Goal: Task Accomplishment & Management: Manage account settings

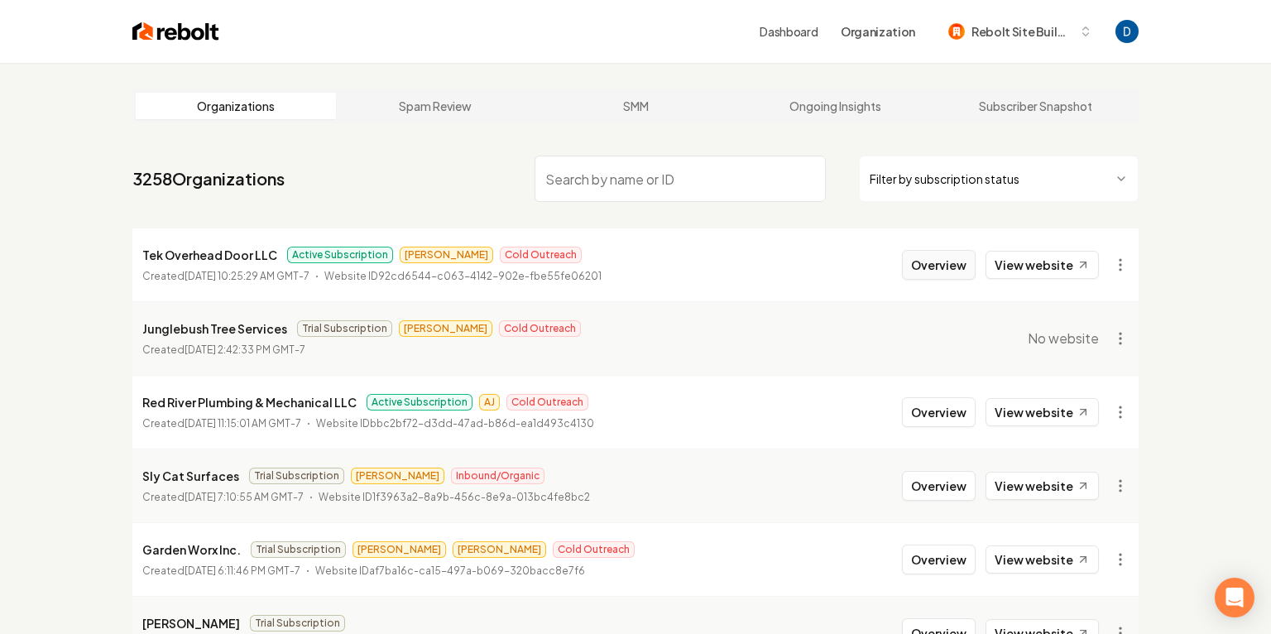
click at [944, 266] on button "Overview" at bounding box center [939, 265] width 74 height 30
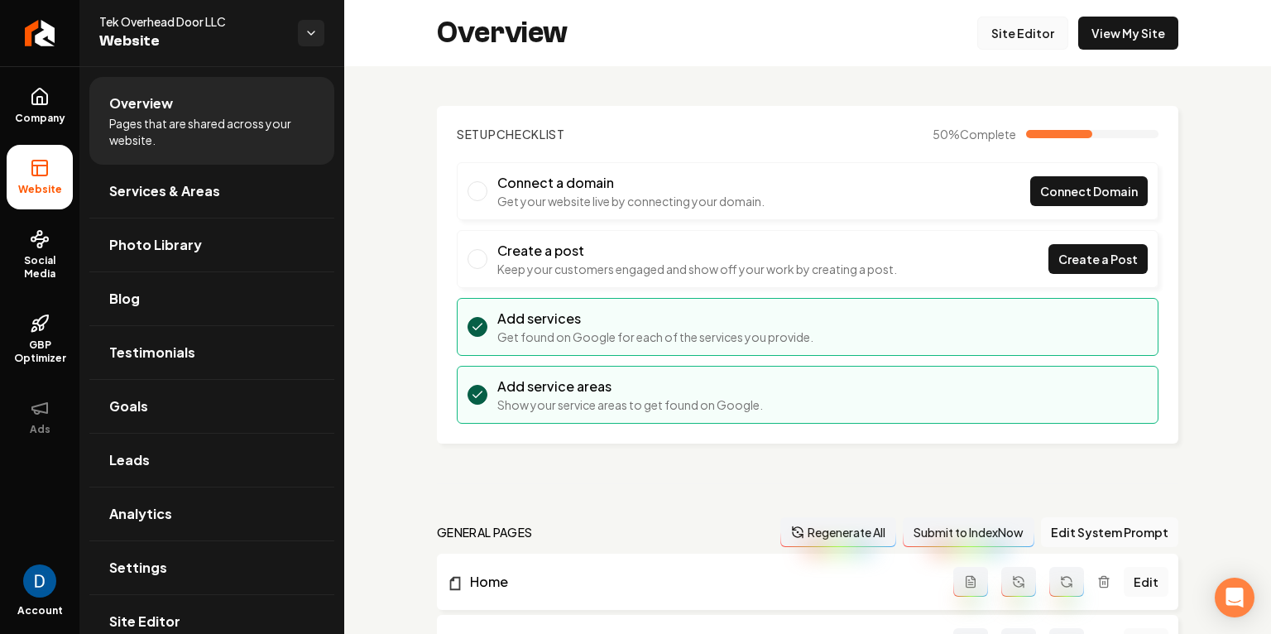
click at [1045, 31] on link "Site Editor" at bounding box center [1022, 33] width 91 height 33
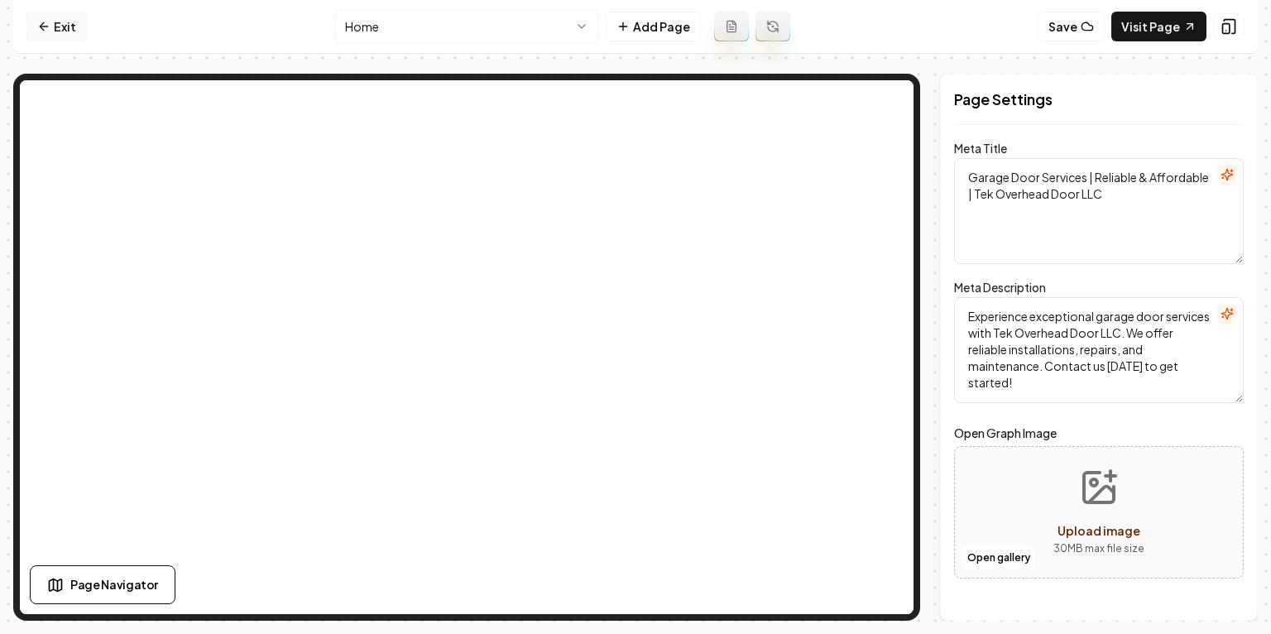
click at [33, 19] on link "Exit" at bounding box center [56, 27] width 60 height 30
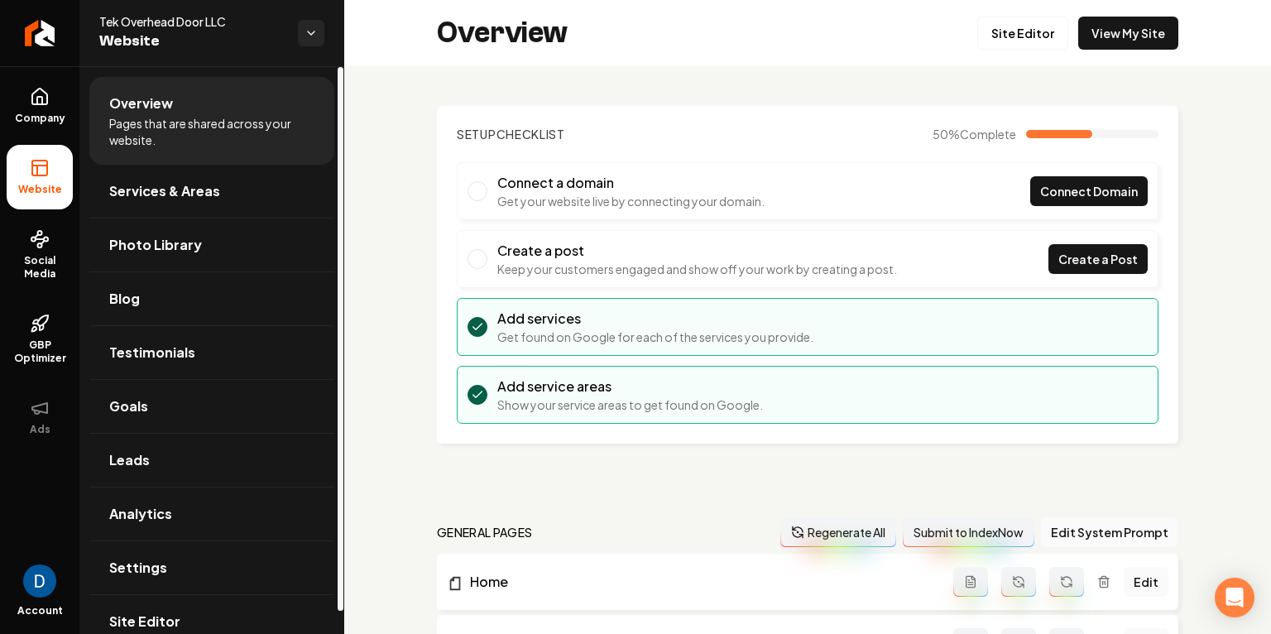
click at [74, 100] on ul "Company Website Social Media GBP Optimizer Ads" at bounding box center [39, 261] width 79 height 390
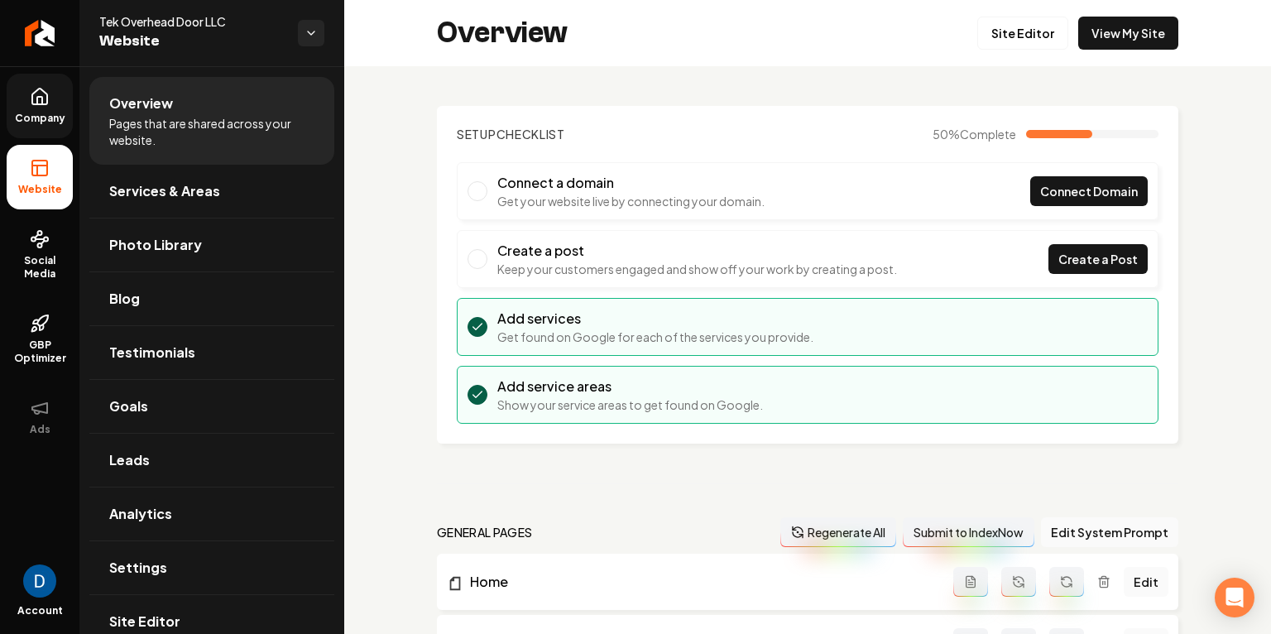
click at [39, 103] on icon at bounding box center [39, 97] width 15 height 16
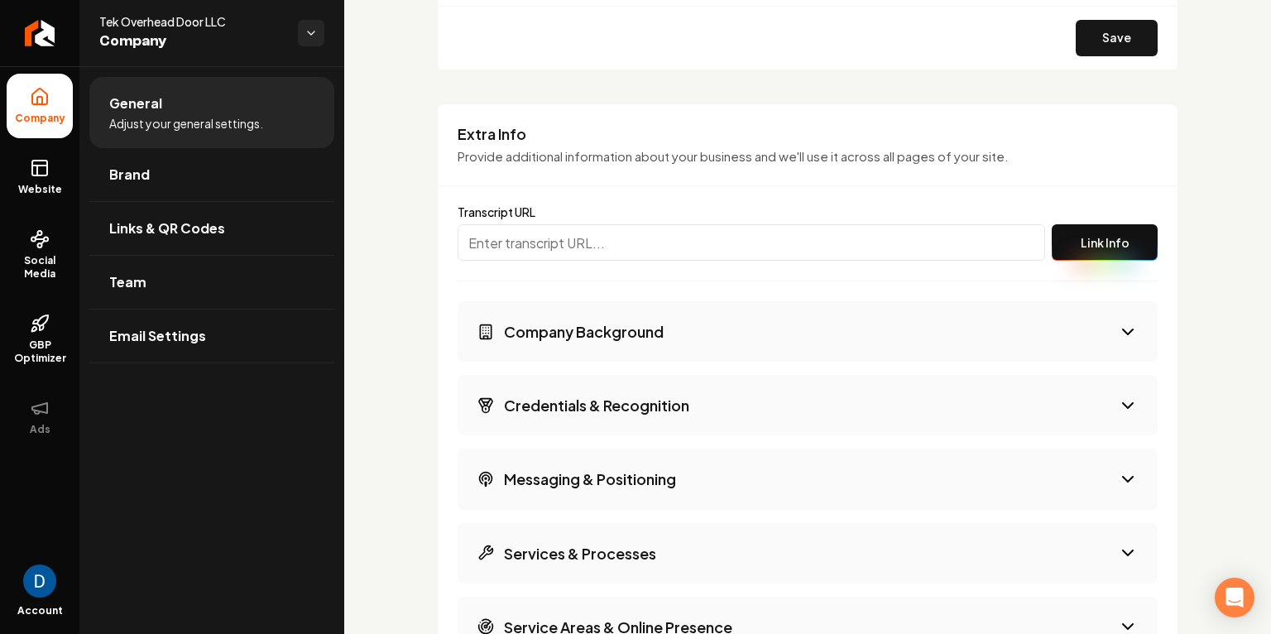
scroll to position [2157, 0]
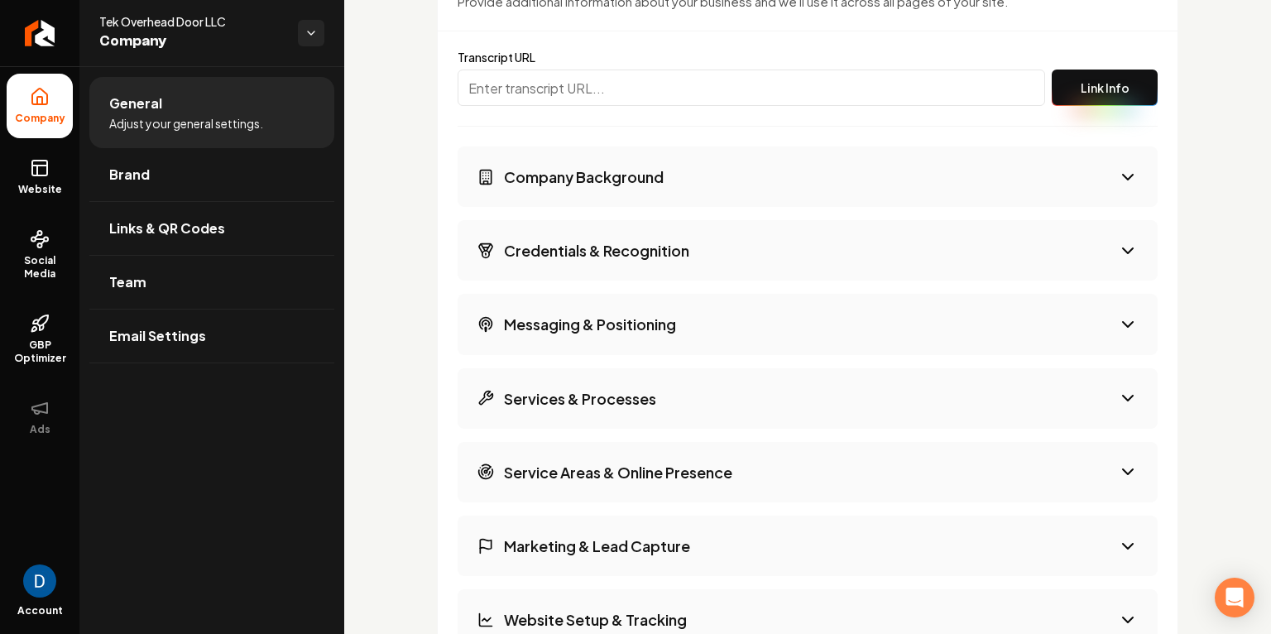
scroll to position [2258, 0]
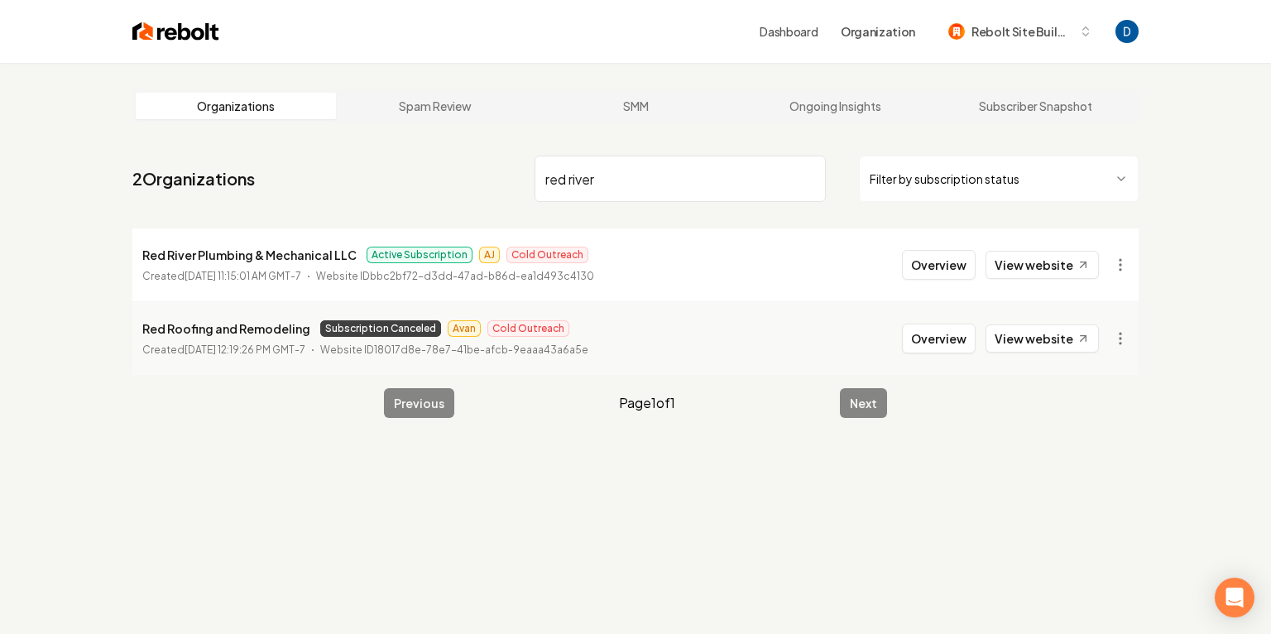
click at [293, 252] on p "Red River Plumbing & Mechanical LLC" at bounding box center [249, 255] width 214 height 20
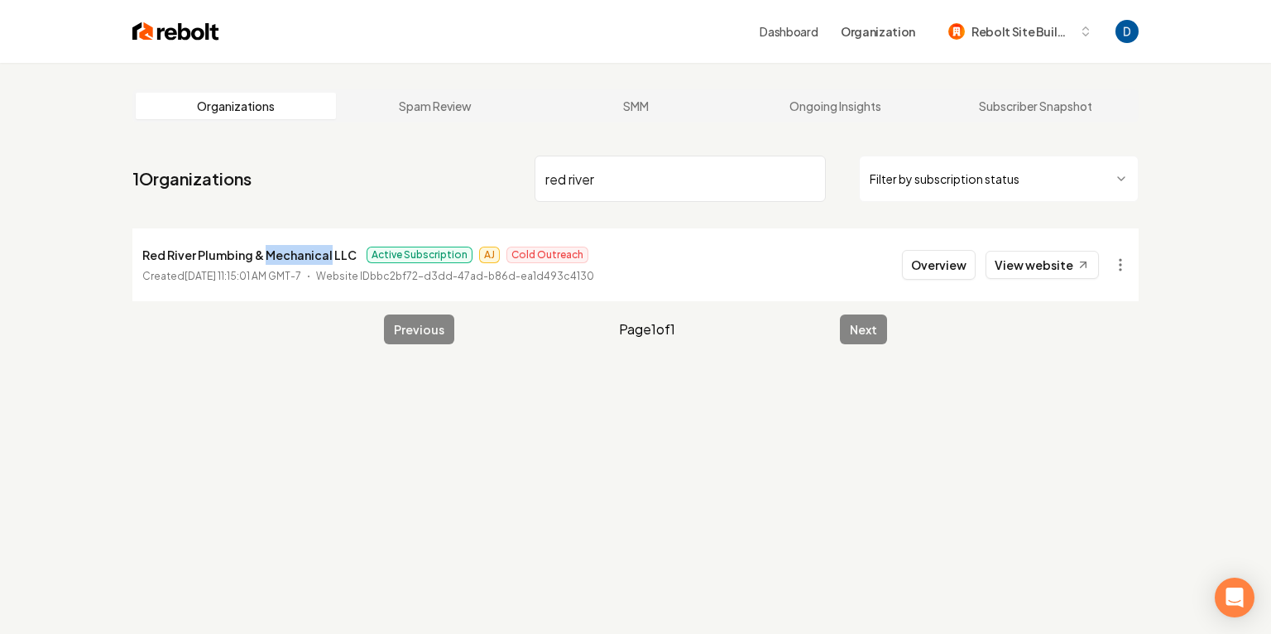
click at [293, 252] on p "Red River Plumbing & Mechanical LLC" at bounding box center [249, 255] width 214 height 20
copy p "Red River Plumbing & Mechanical LLC"
click at [718, 170] on input "red river" at bounding box center [680, 179] width 291 height 46
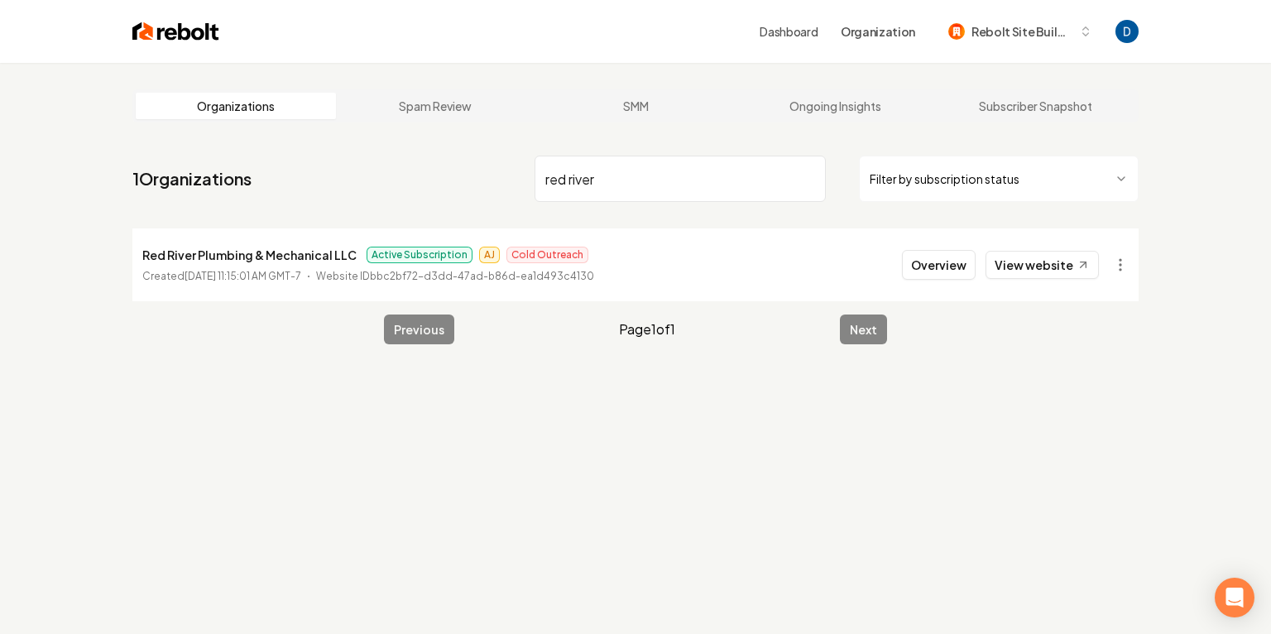
click at [718, 170] on input "red river" at bounding box center [680, 179] width 291 height 46
paste input "Red River Plumbing"
click at [591, 182] on input "Red River Plumbing" at bounding box center [680, 179] width 291 height 46
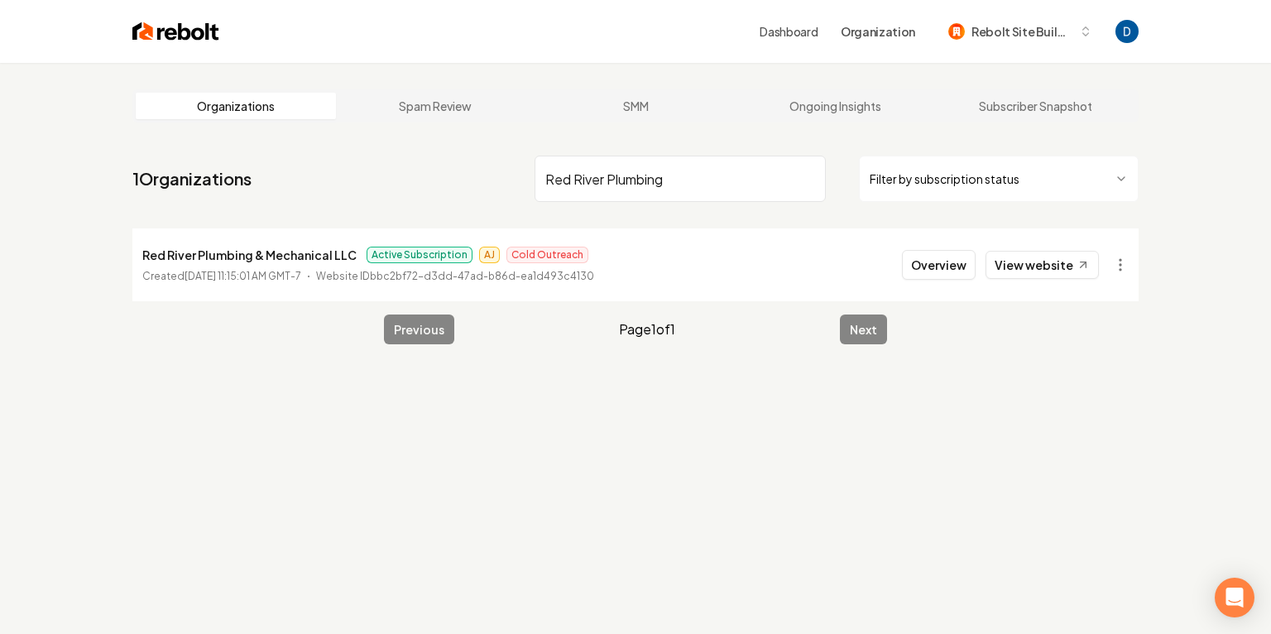
paste input "Bulb Switch"
click at [1128, 262] on html "Dashboard Organization Rebolt Site Builder Organizations Spam Review SMM Ongoin…" at bounding box center [635, 317] width 1271 height 634
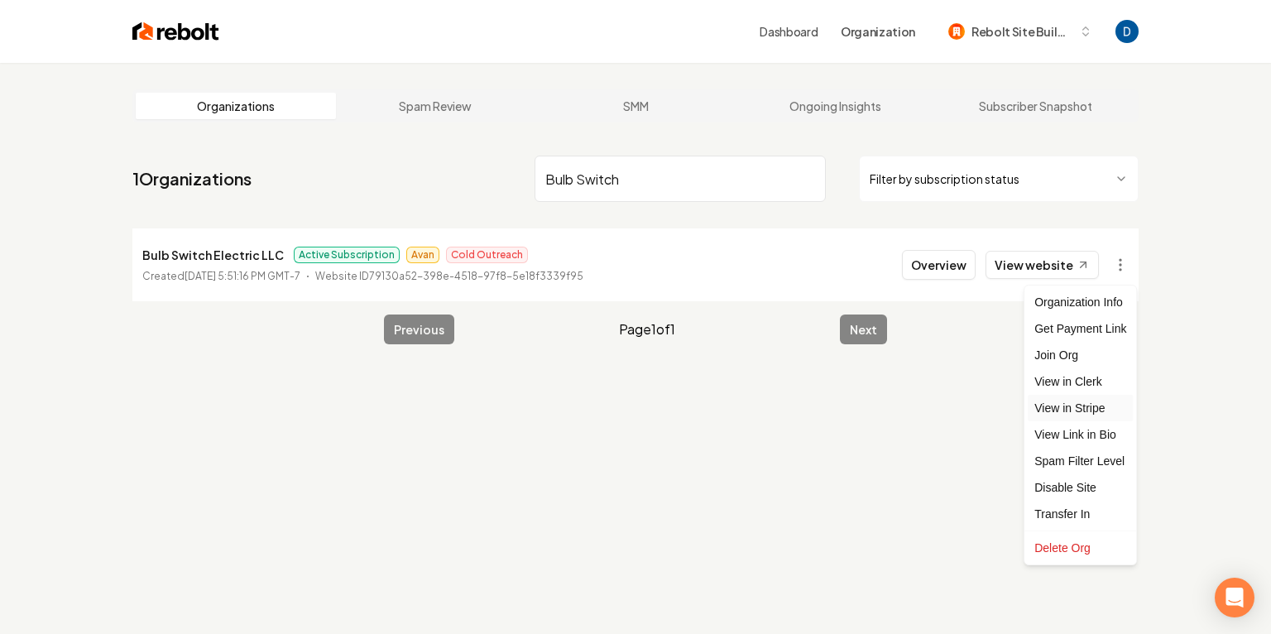
click at [1080, 406] on link "View in Stripe" at bounding box center [1080, 408] width 105 height 26
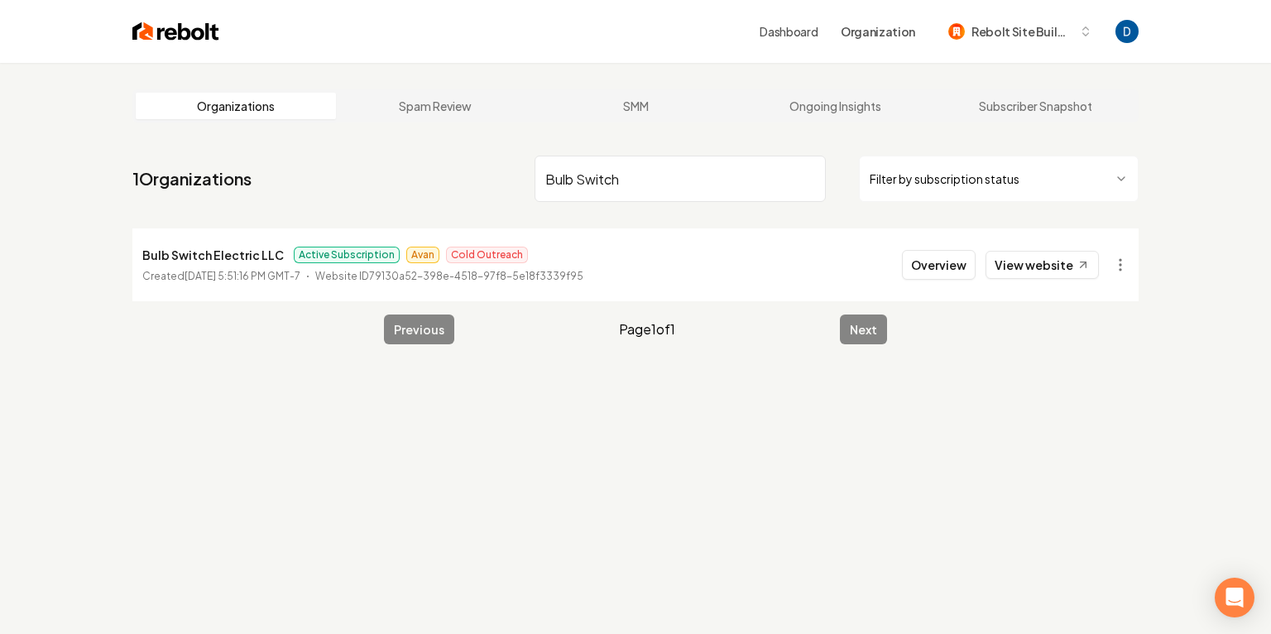
click at [606, 190] on input "Bulb Switch" at bounding box center [680, 179] width 291 height 46
type input "Centex Tree Solutions"
click at [1062, 261] on link "View website" at bounding box center [1042, 265] width 113 height 28
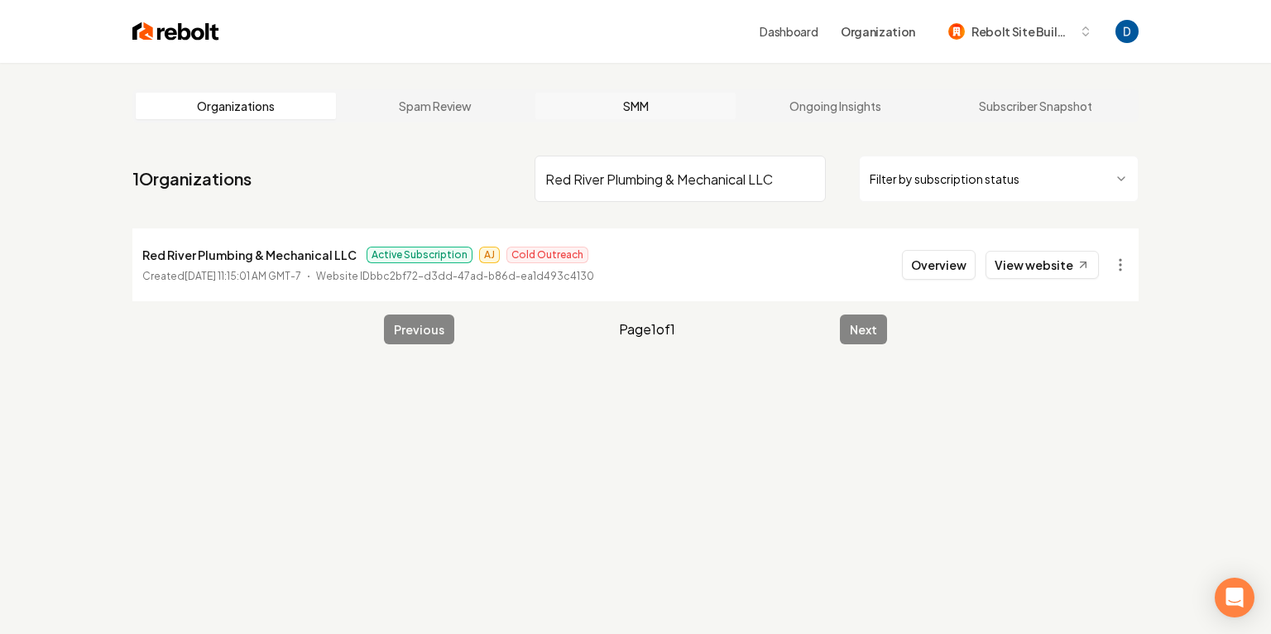
type input "Red River Plumbing & Mechanical LLC"
click at [665, 188] on input "Red River Plumbing & Mechanical LLC" at bounding box center [680, 179] width 291 height 46
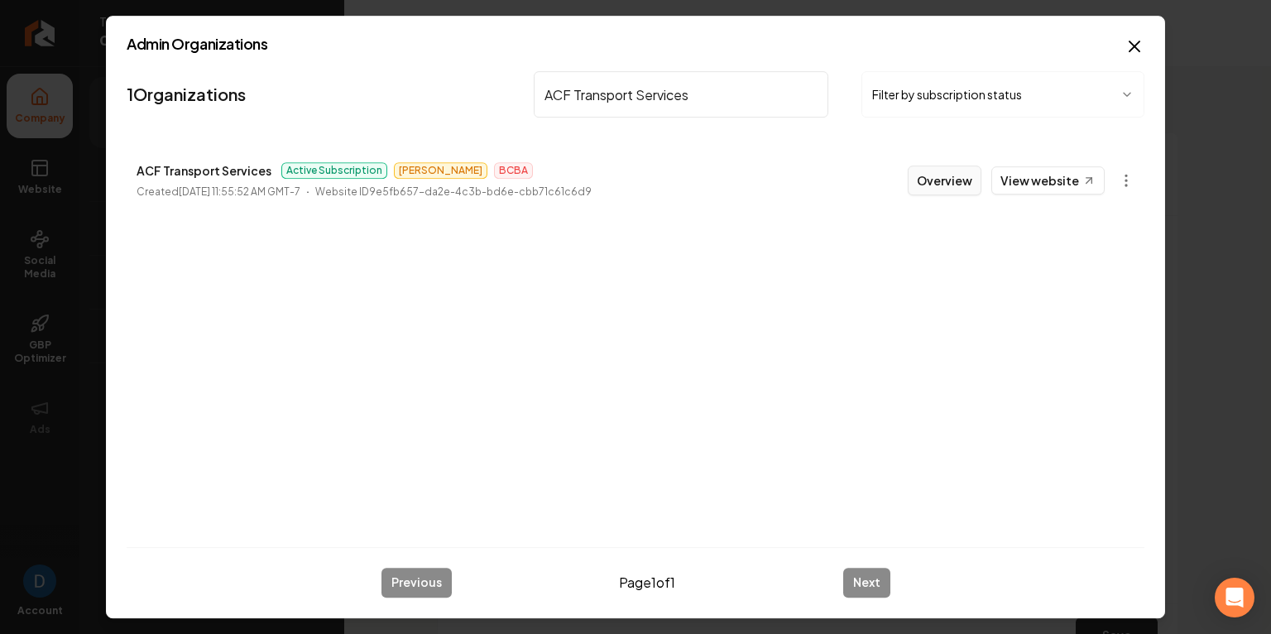
type input "ACF Transport Services"
click at [934, 174] on button "Overview" at bounding box center [945, 181] width 74 height 30
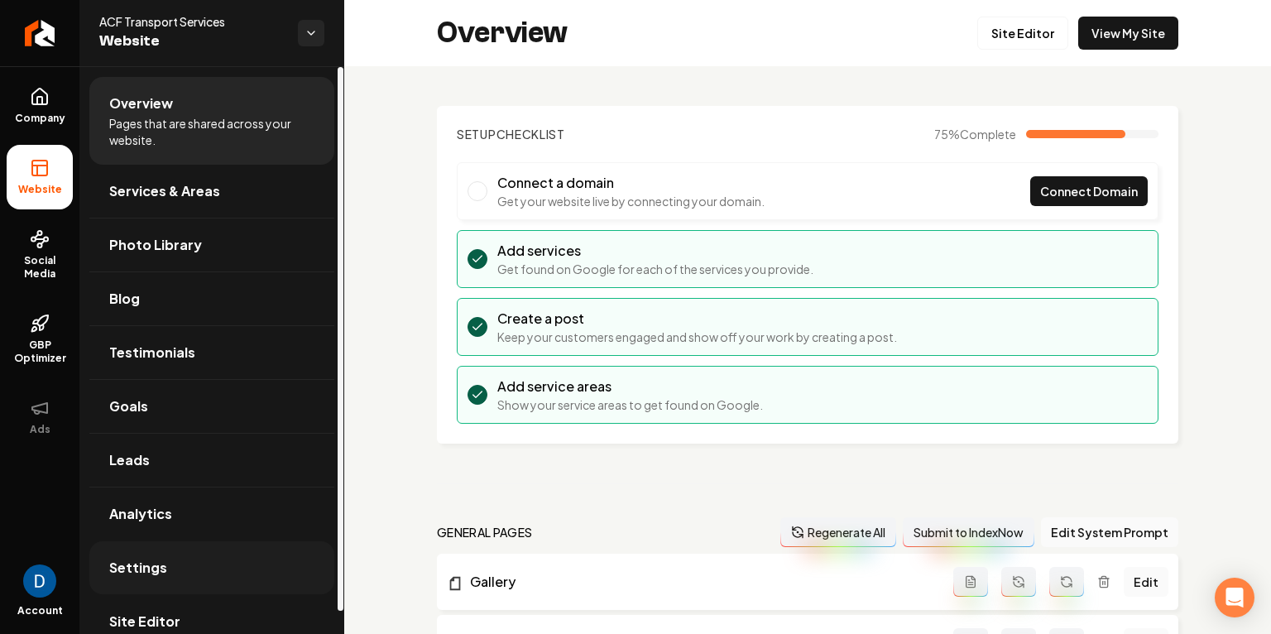
click at [150, 552] on link "Settings" at bounding box center [211, 567] width 245 height 53
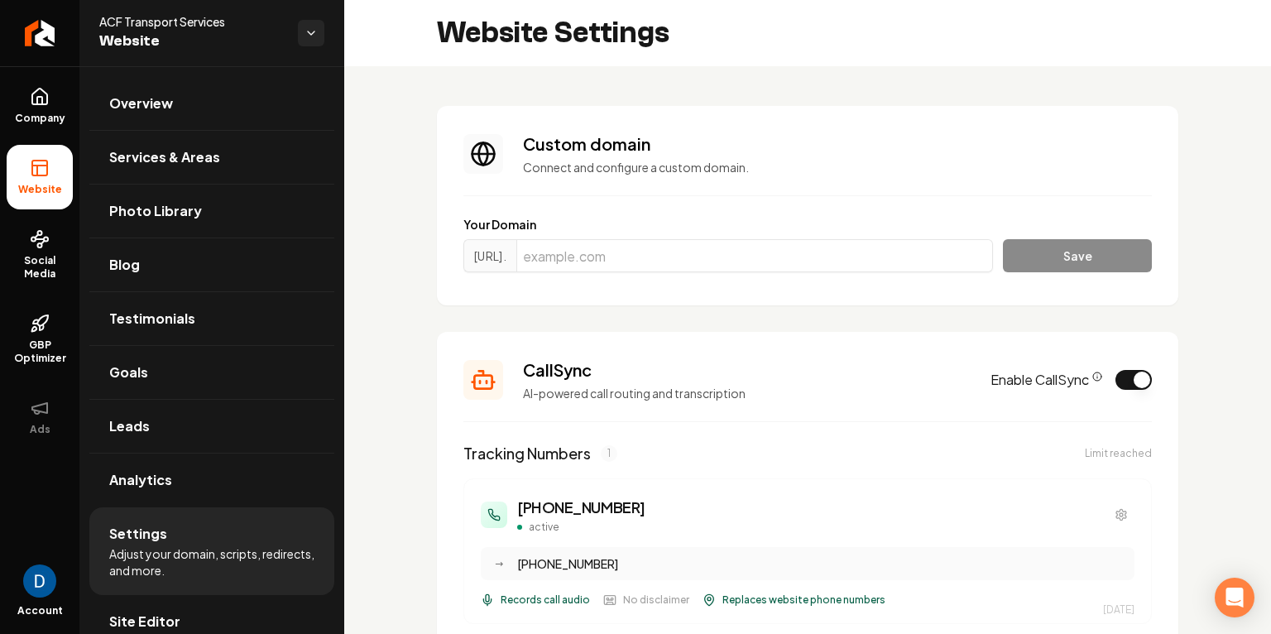
click at [138, 28] on span "ACF Transport Services" at bounding box center [191, 21] width 185 height 17
click at [139, 27] on span "ACF Transport Services" at bounding box center [191, 21] width 185 height 17
copy span "ACF Transport Services"
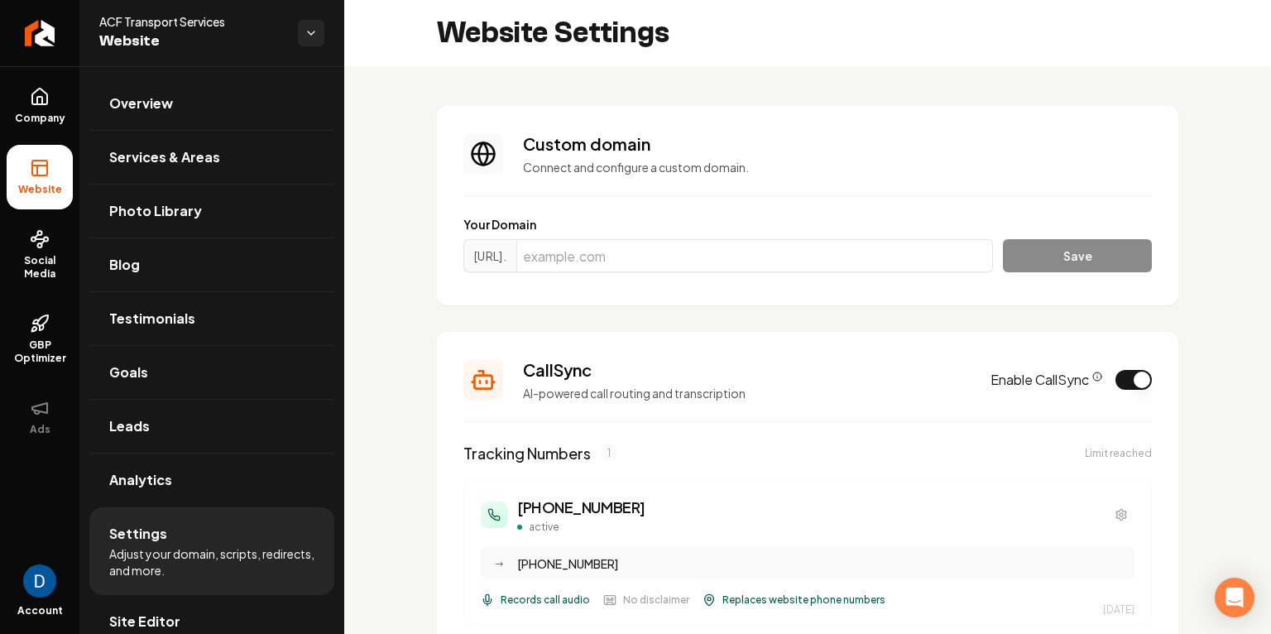
click at [545, 204] on section "Custom domain Connect and configure a custom domain. Your Domain https://www. S…" at bounding box center [808, 205] width 742 height 199
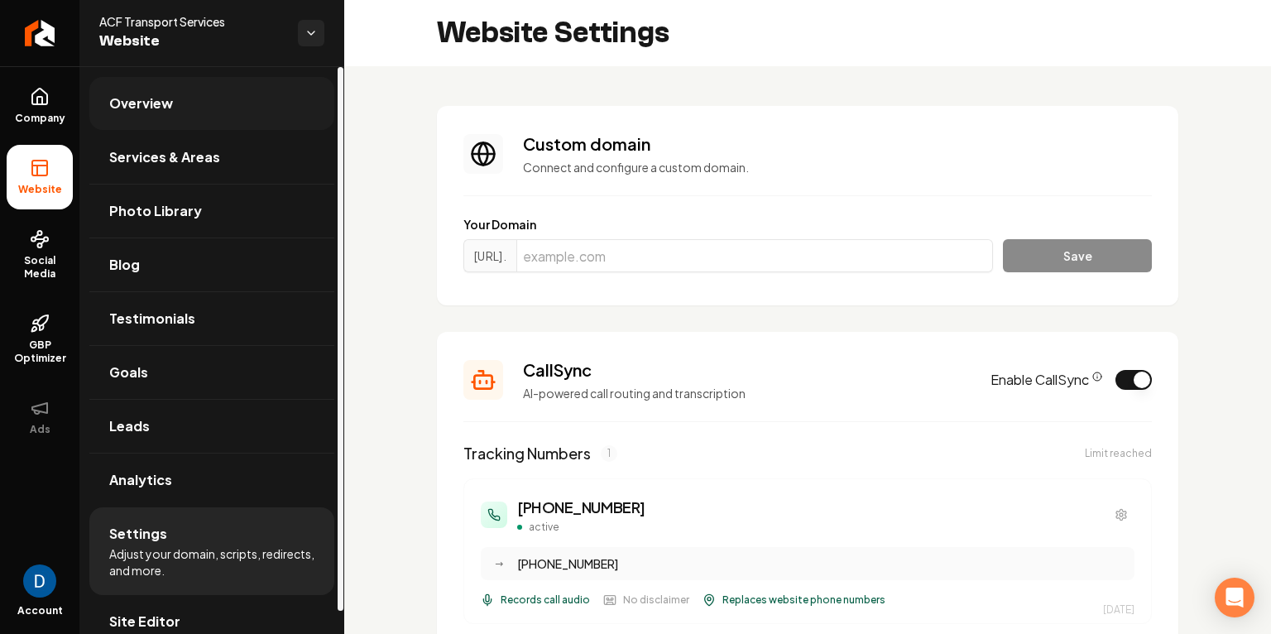
click at [127, 120] on link "Overview" at bounding box center [211, 103] width 245 height 53
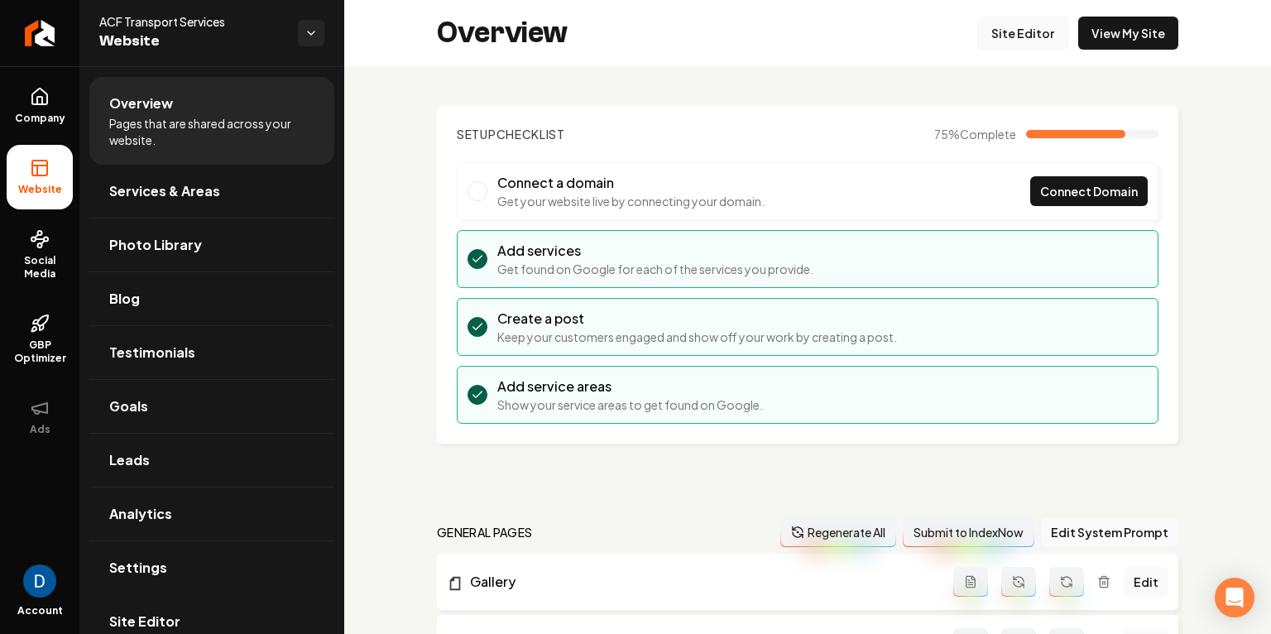
click at [1047, 35] on link "Site Editor" at bounding box center [1022, 33] width 91 height 33
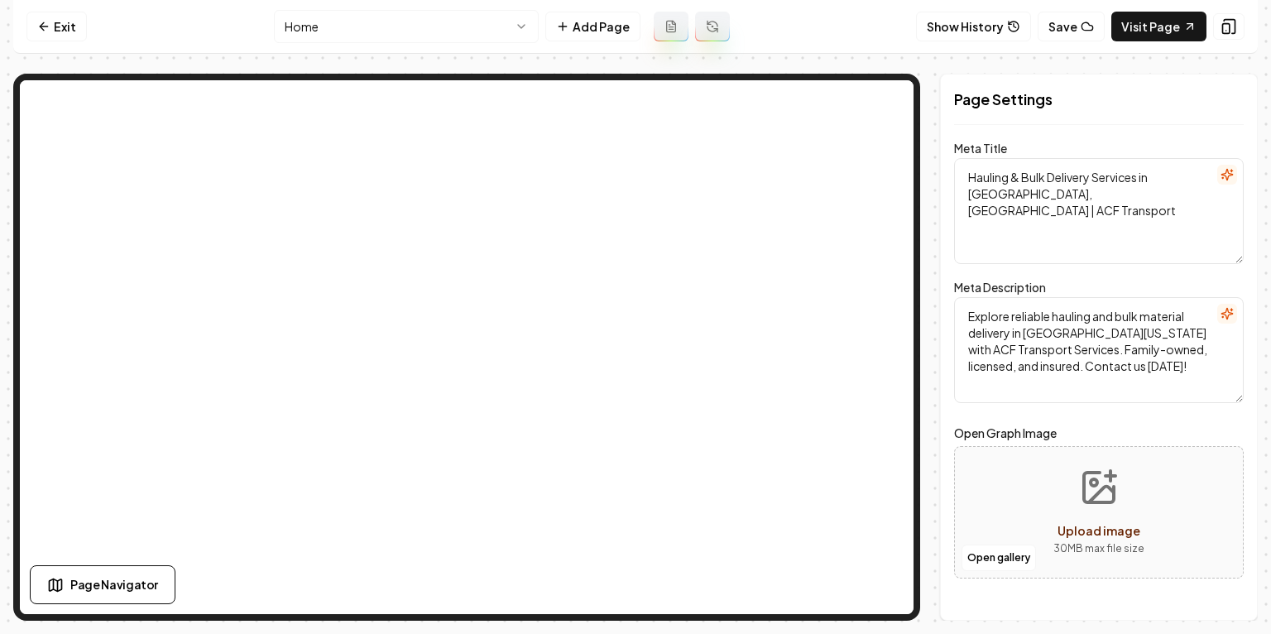
click at [397, 40] on html "Computer Required This feature is only available on a computer. Please switch t…" at bounding box center [635, 317] width 1271 height 634
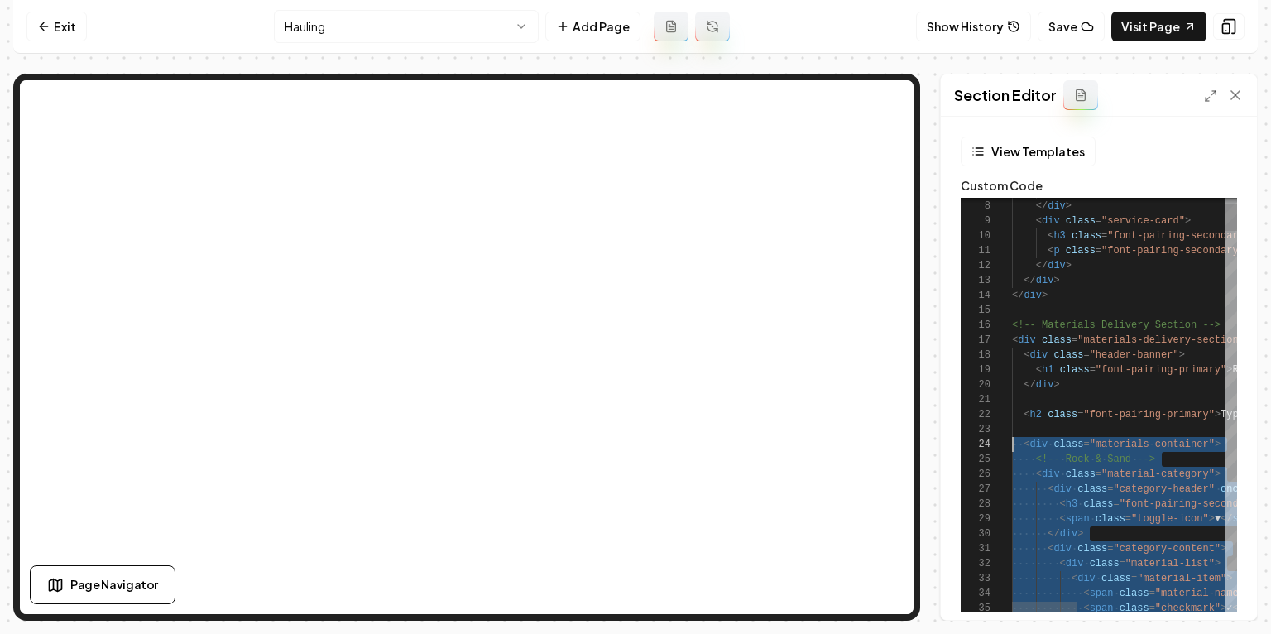
scroll to position [45, 0]
drag, startPoint x: 1095, startPoint y: 444, endPoint x: 1015, endPoint y: 443, distance: 80.3
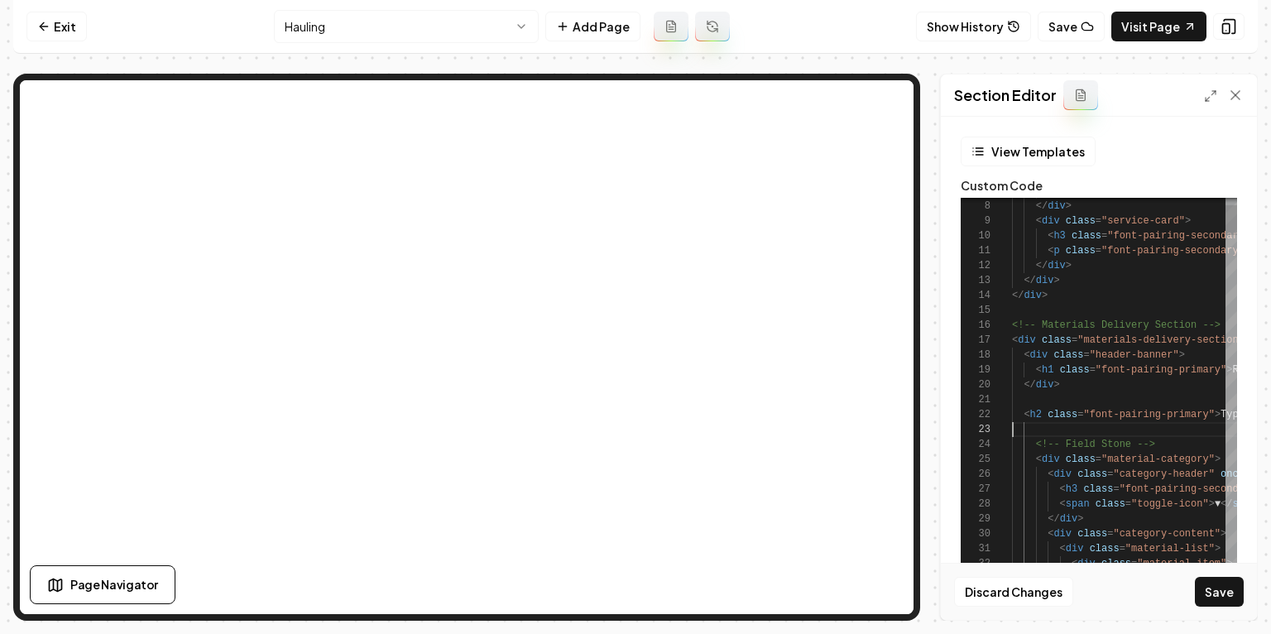
scroll to position [30, 0]
click at [1212, 583] on button "Save" at bounding box center [1219, 592] width 49 height 30
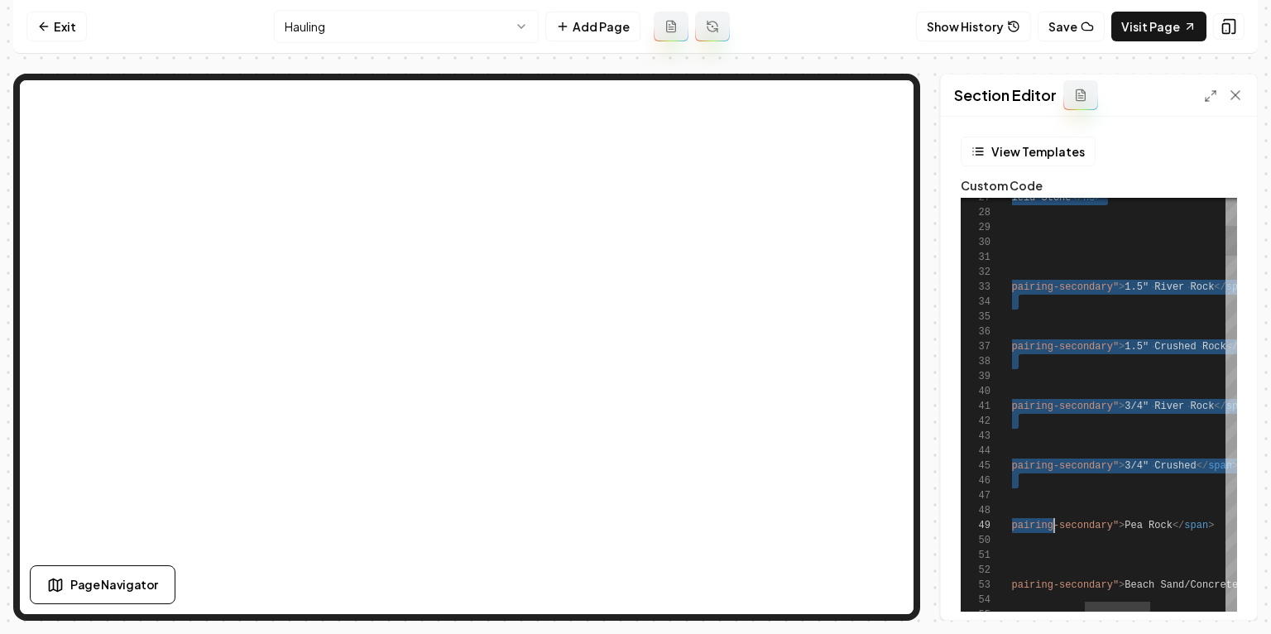
drag, startPoint x: 1026, startPoint y: 286, endPoint x: 1047, endPoint y: 507, distance: 221.1
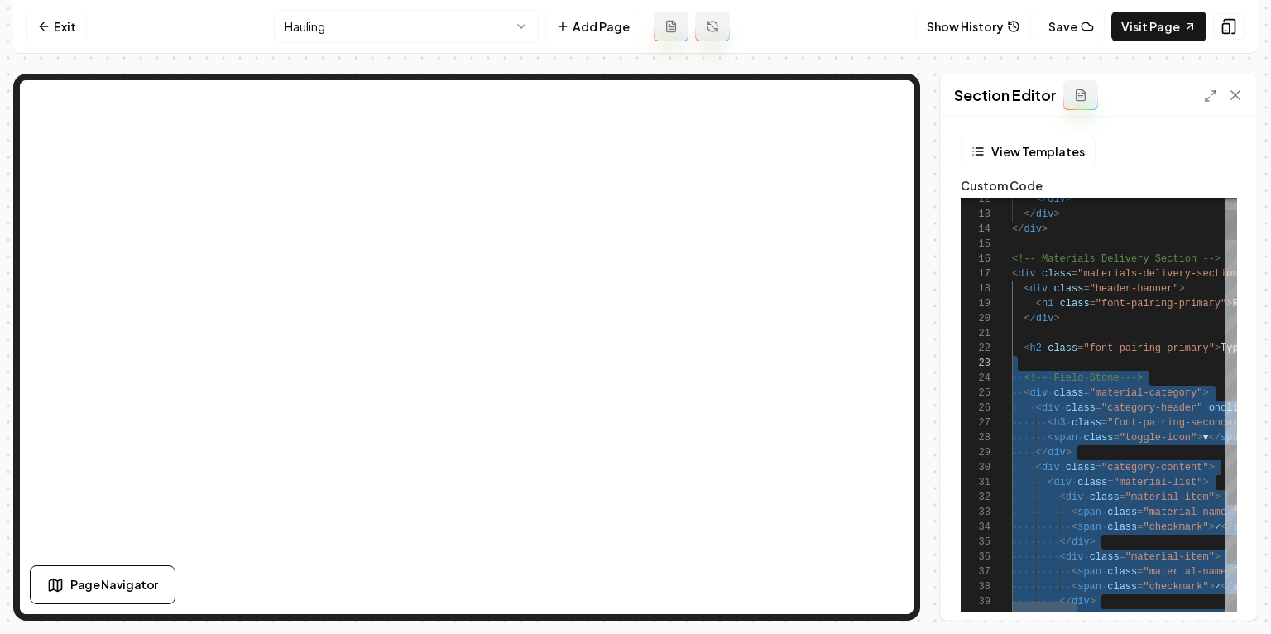
drag, startPoint x: 1068, startPoint y: 468, endPoint x: 1011, endPoint y: 359, distance: 122.5
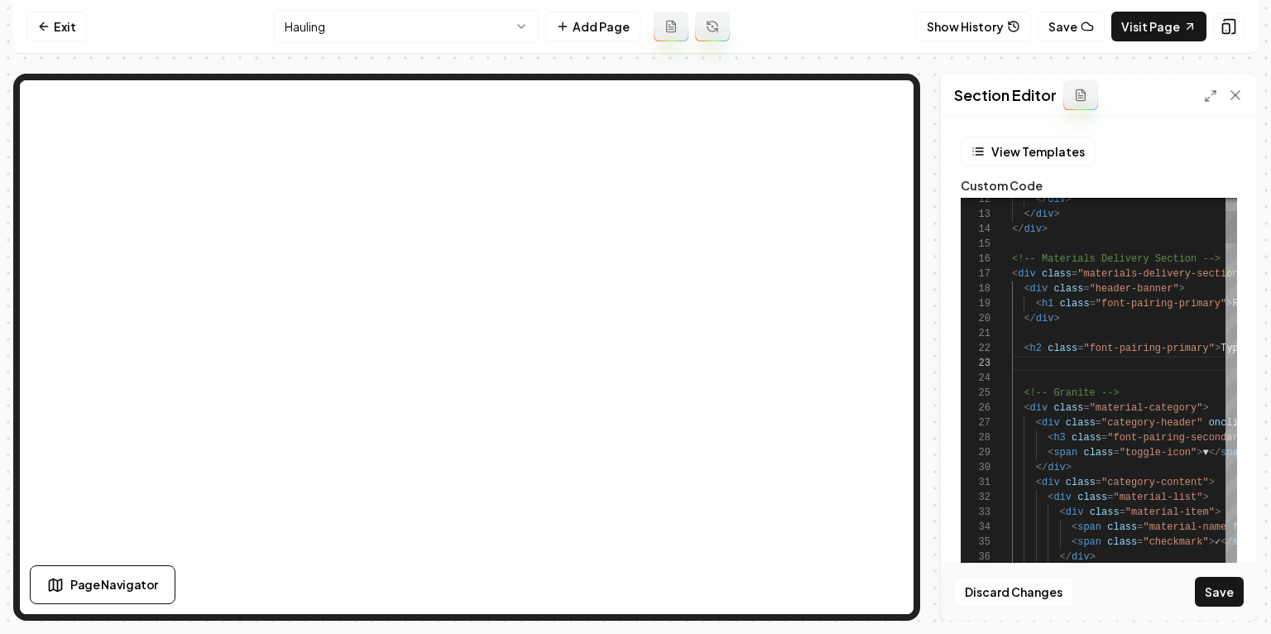
type textarea "**********"
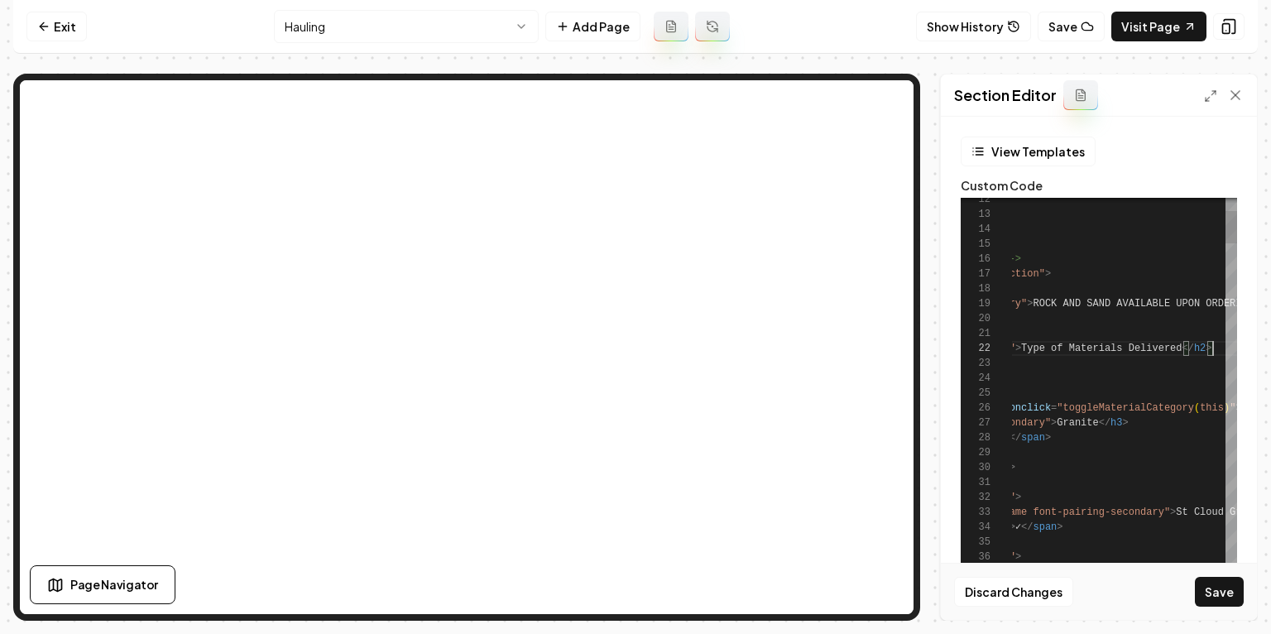
scroll to position [15, 401]
click at [1220, 598] on button "Save" at bounding box center [1219, 592] width 49 height 30
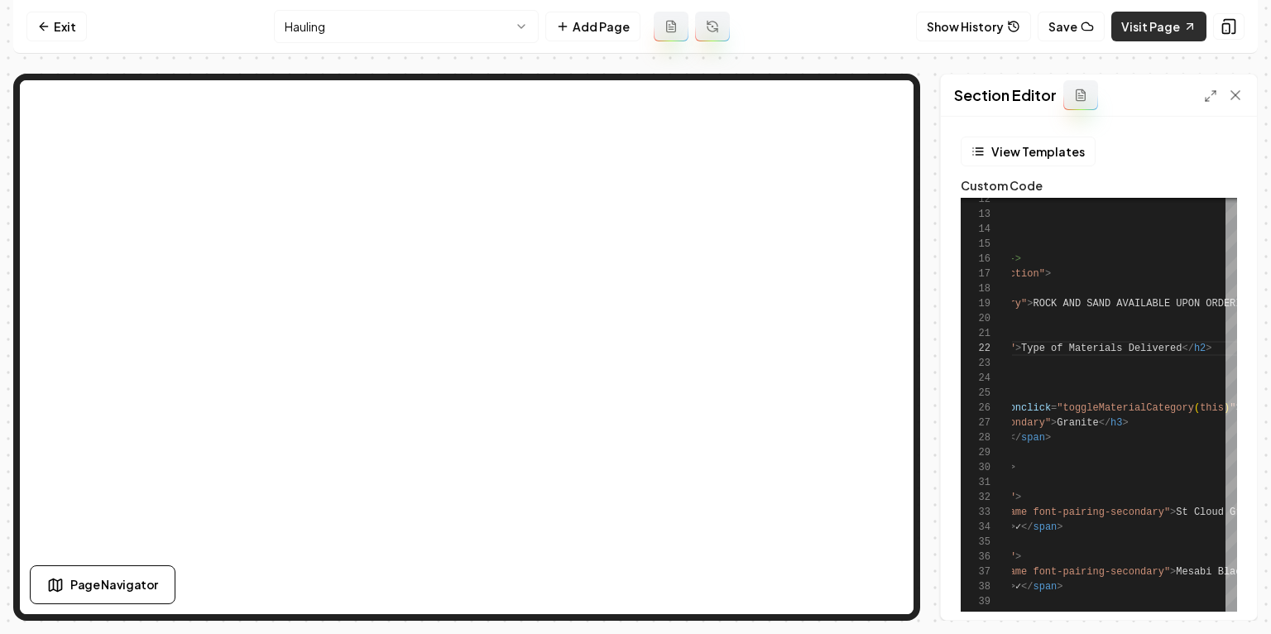
click at [1149, 28] on link "Visit Page" at bounding box center [1159, 27] width 95 height 30
click at [45, 36] on link "Exit" at bounding box center [56, 27] width 60 height 30
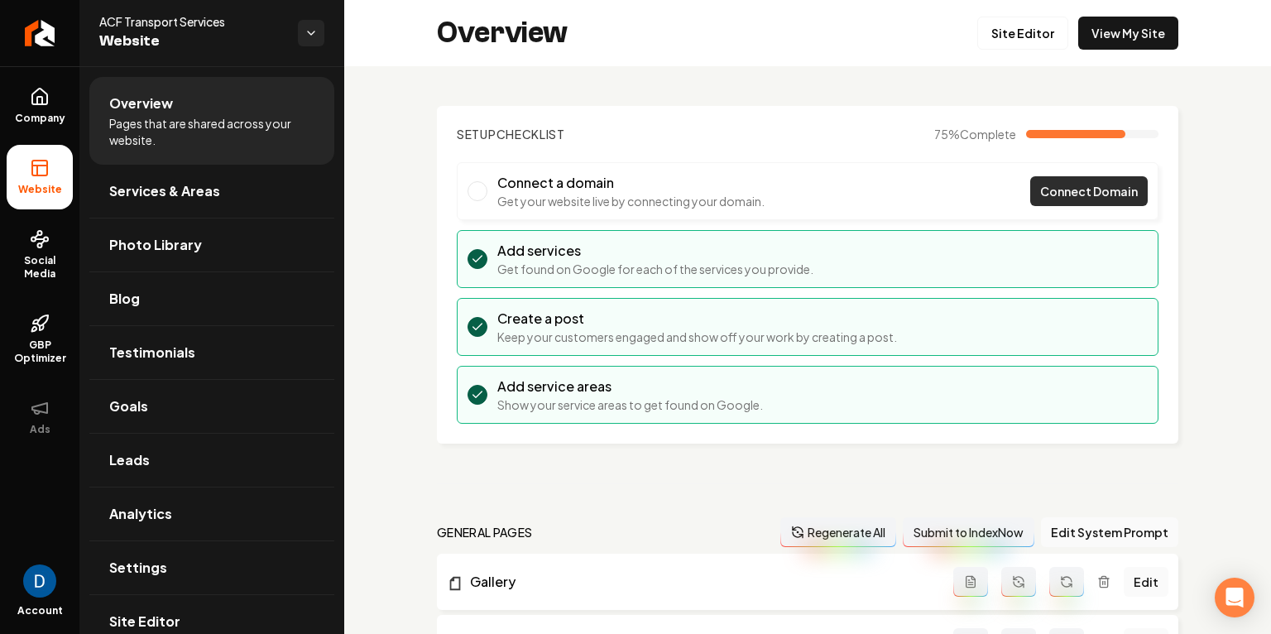
click at [1092, 198] on span "Connect Domain" at bounding box center [1089, 191] width 98 height 17
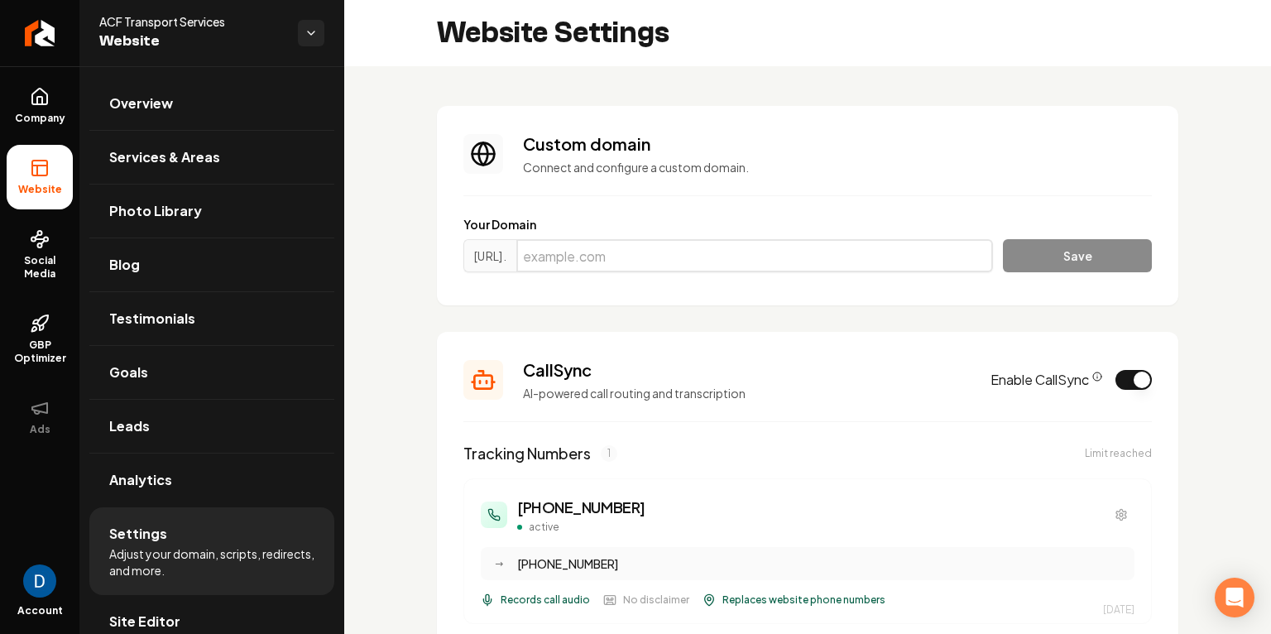
click at [696, 257] on input "Main content area" at bounding box center [754, 255] width 477 height 33
paste input "acftransportservices.com"
type input "acftransportservices.com"
click at [1112, 268] on button "Save" at bounding box center [1077, 255] width 149 height 33
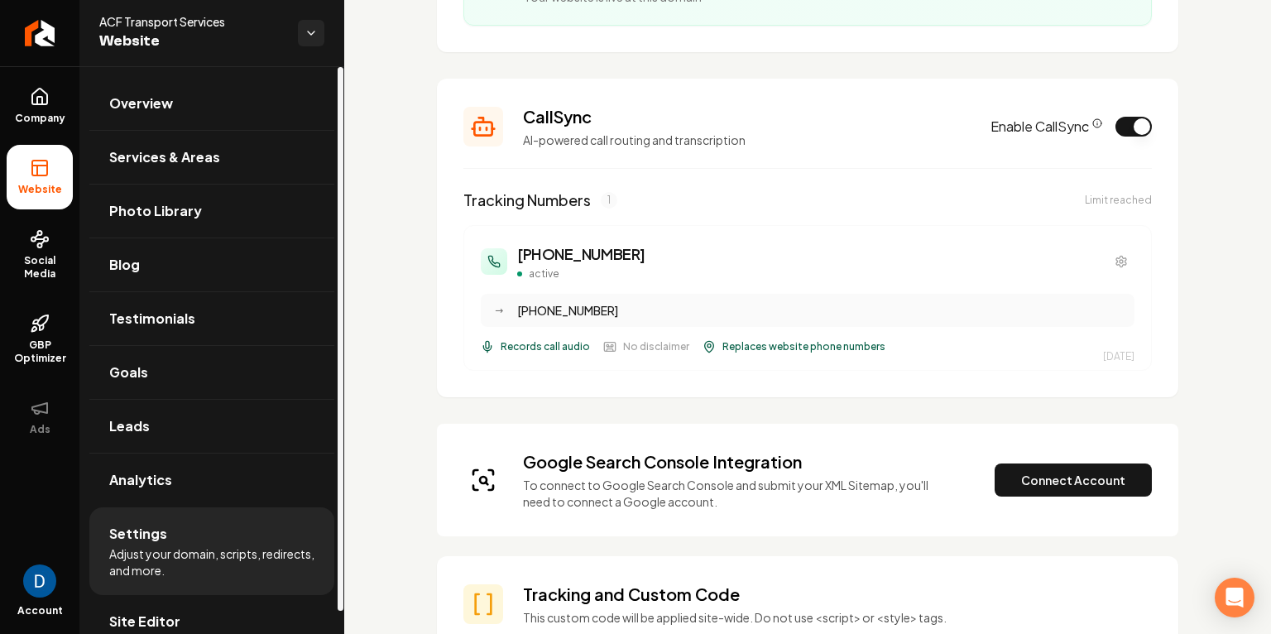
scroll to position [328, 0]
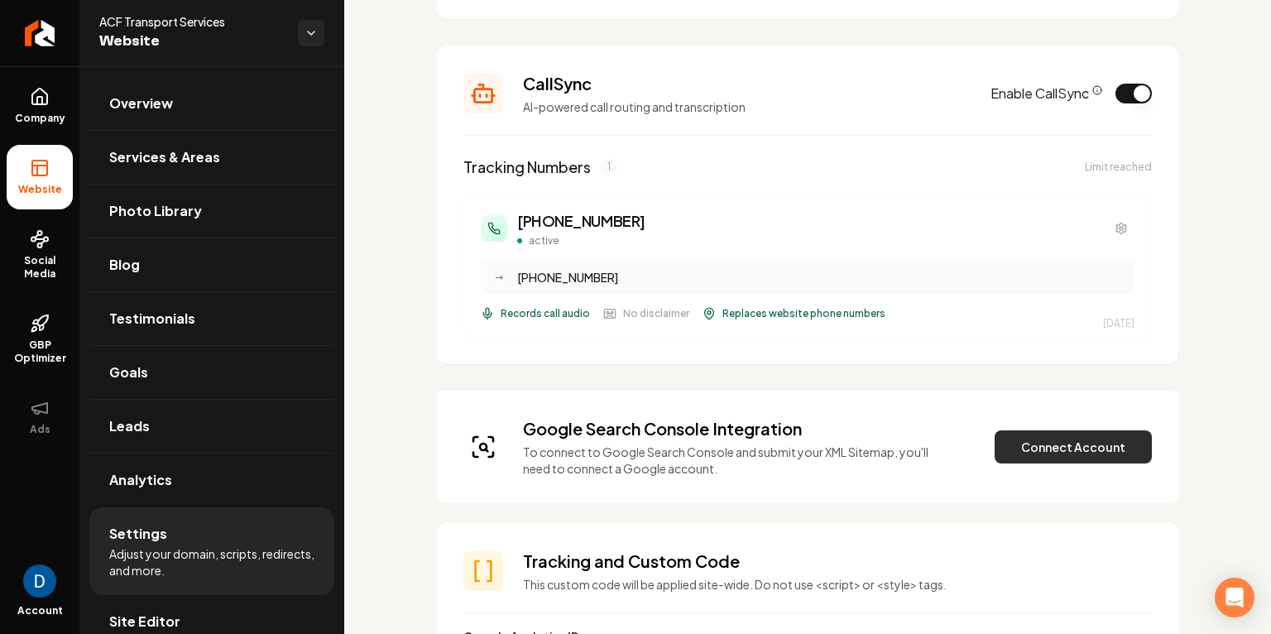
click at [1074, 436] on button "Connect Account" at bounding box center [1073, 446] width 157 height 33
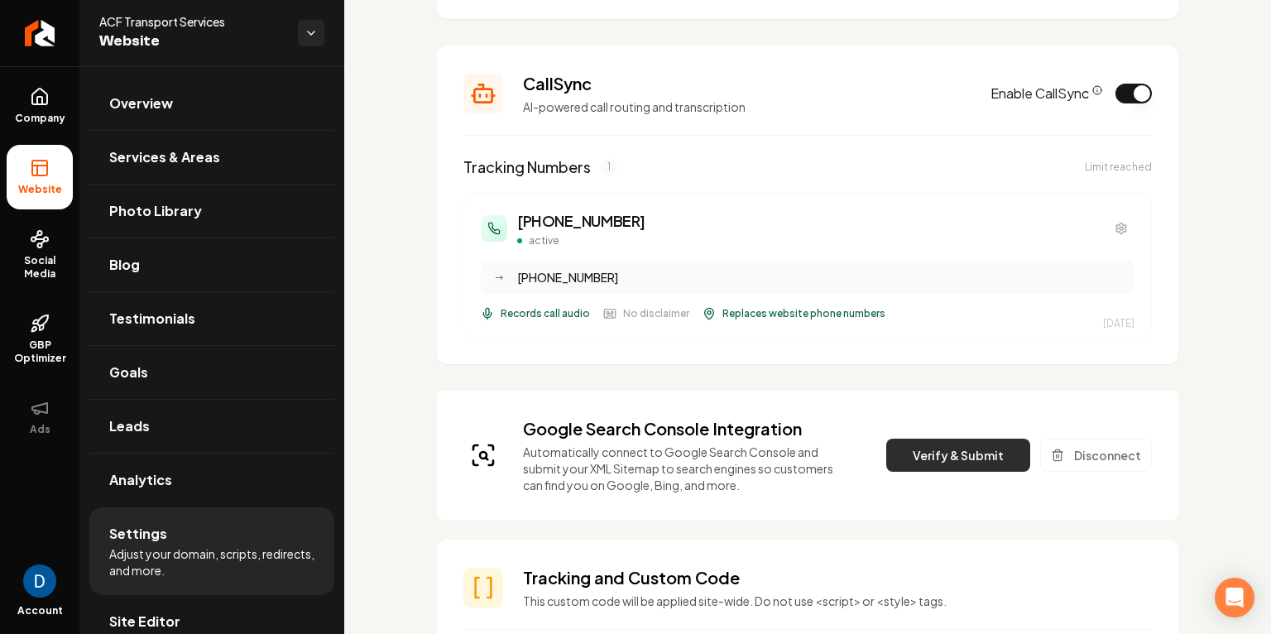
click at [980, 459] on button "Verify & Submit" at bounding box center [958, 455] width 144 height 33
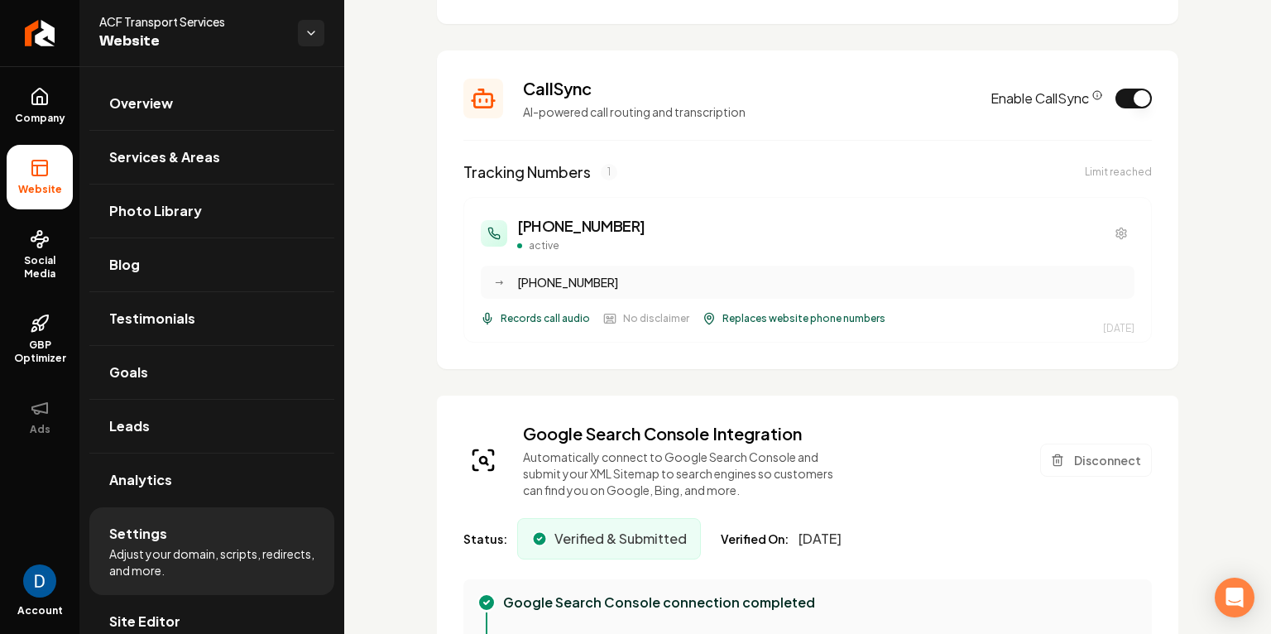
scroll to position [0, 0]
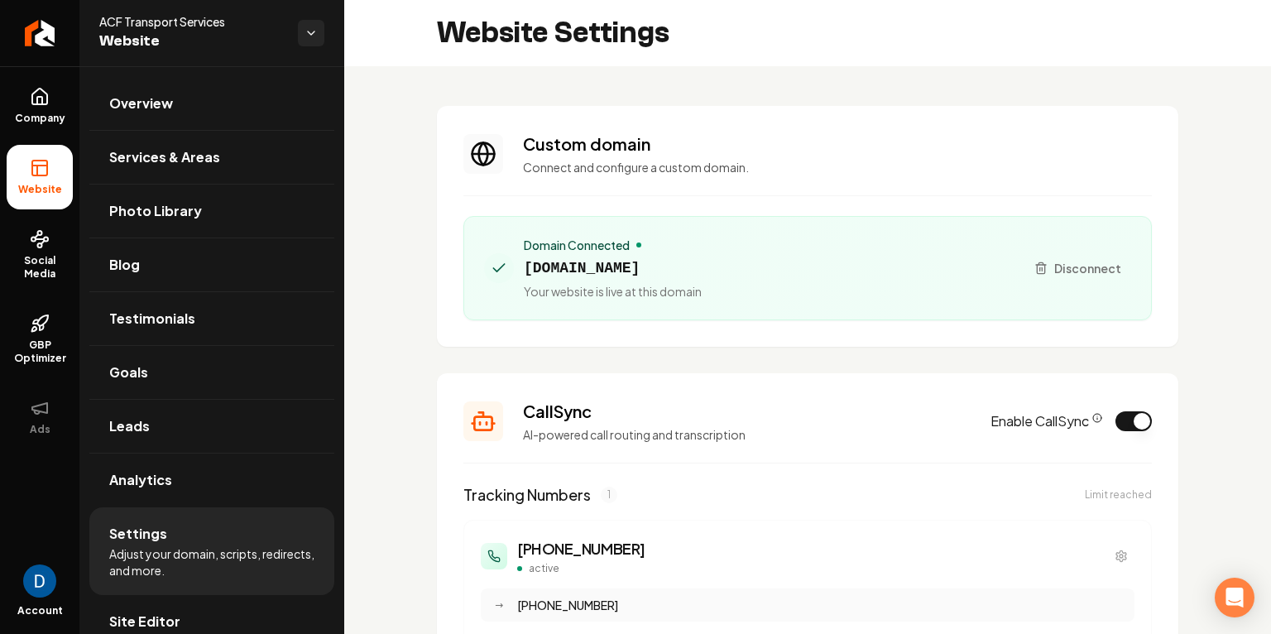
click at [631, 269] on span "acftransportservices.com" at bounding box center [613, 268] width 178 height 23
copy span "acftransportservices.com"
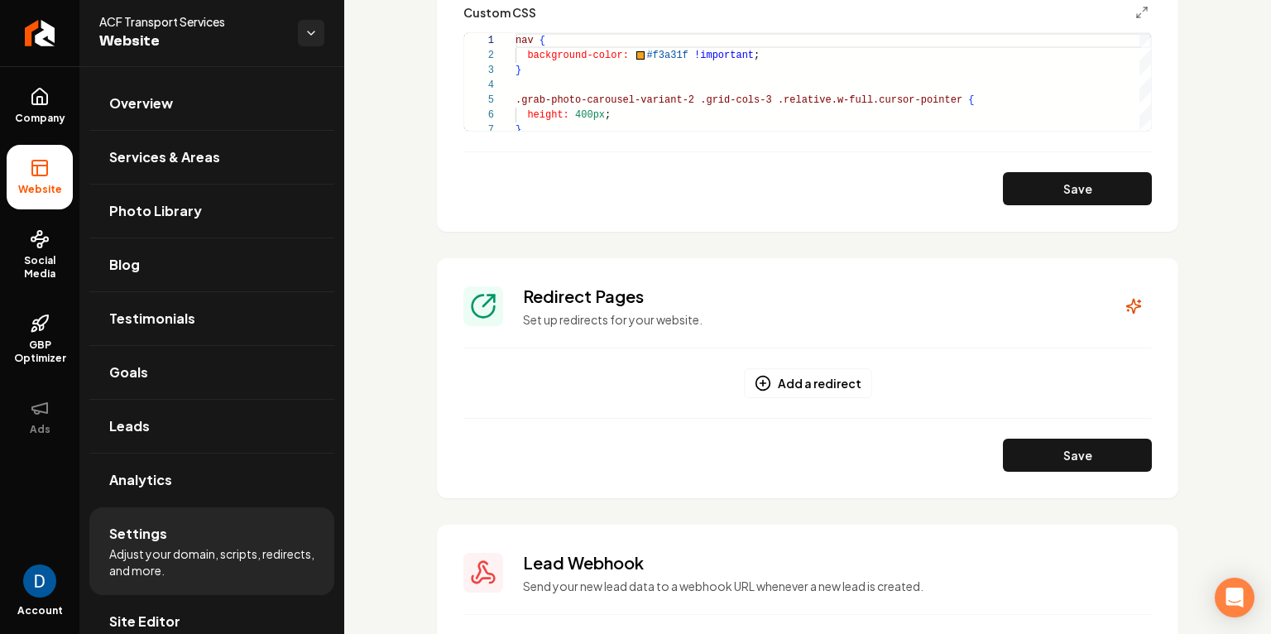
scroll to position [1884, 0]
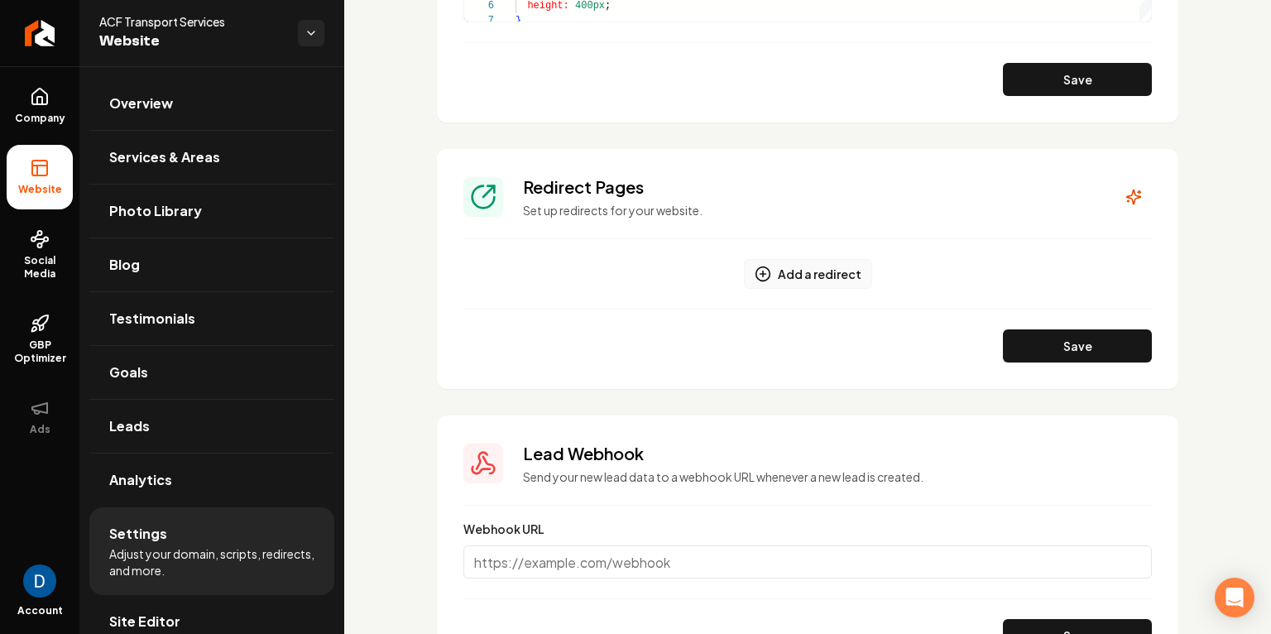
click at [815, 272] on button "Add a redirect" at bounding box center [808, 274] width 128 height 30
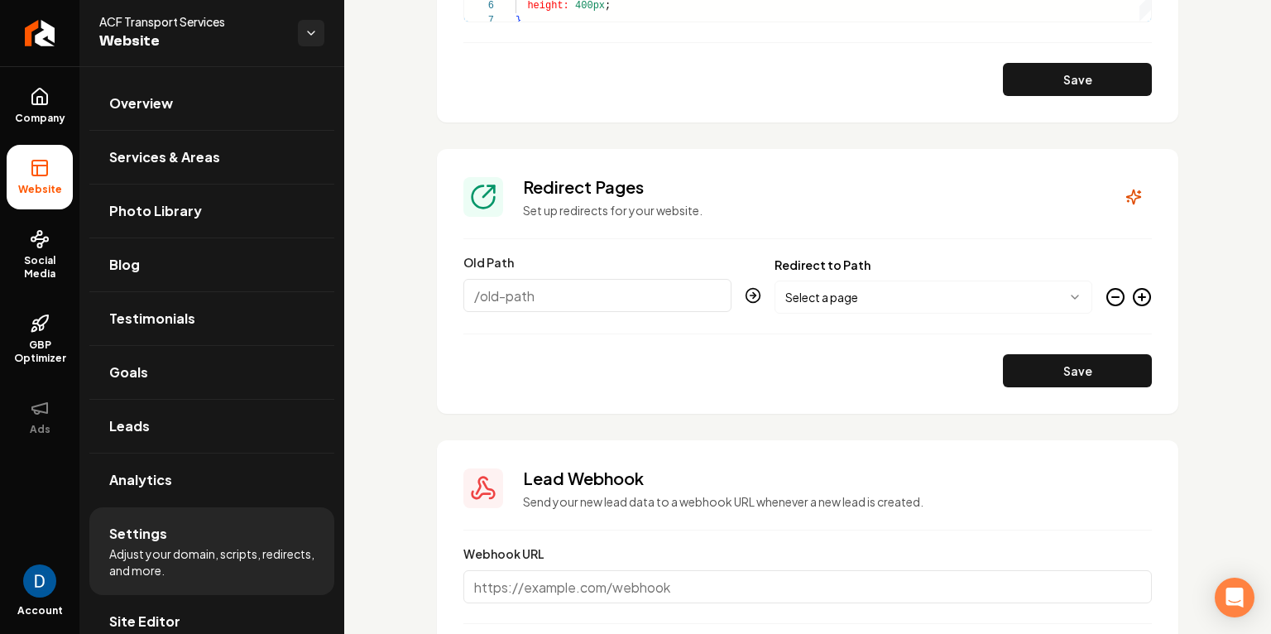
click at [1113, 299] on icon "Main content area" at bounding box center [1116, 297] width 20 height 20
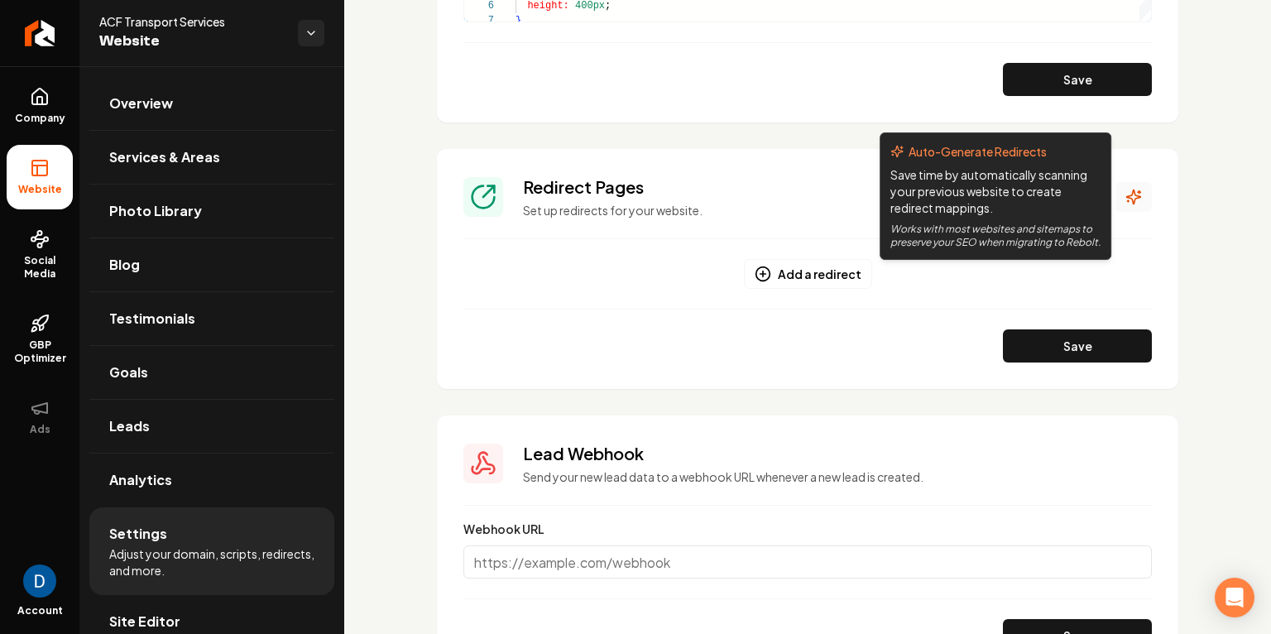
click at [1126, 198] on icon "Main content area" at bounding box center [1134, 197] width 17 height 17
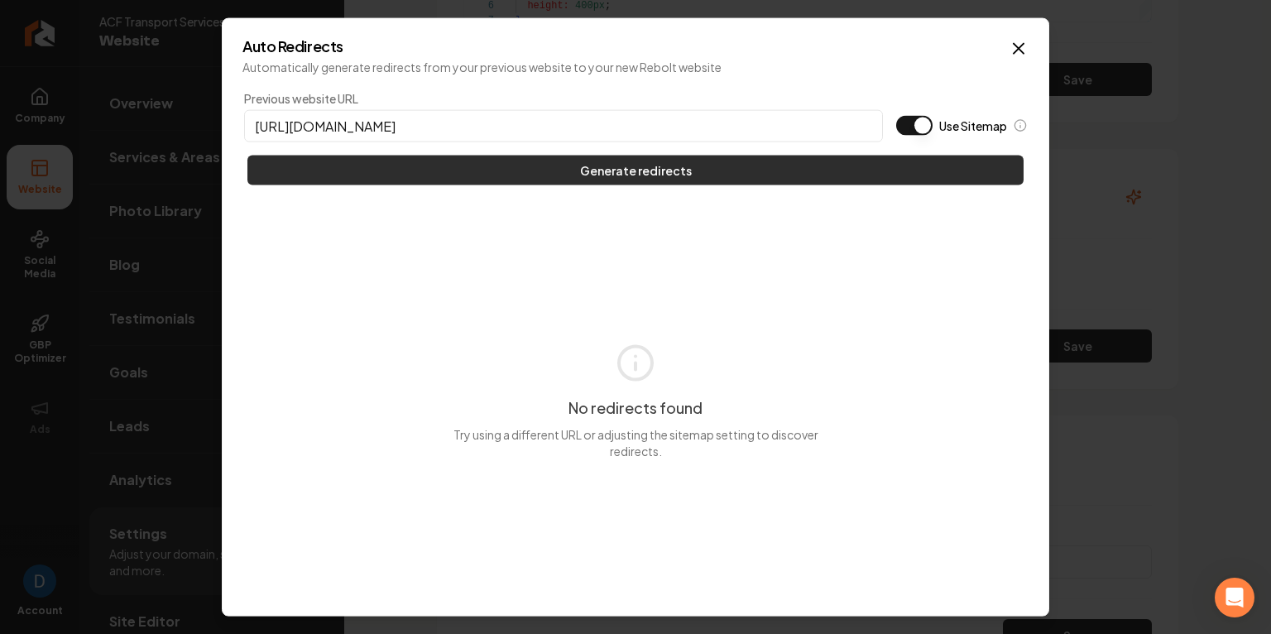
type input "https://acftransportservices.com"
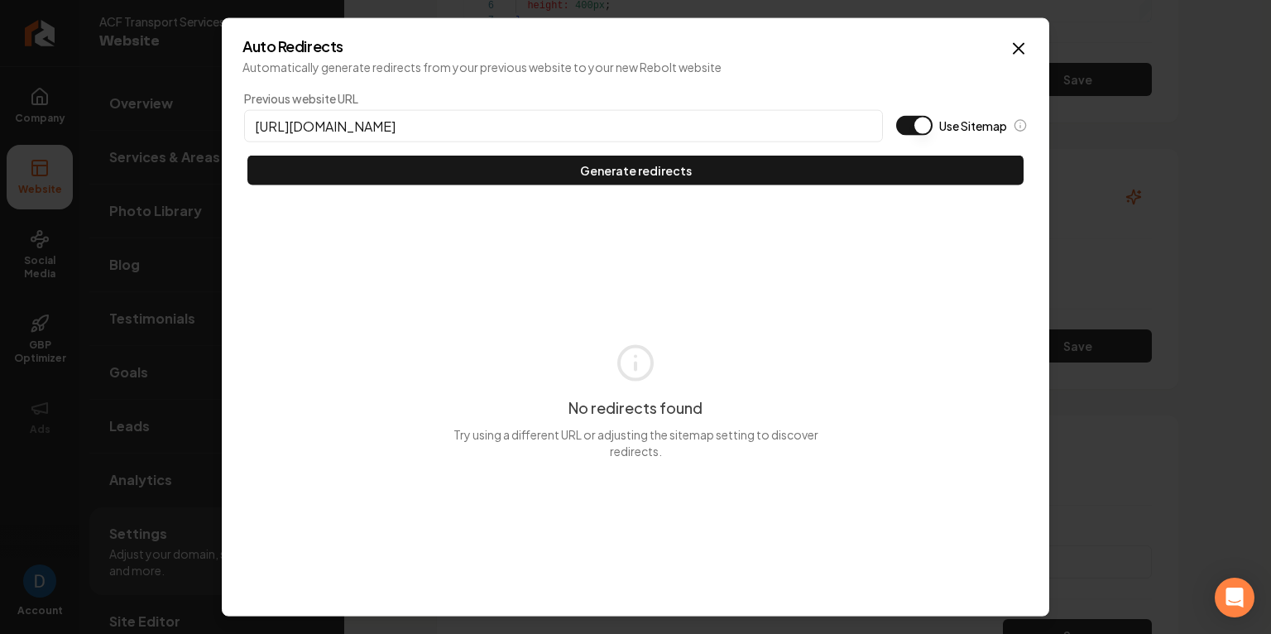
click at [791, 184] on button "Generate redirects" at bounding box center [635, 171] width 776 height 30
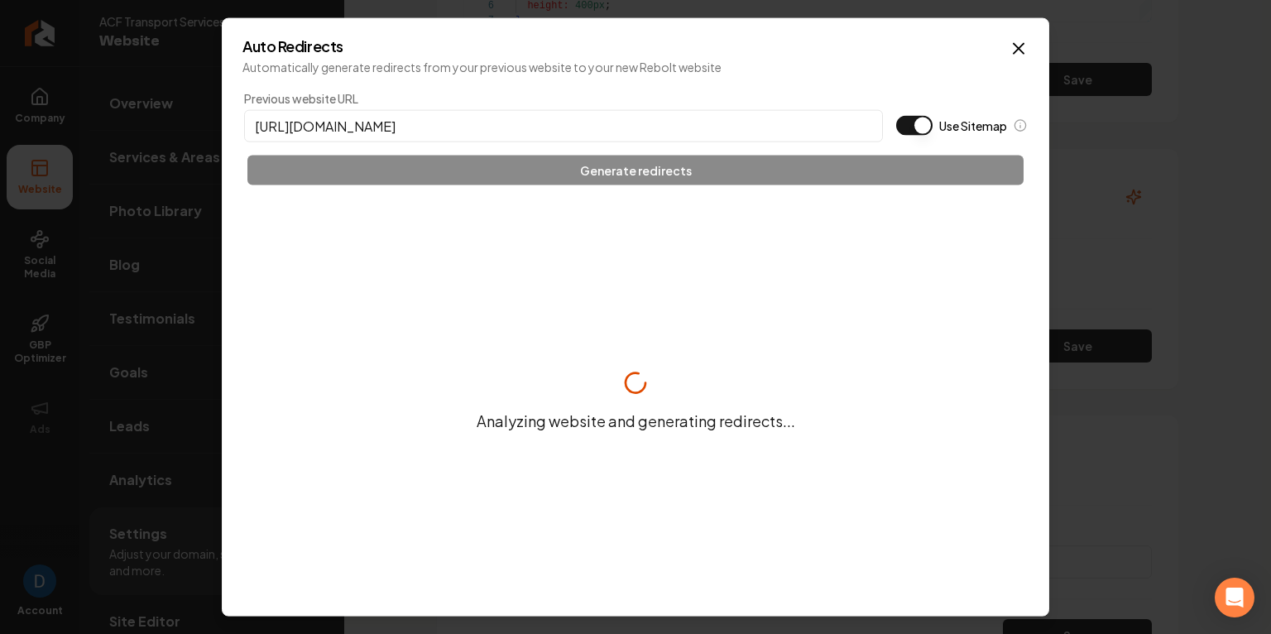
click at [890, 132] on div "Previous website URL https://acftransportservices.com Use Sitemap" at bounding box center [635, 116] width 783 height 52
click at [910, 122] on button "Use Sitemap" at bounding box center [914, 126] width 36 height 20
click at [1017, 41] on icon "button" at bounding box center [1019, 49] width 20 height 20
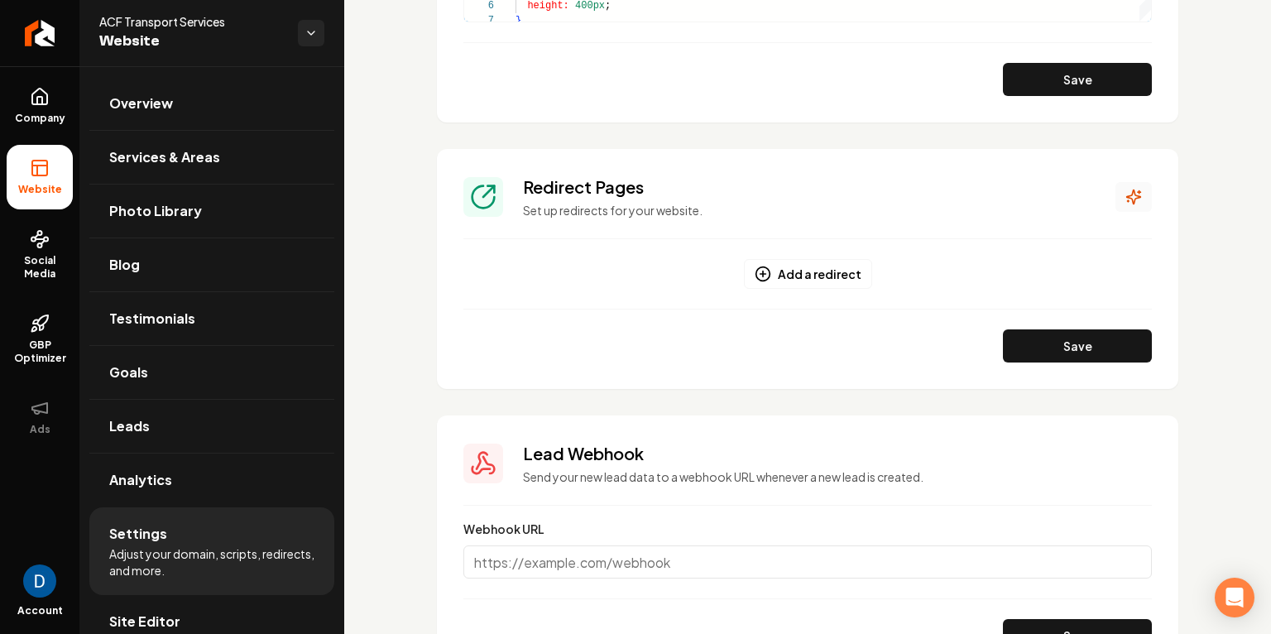
click at [1126, 194] on icon "Main content area" at bounding box center [1134, 197] width 17 height 17
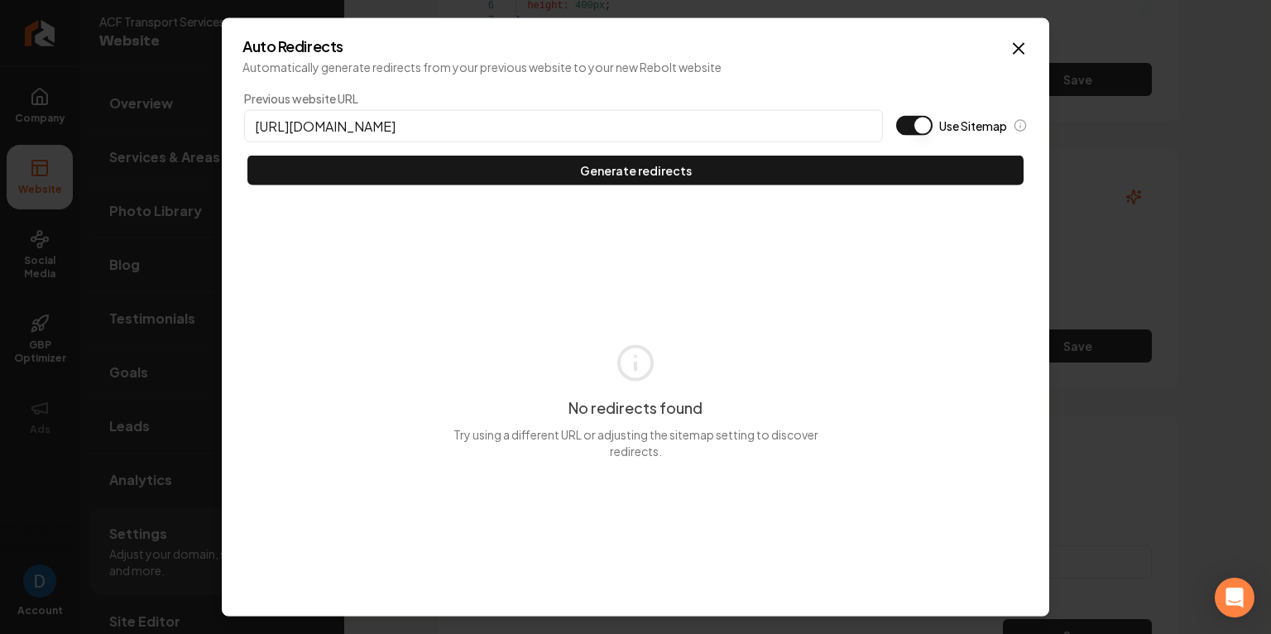
type input "https://acftransportservices.com"
click at [922, 127] on button "Use Sitemap" at bounding box center [914, 126] width 36 height 20
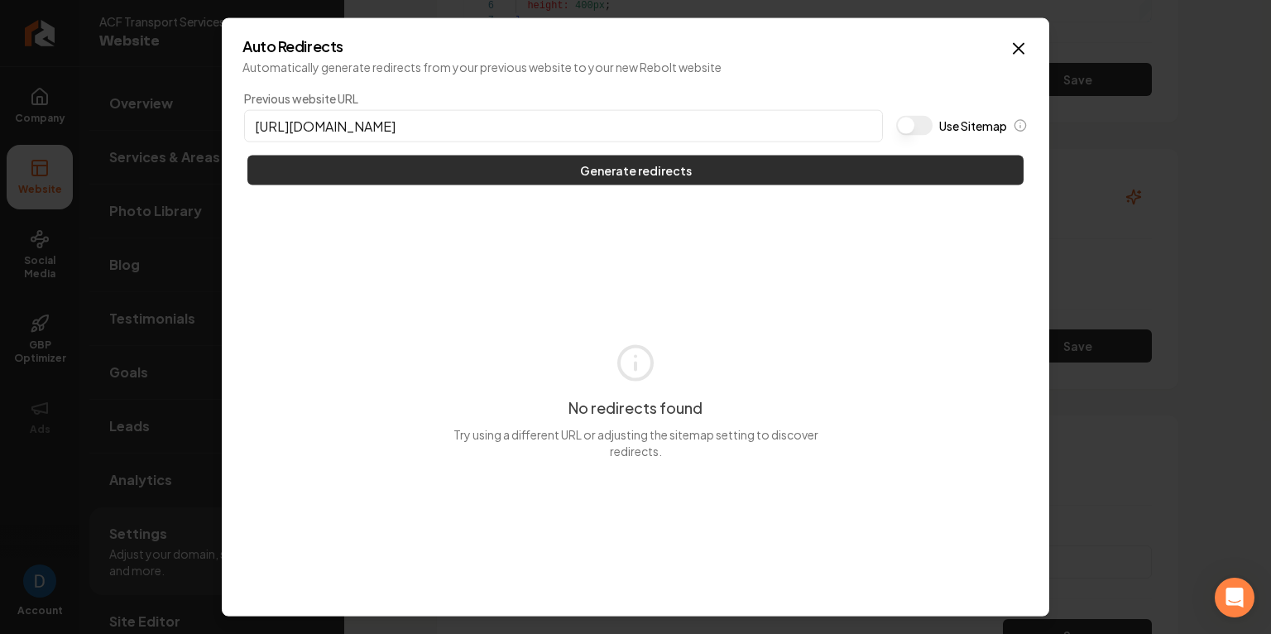
click at [730, 169] on button "Generate redirects" at bounding box center [635, 171] width 776 height 30
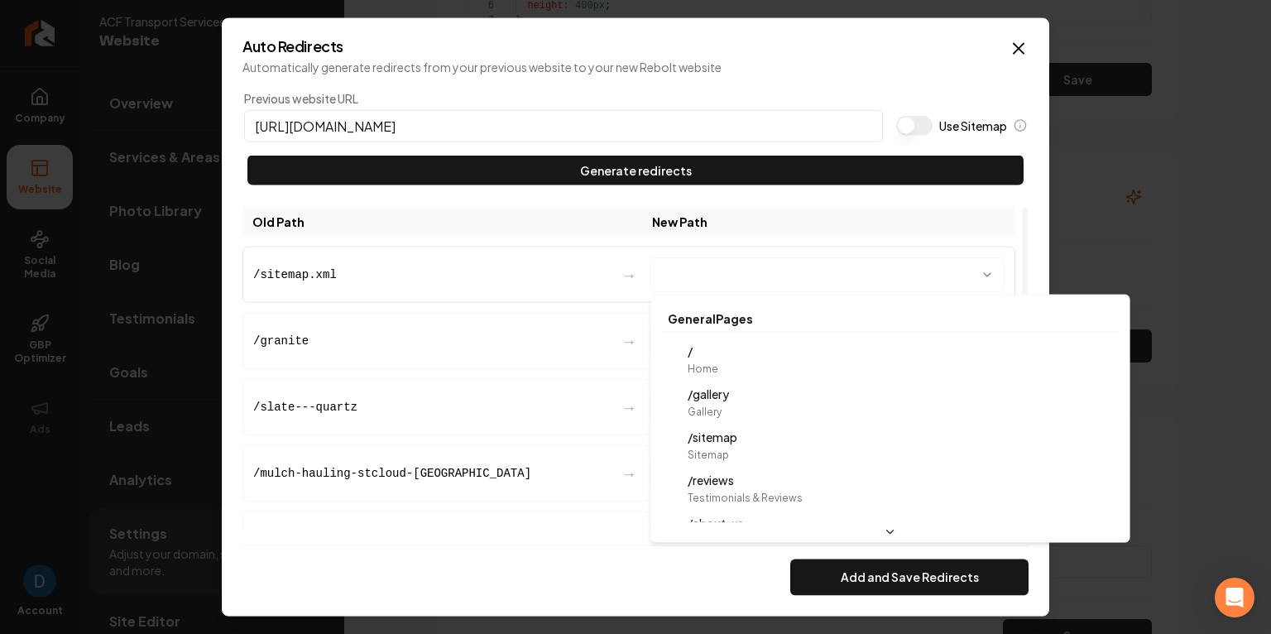
click at [804, 279] on body "Company Website Social Media GBP Optimizer Ads Account ACF Transport Services W…" at bounding box center [635, 317] width 1271 height 634
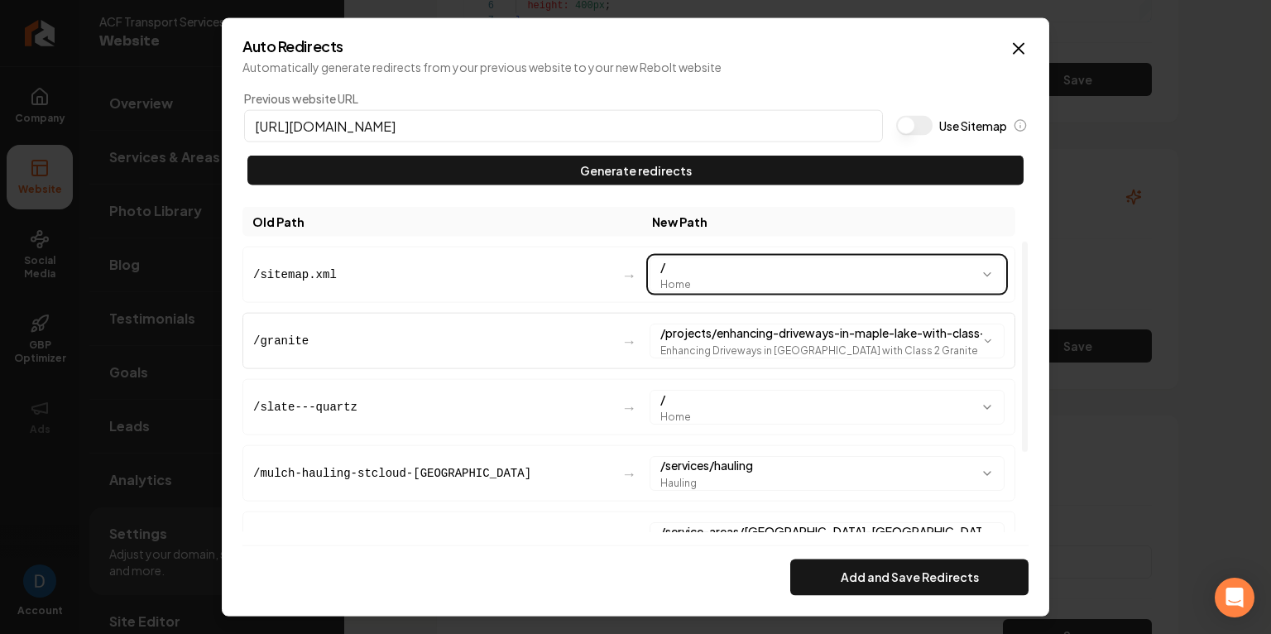
scroll to position [177, 0]
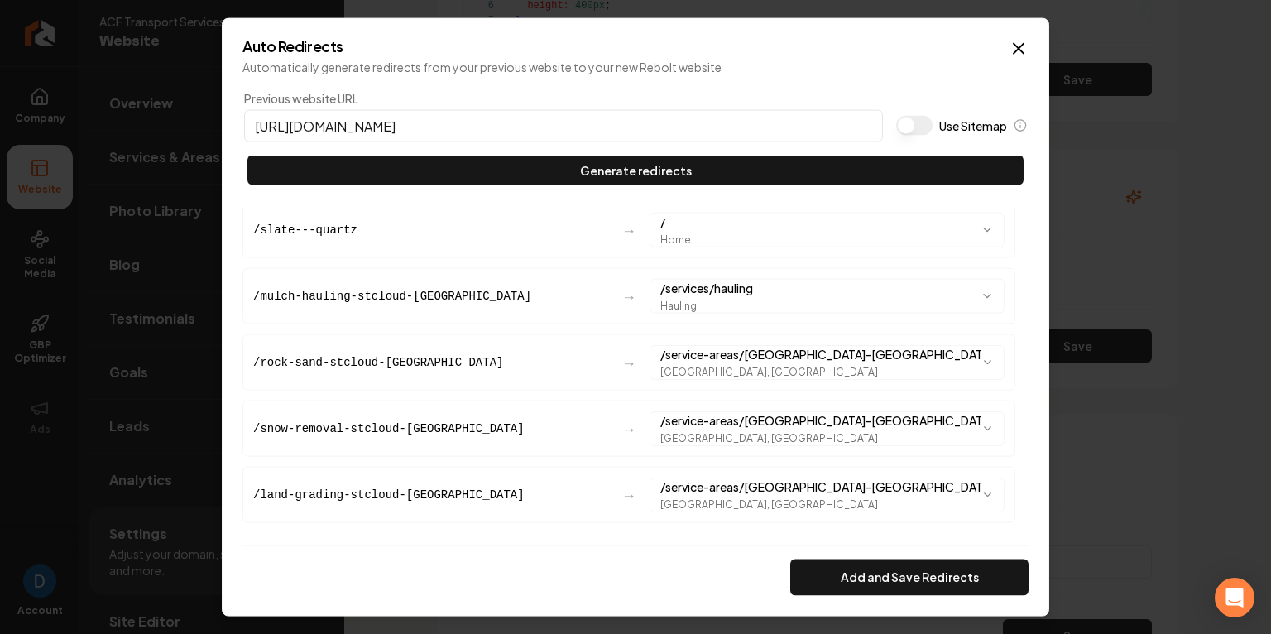
click at [852, 558] on div "Add and Save Redirects" at bounding box center [635, 570] width 786 height 50
click at [865, 560] on button "Add and Save Redirects" at bounding box center [909, 577] width 238 height 36
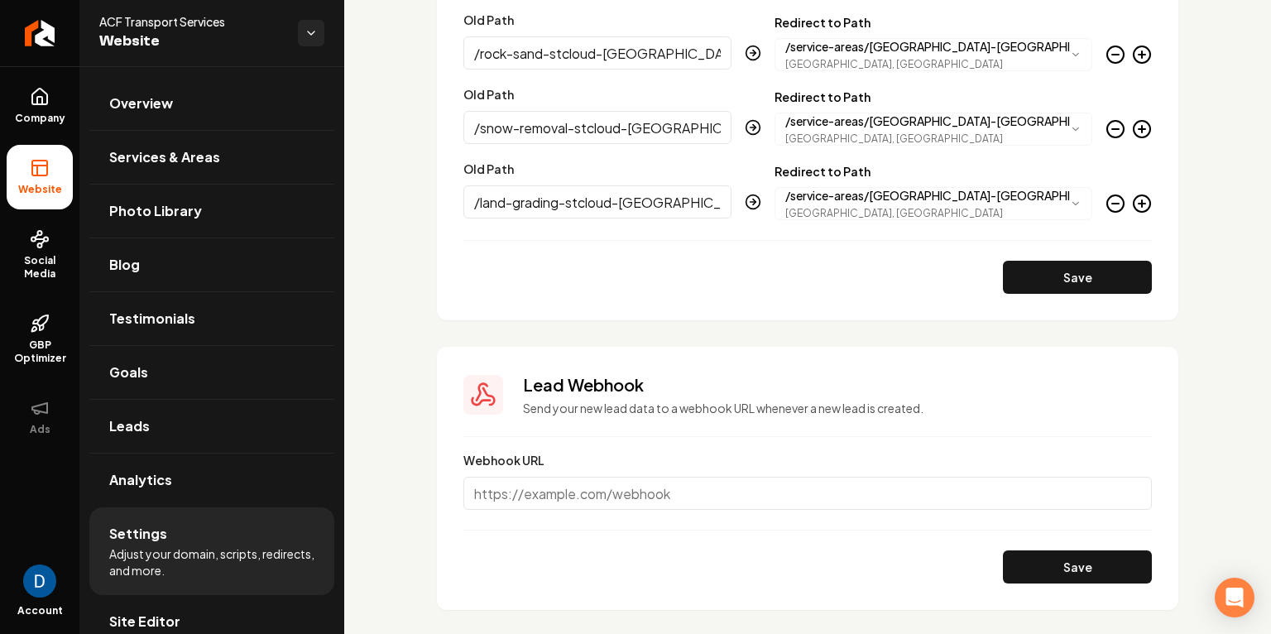
scroll to position [2465, 0]
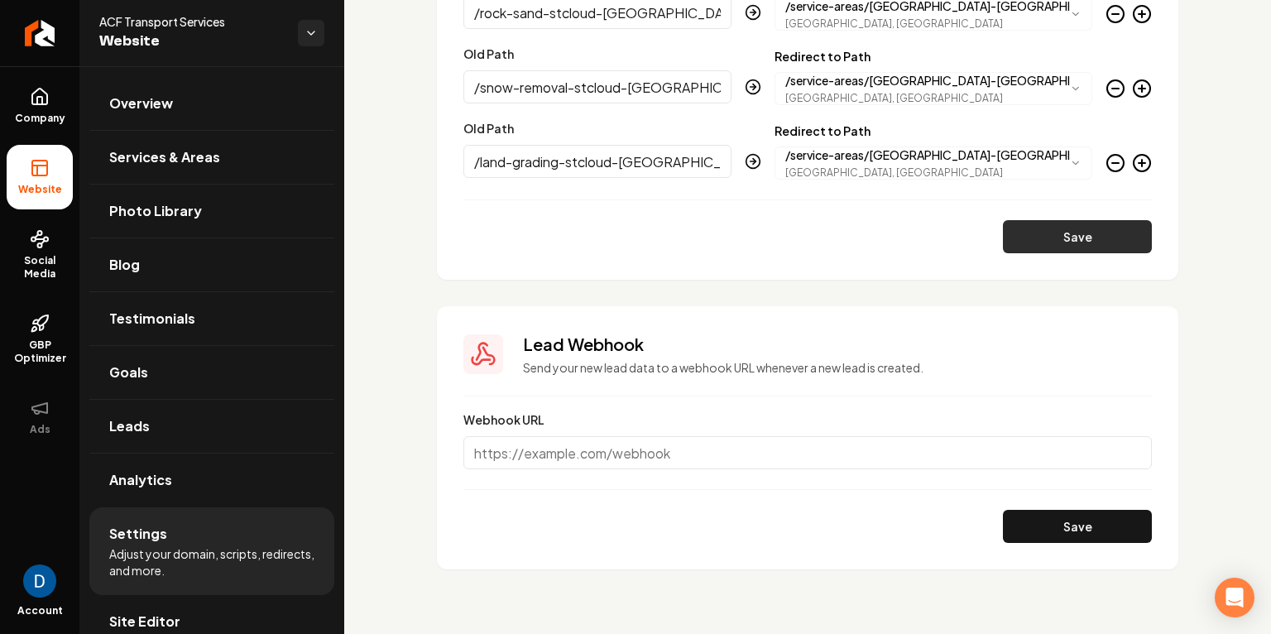
click at [1113, 233] on button "Save" at bounding box center [1077, 236] width 149 height 33
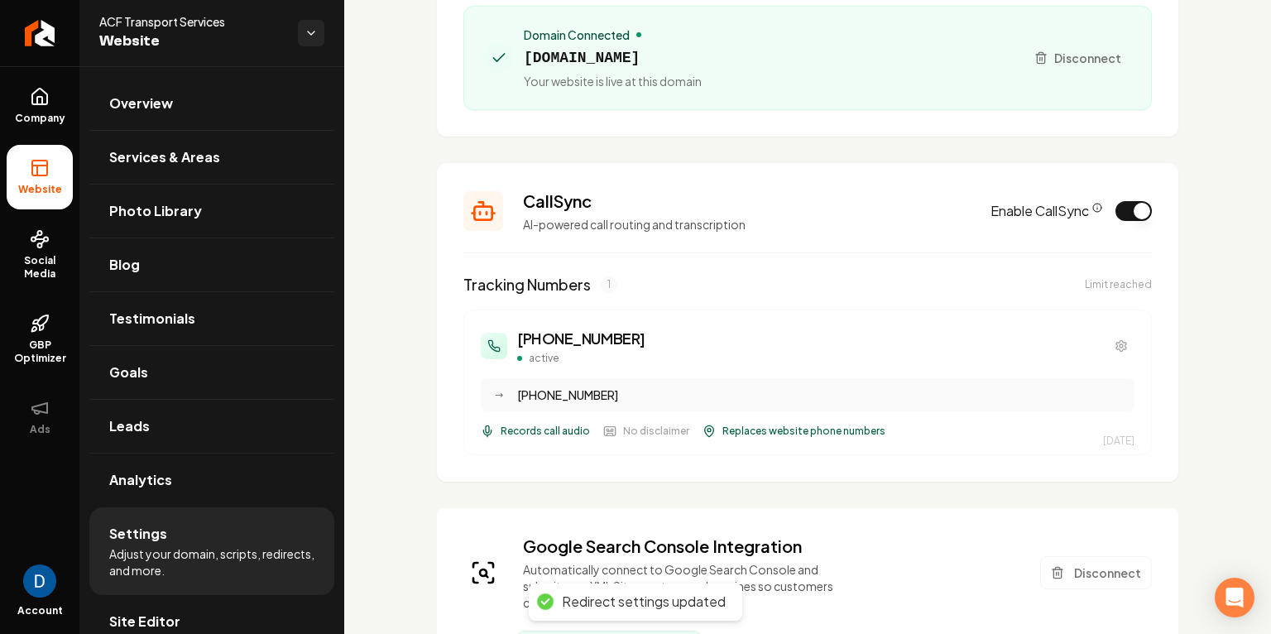
scroll to position [0, 0]
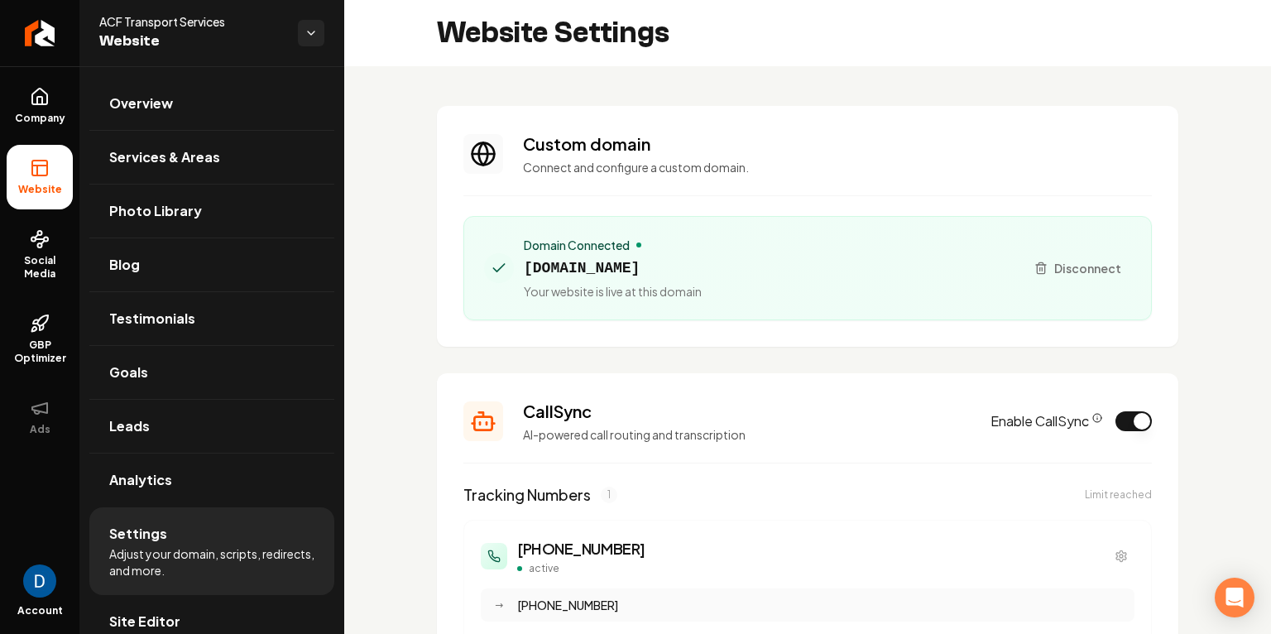
click at [629, 258] on span "acftransportservices.com" at bounding box center [613, 268] width 178 height 23
copy span "acftransportservices.com"
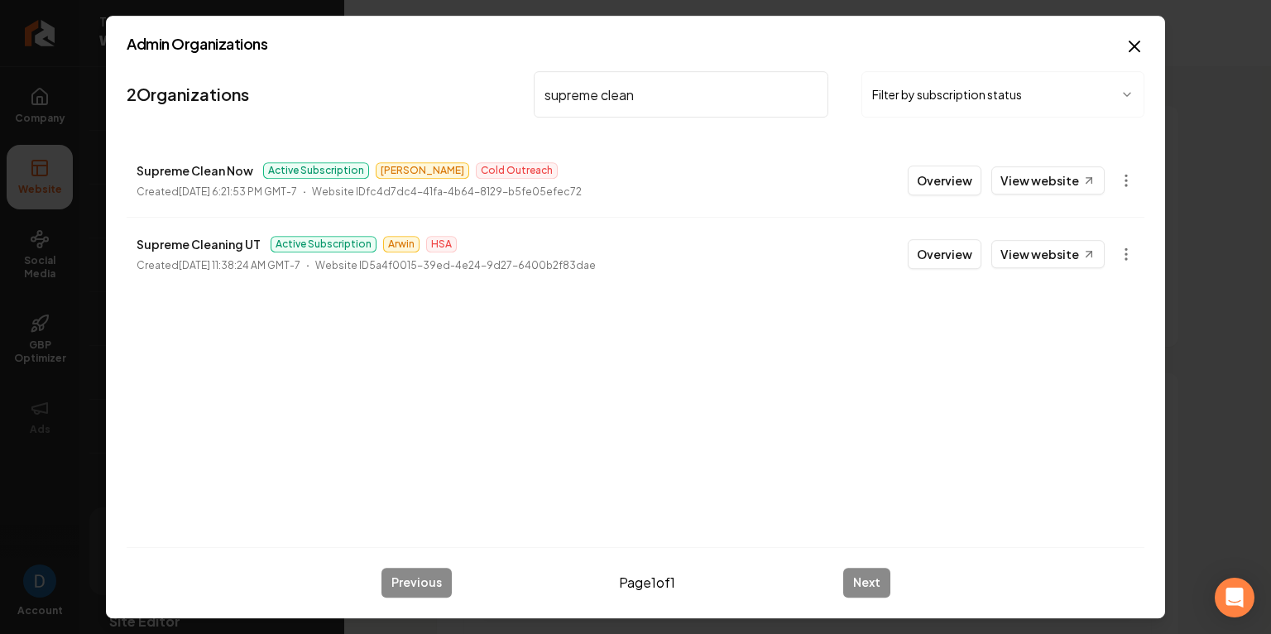
click at [630, 84] on input "supreme clean" at bounding box center [681, 94] width 295 height 46
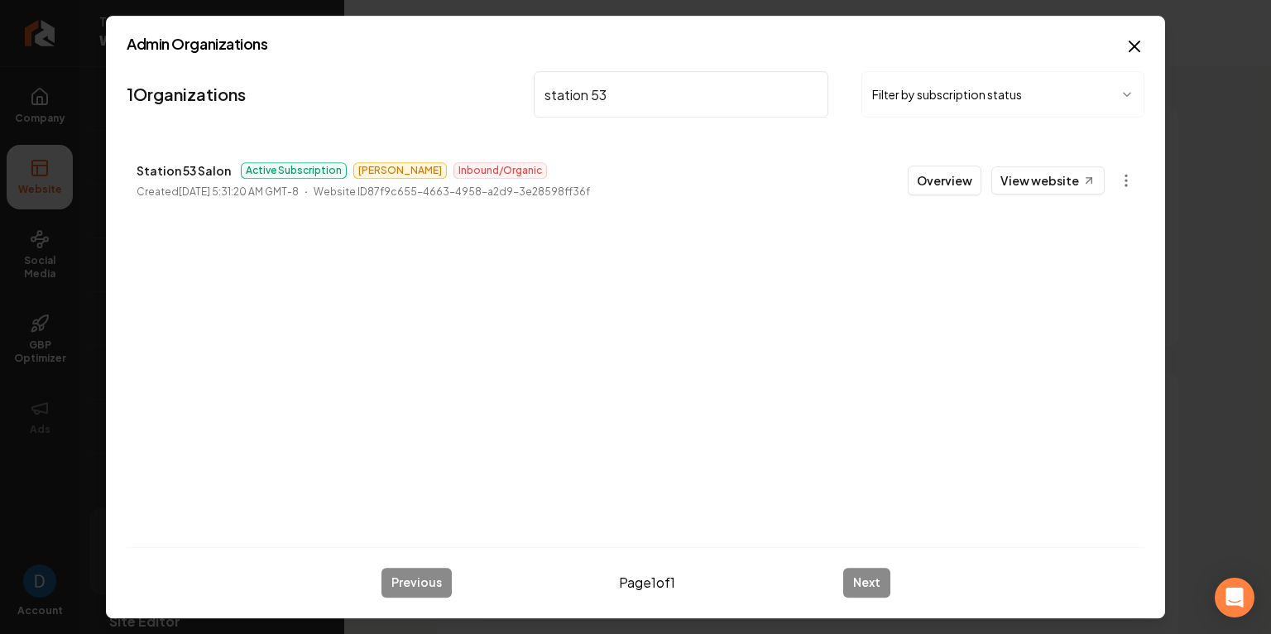
type input "station 53"
click at [177, 172] on p "Station 53 Salon" at bounding box center [184, 171] width 94 height 20
copy p "Station 53 Salon"
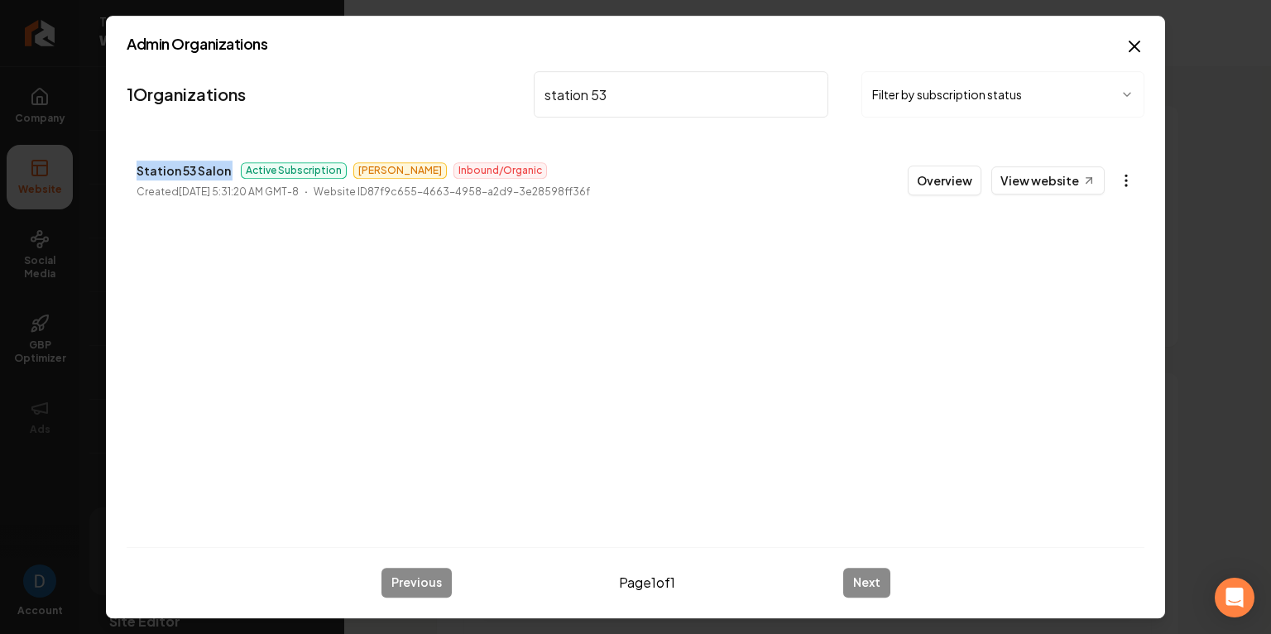
click at [1113, 176] on body "Company Website Social Media GBP Optimizer Ads Account TerraClear Land Solution…" at bounding box center [635, 317] width 1271 height 634
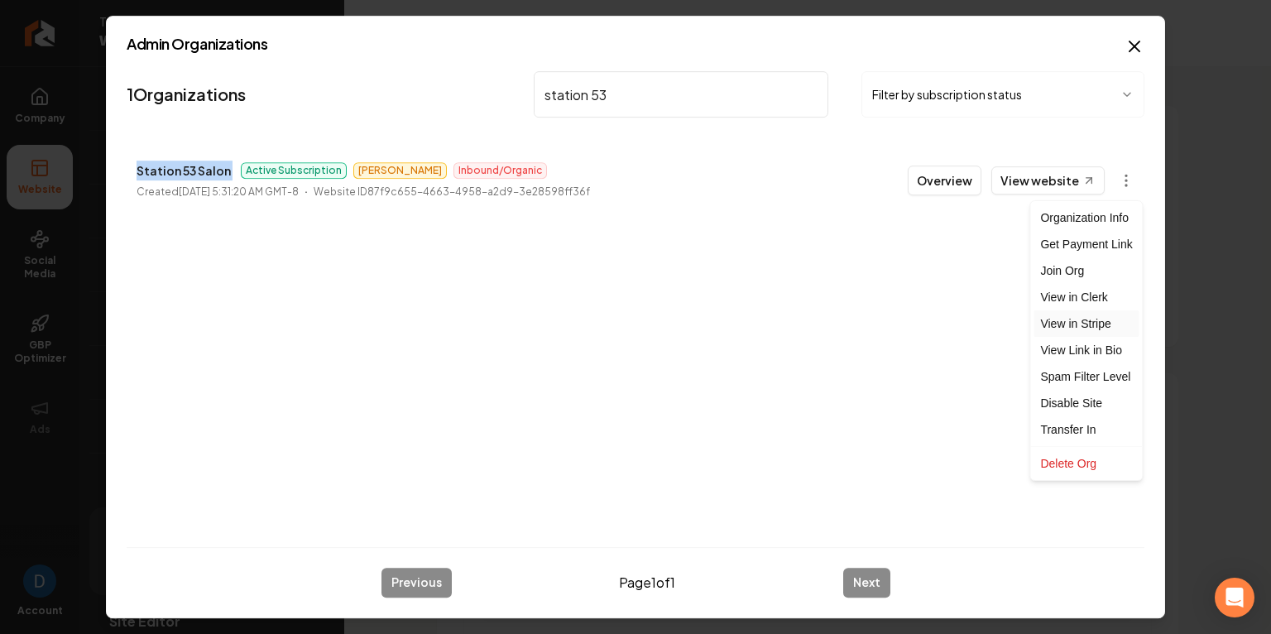
click at [1068, 317] on link "View in Stripe" at bounding box center [1086, 323] width 105 height 26
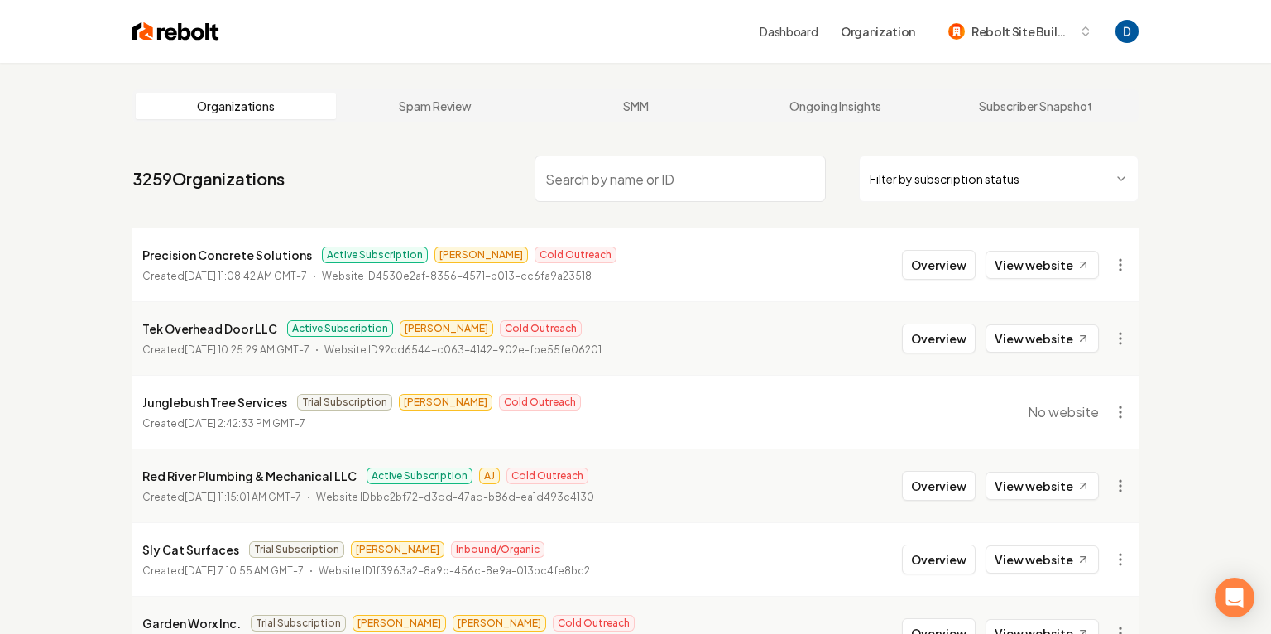
paste input "Station 53 Salon"
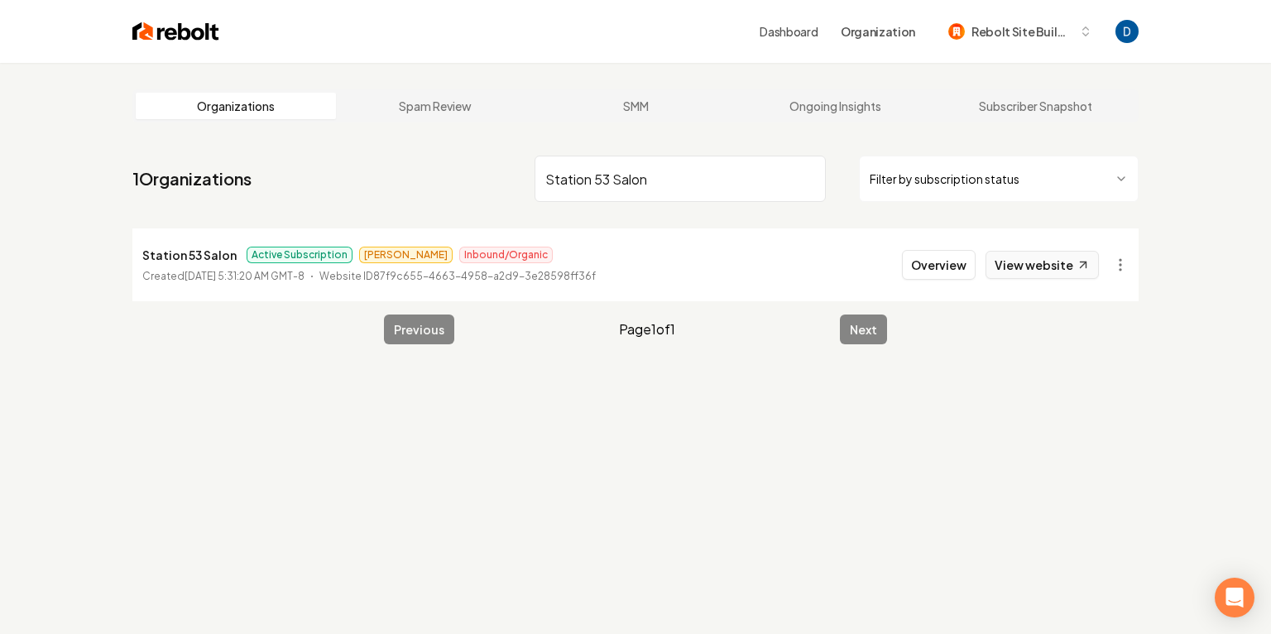
type input "Station 53 Salon"
click at [1035, 259] on link "View website" at bounding box center [1042, 265] width 113 height 28
click at [679, 180] on input "Station 53 Salon" at bounding box center [680, 179] width 291 height 46
click at [969, 270] on button "Overview" at bounding box center [939, 265] width 74 height 30
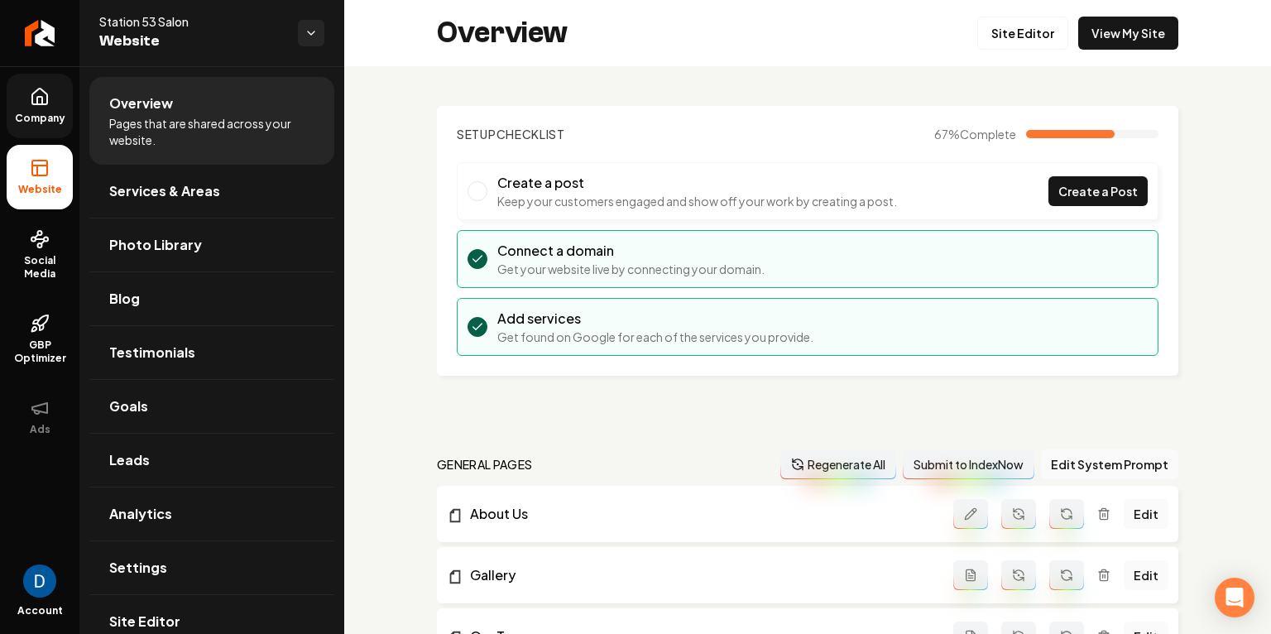
click at [32, 103] on icon at bounding box center [39, 97] width 15 height 16
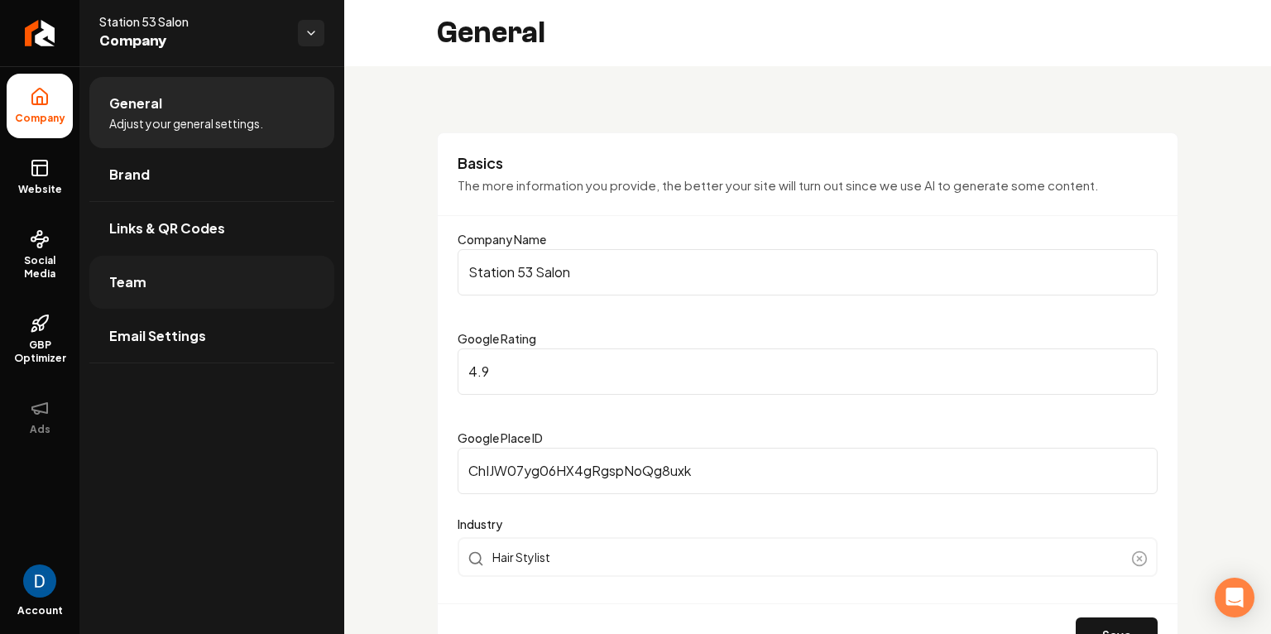
click at [238, 283] on link "Team" at bounding box center [211, 282] width 245 height 53
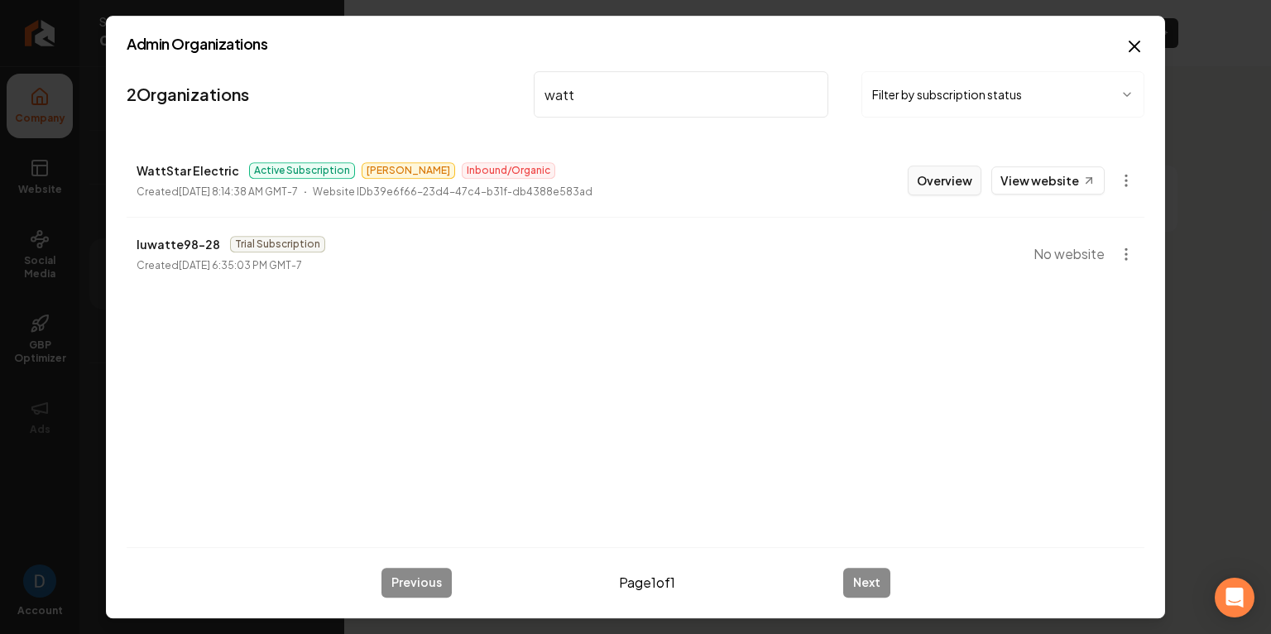
type input "watt"
click at [959, 177] on button "Overview" at bounding box center [945, 181] width 74 height 30
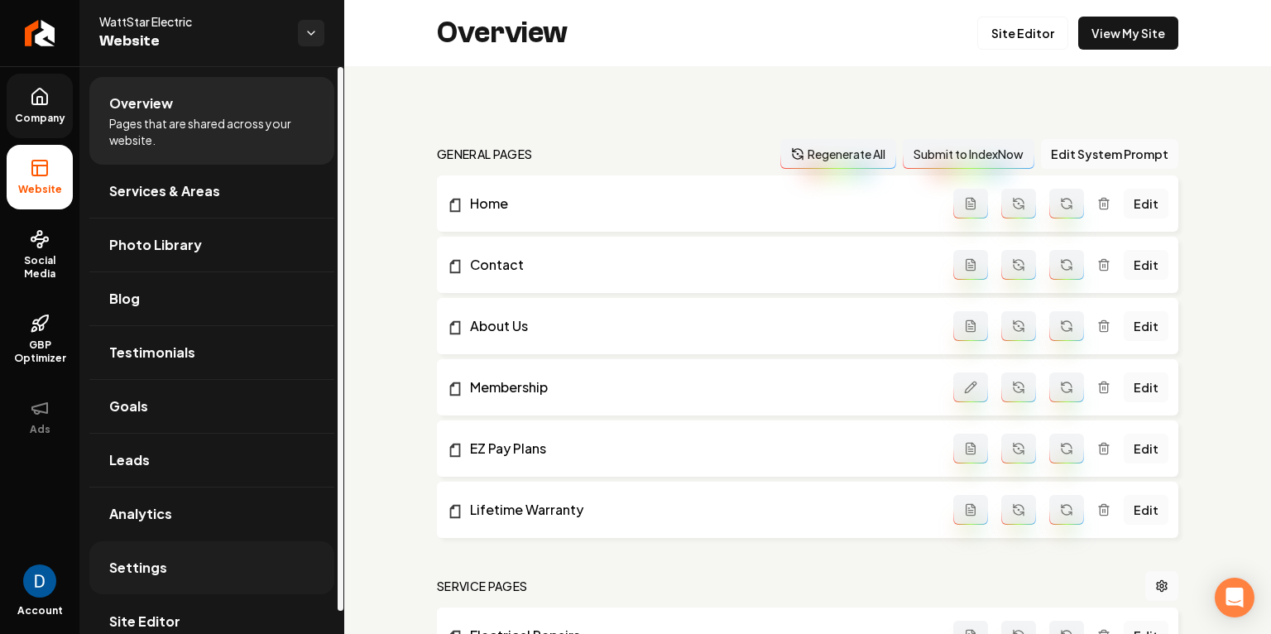
click at [161, 569] on span "Settings" at bounding box center [138, 568] width 58 height 20
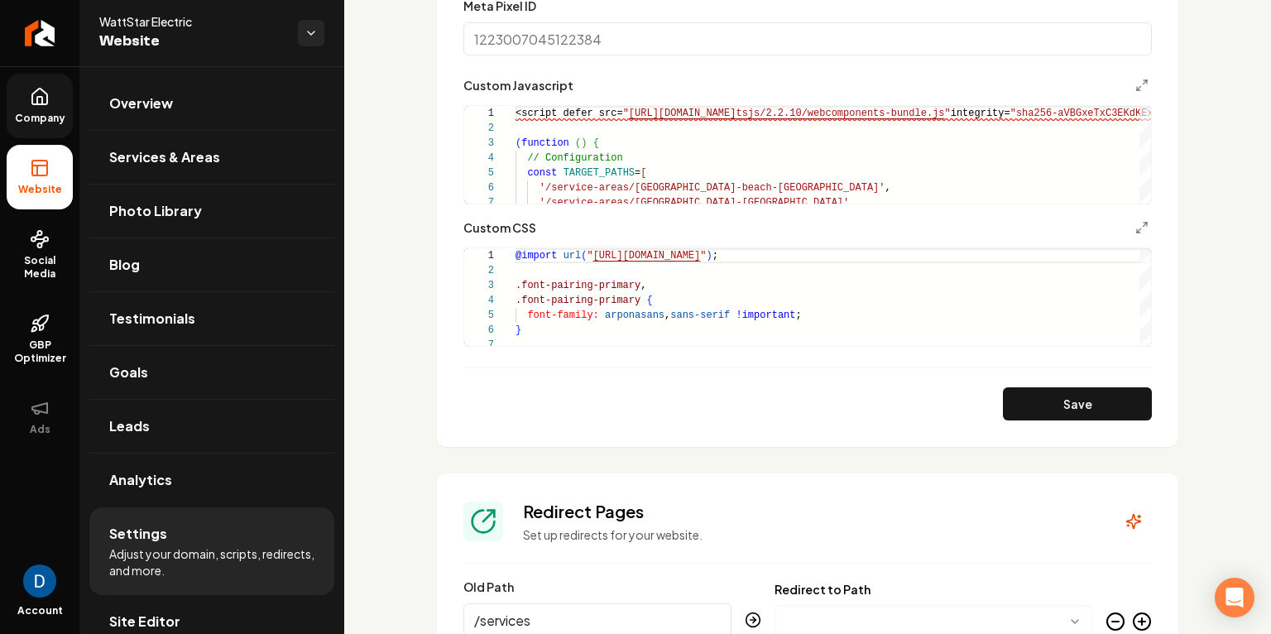
scroll to position [1367, 0]
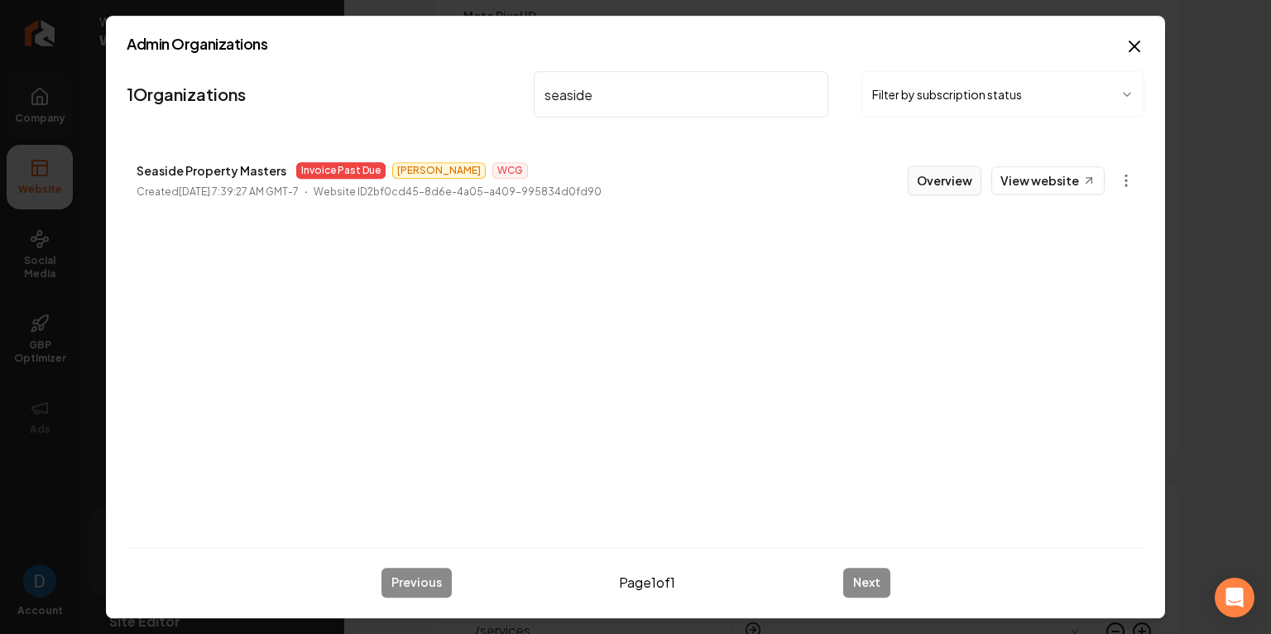
type input "seaside"
click at [938, 180] on button "Overview" at bounding box center [945, 181] width 74 height 30
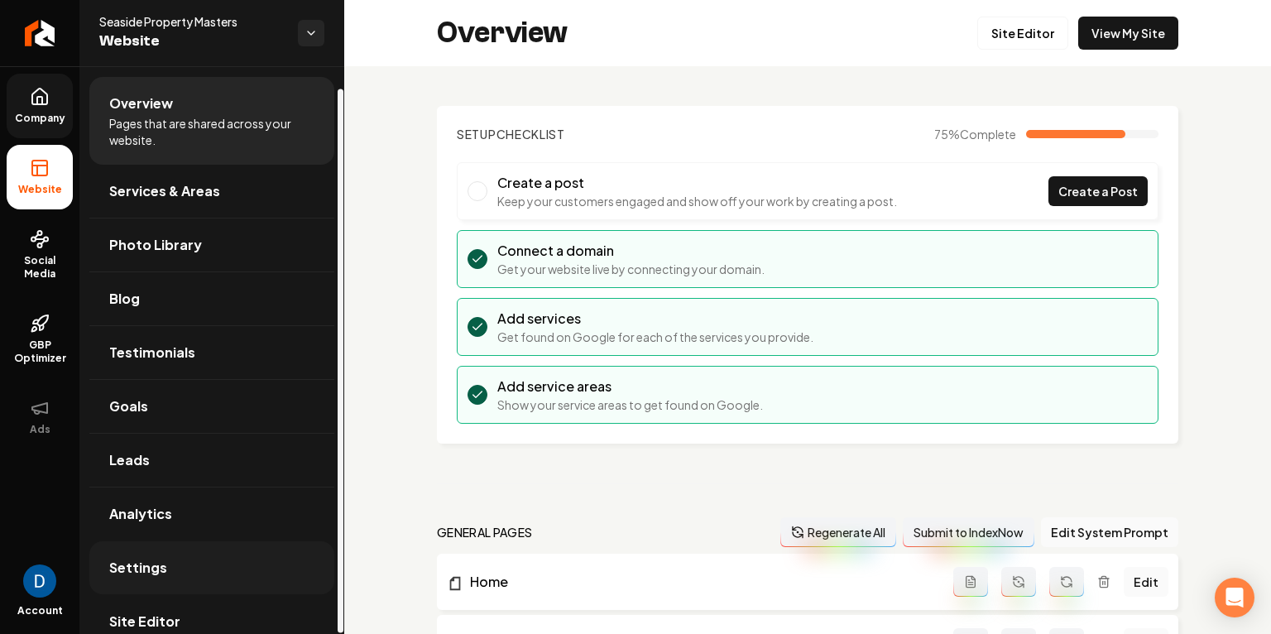
scroll to position [22, 0]
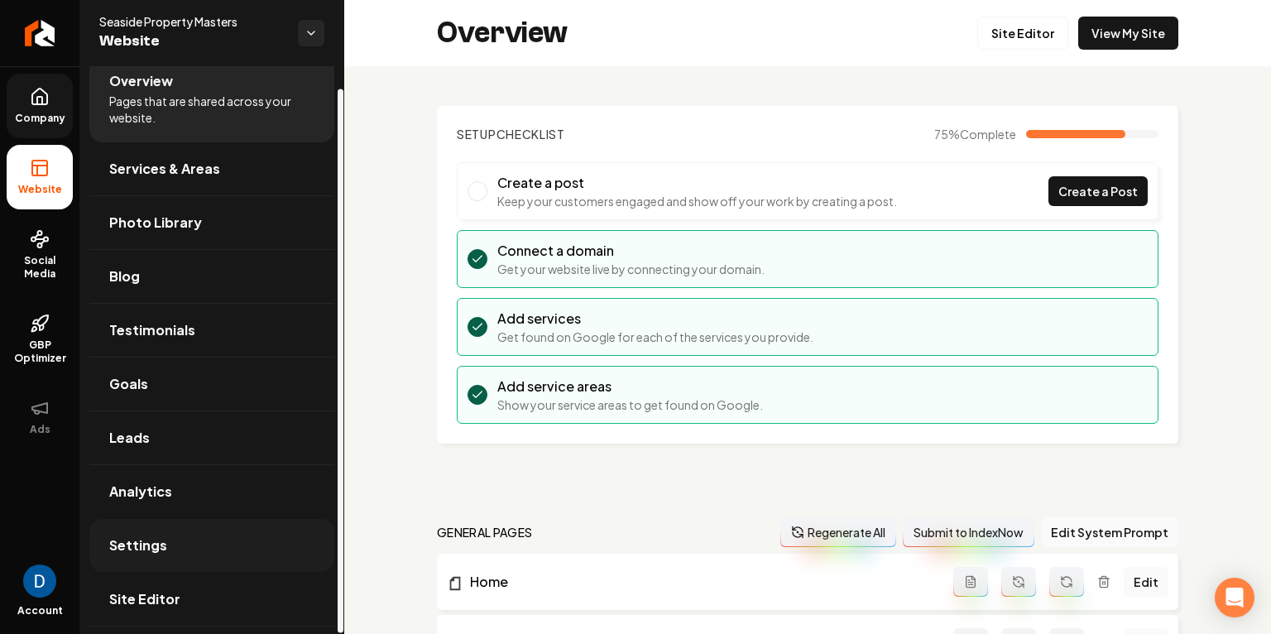
click at [143, 535] on span "Settings" at bounding box center [138, 545] width 58 height 20
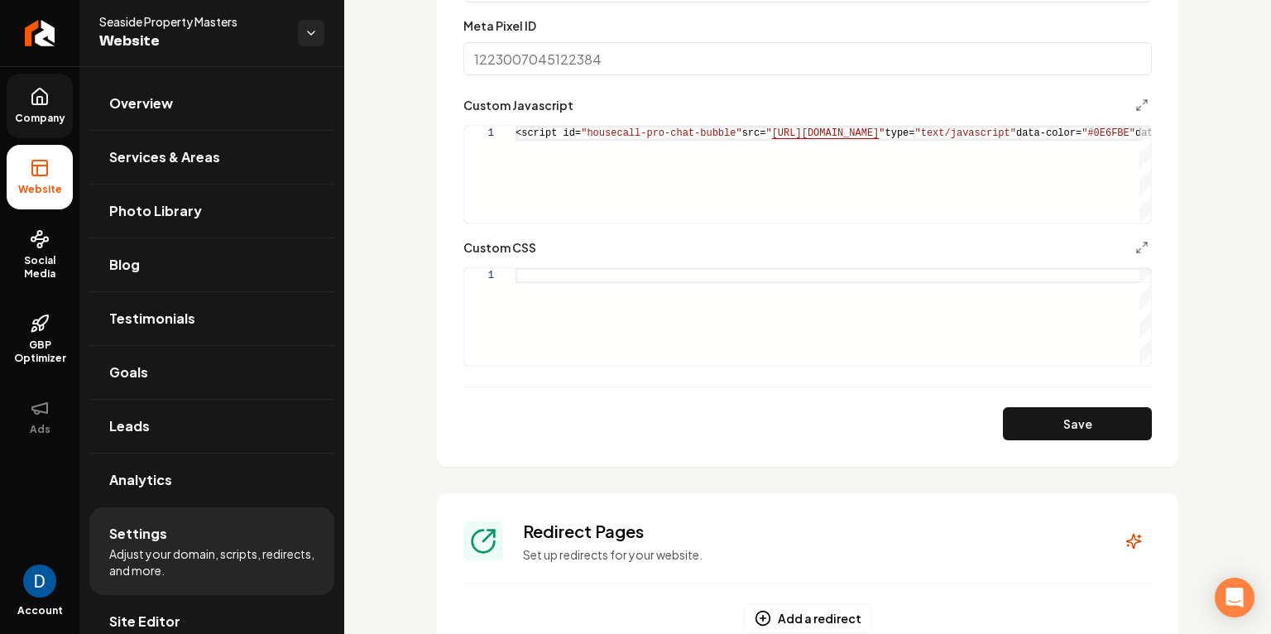
scroll to position [940, 0]
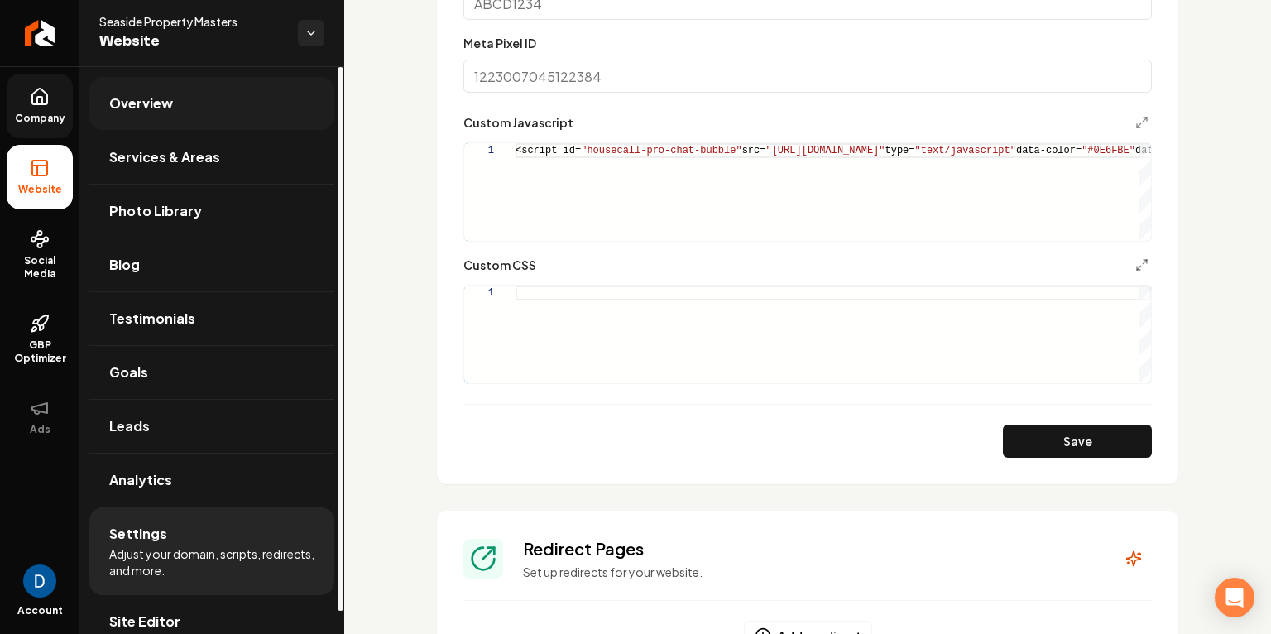
click at [133, 97] on span "Overview" at bounding box center [141, 104] width 64 height 20
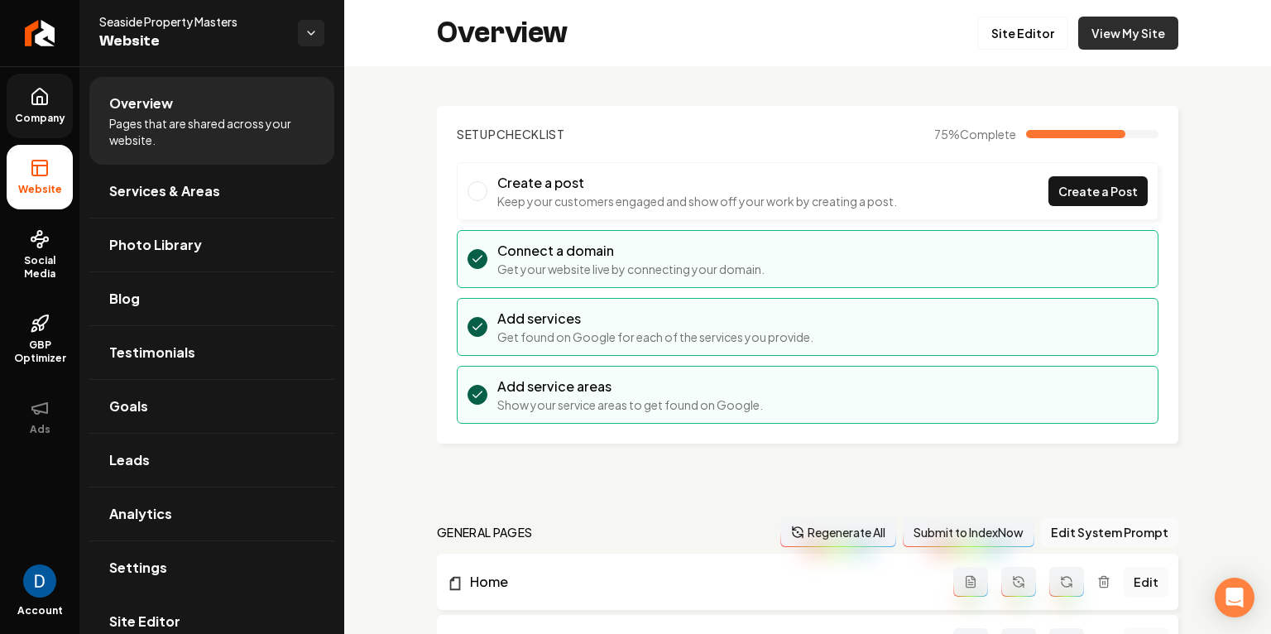
click at [1118, 43] on link "View My Site" at bounding box center [1128, 33] width 100 height 33
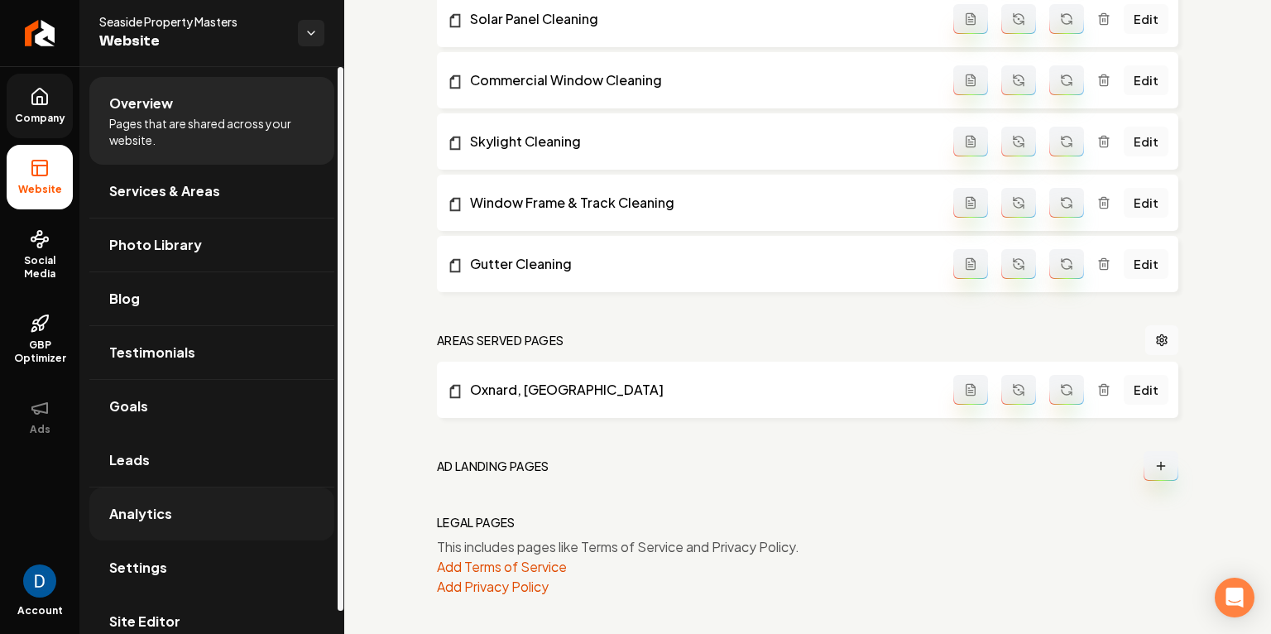
scroll to position [22, 0]
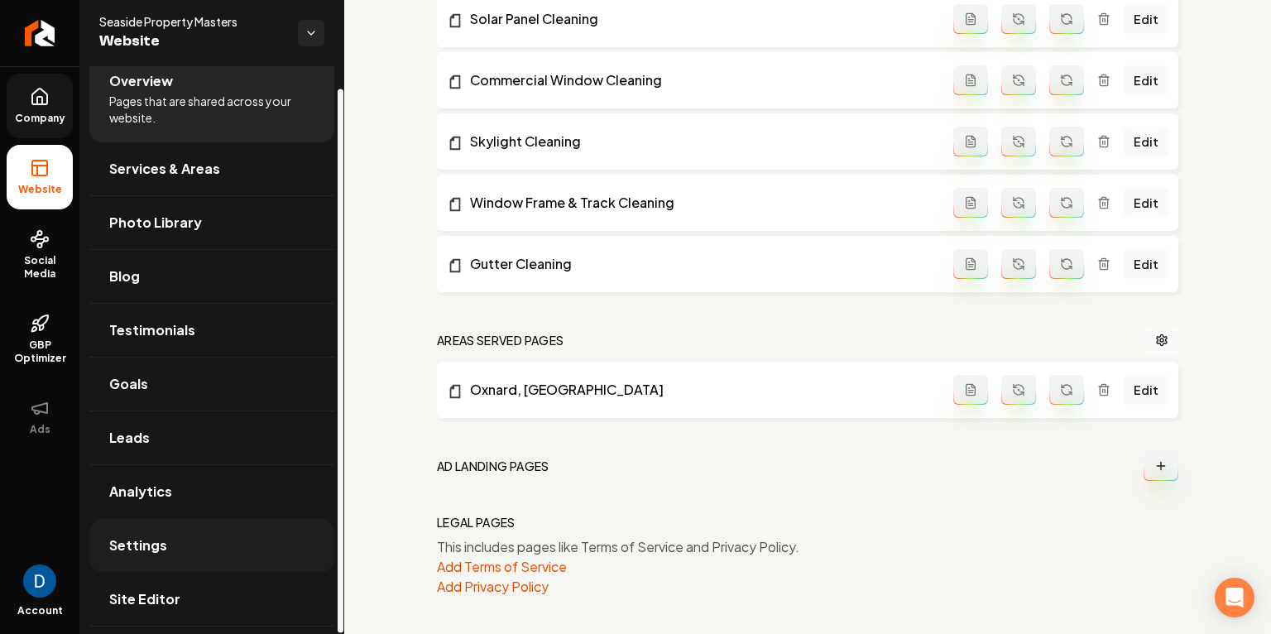
click at [194, 531] on link "Settings" at bounding box center [211, 545] width 245 height 53
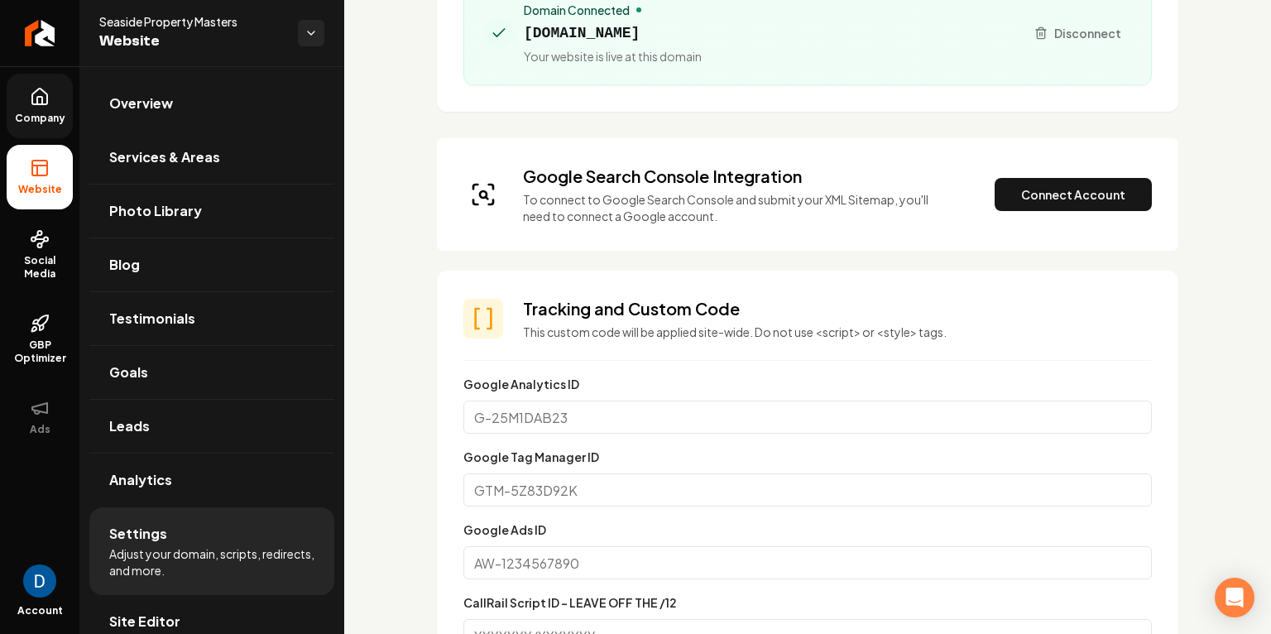
scroll to position [143, 0]
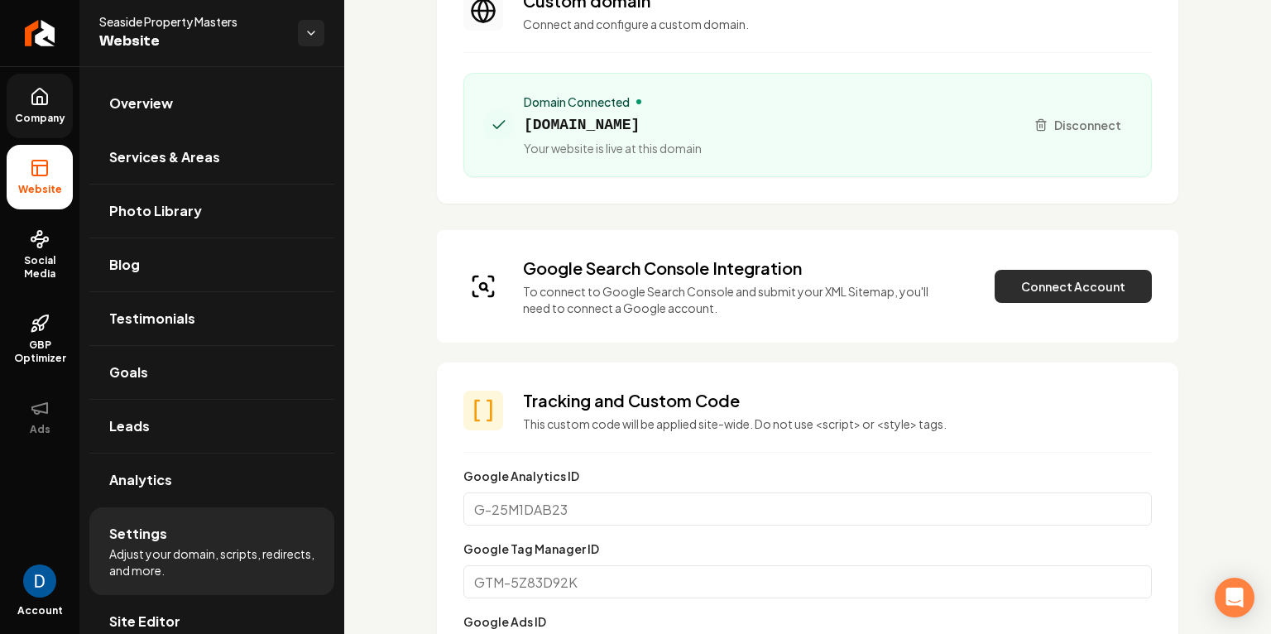
click at [1020, 283] on button "Connect Account" at bounding box center [1073, 286] width 157 height 33
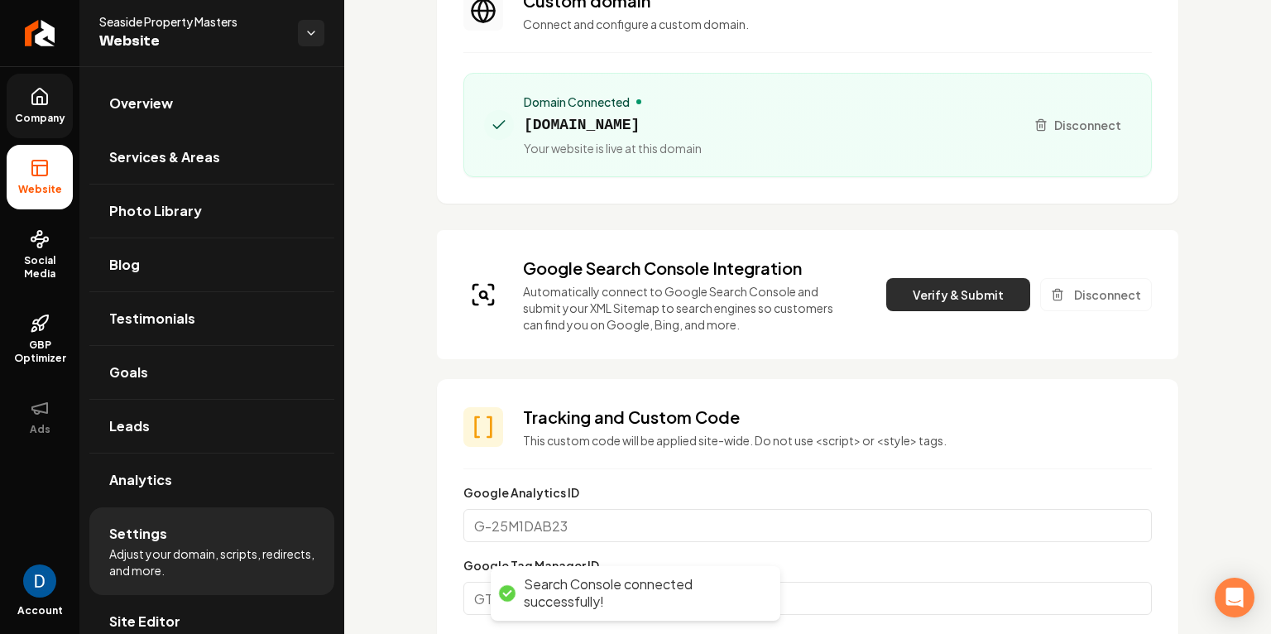
click at [978, 289] on button "Verify & Submit" at bounding box center [958, 294] width 144 height 33
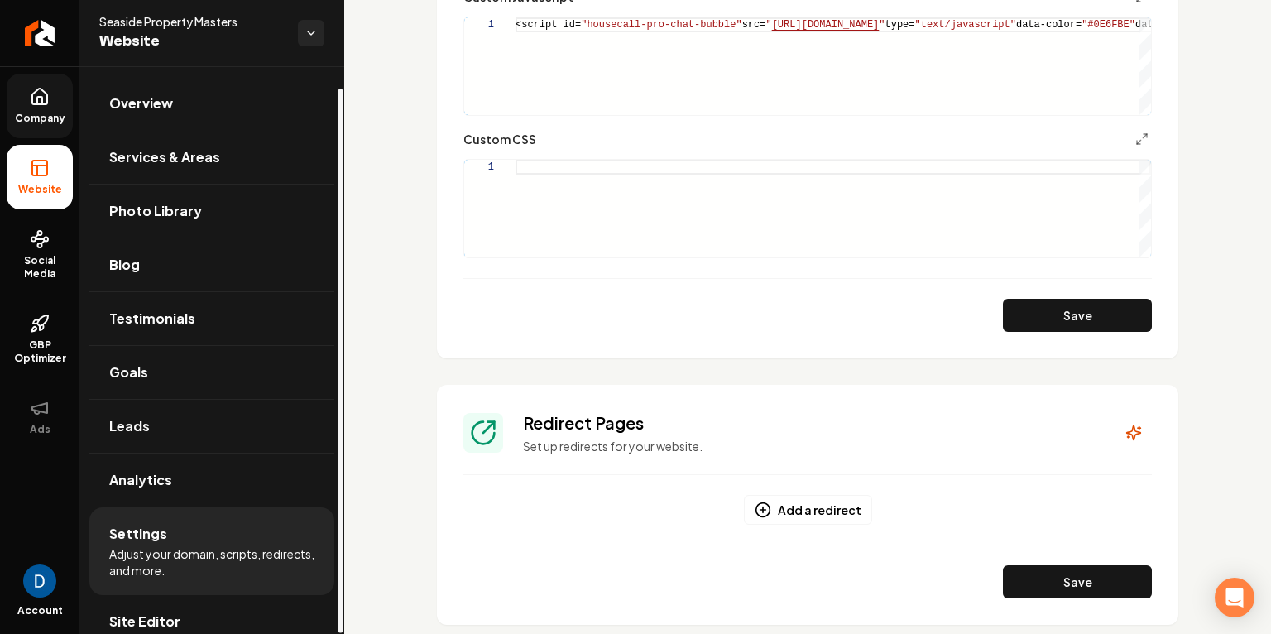
scroll to position [22, 0]
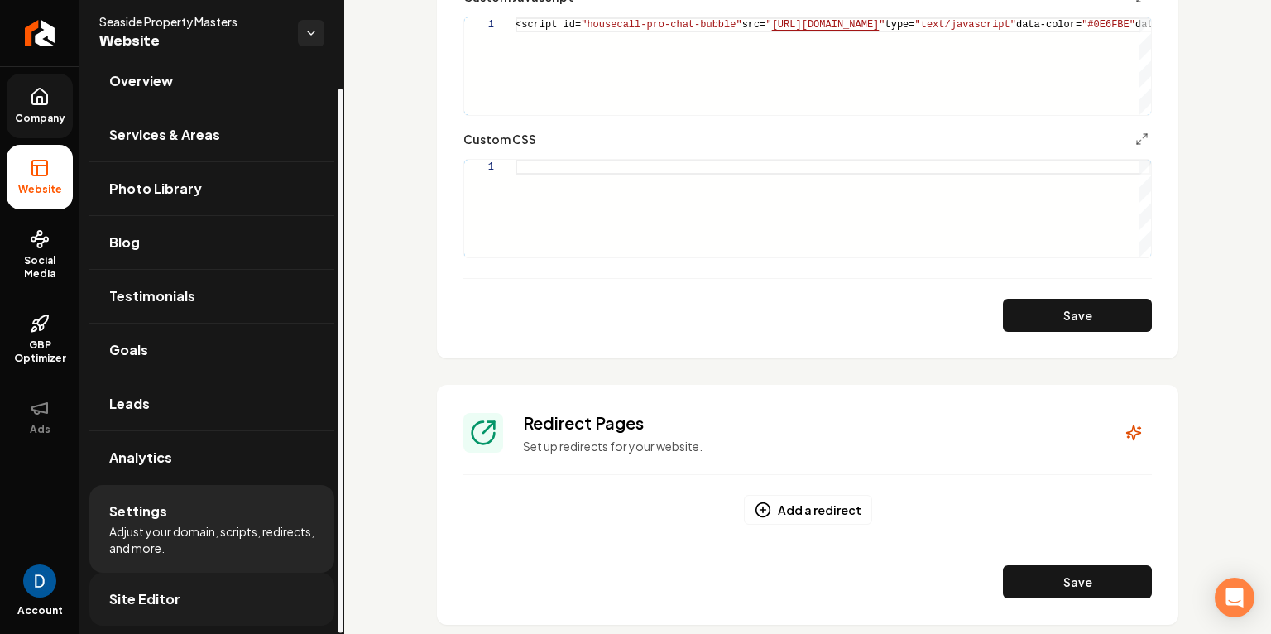
click at [192, 599] on link "Site Editor" at bounding box center [211, 599] width 245 height 53
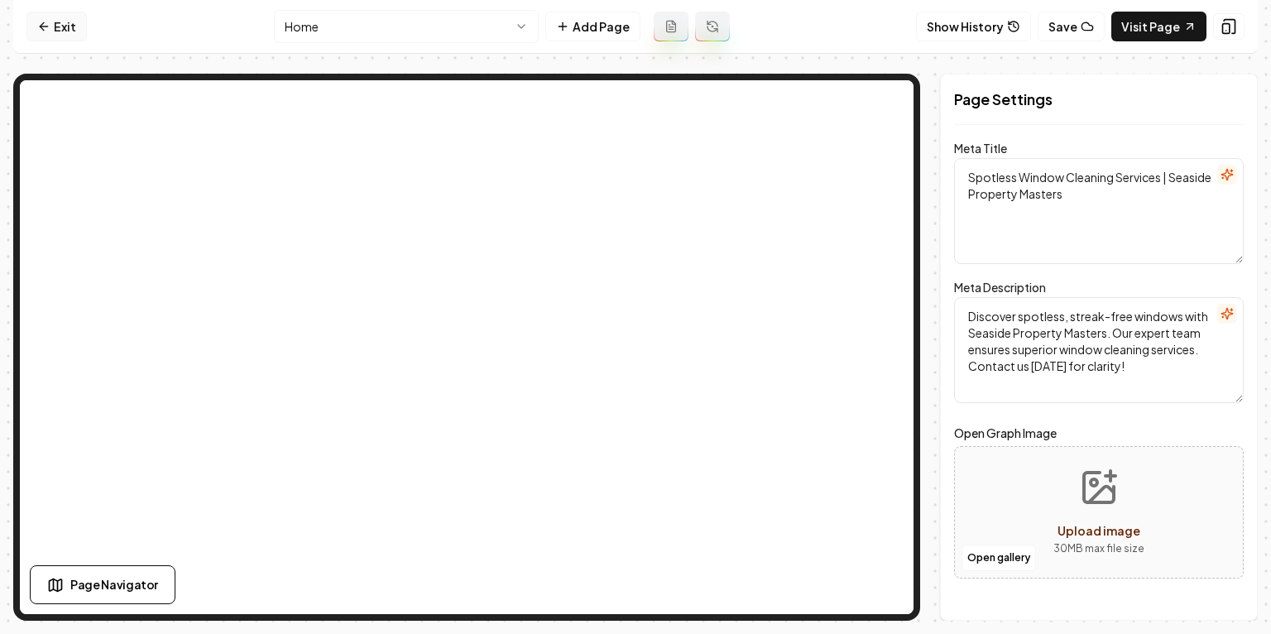
click at [35, 23] on link "Exit" at bounding box center [56, 27] width 60 height 30
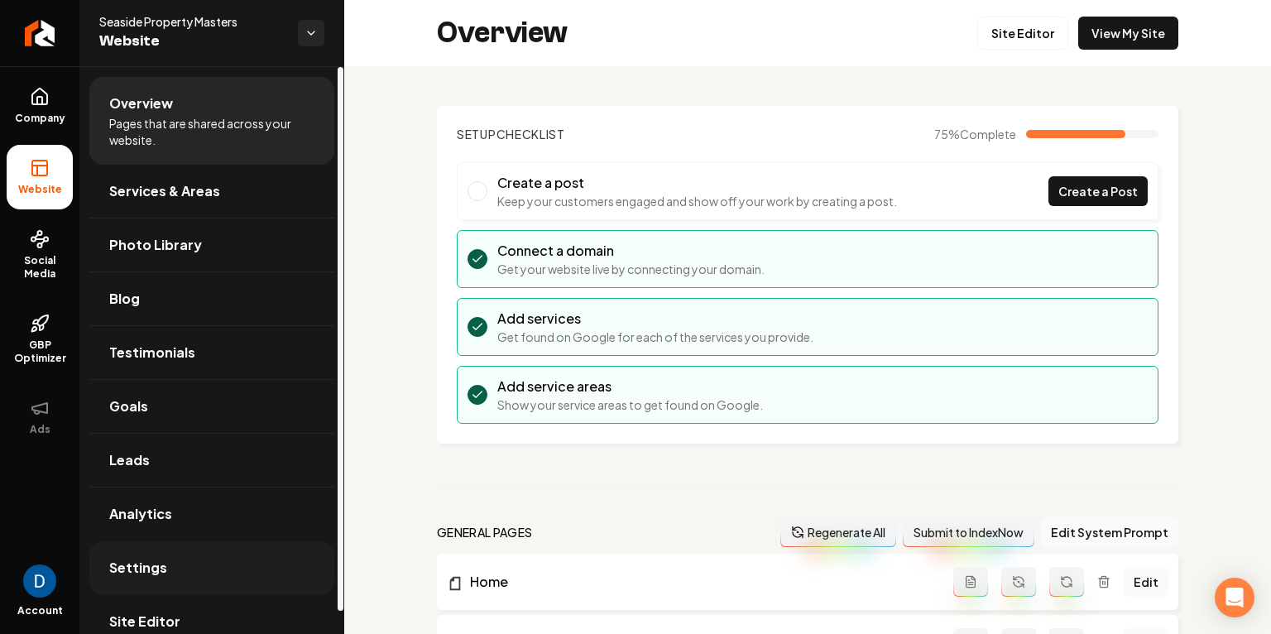
click at [225, 574] on link "Settings" at bounding box center [211, 567] width 245 height 53
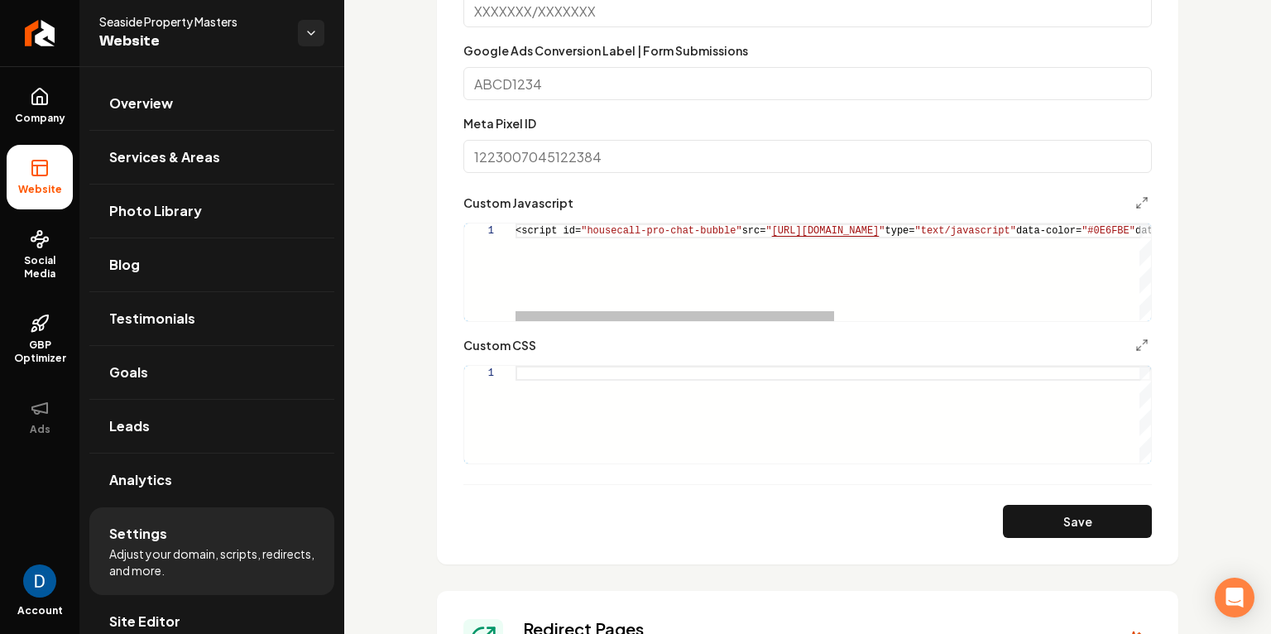
scroll to position [1020, 0]
type textarea "**********"
click at [633, 232] on div "<script id= "housecall-pro-chat-bubble" src= " https://chat.housecallpro.com/pr…" at bounding box center [1136, 272] width 1243 height 98
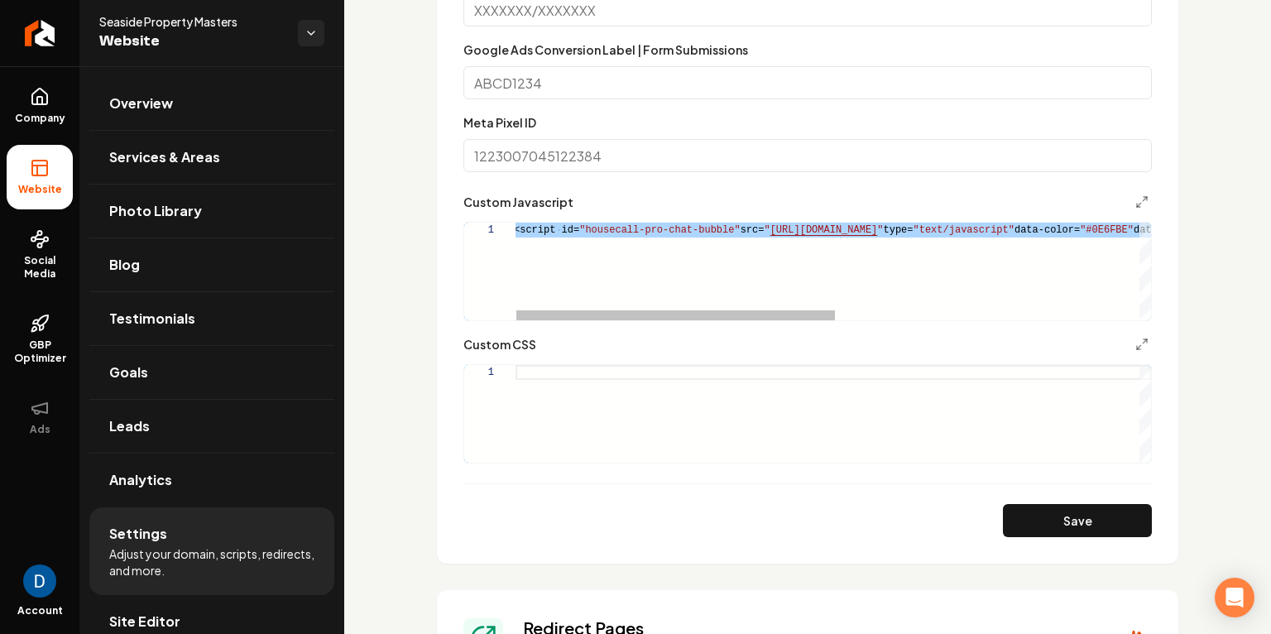
scroll to position [0, 126]
click at [633, 232] on div "<script id= "housecall-pro-chat-bubble" src= " https://chat.housecallpro.com/pr…" at bounding box center [1135, 272] width 1243 height 98
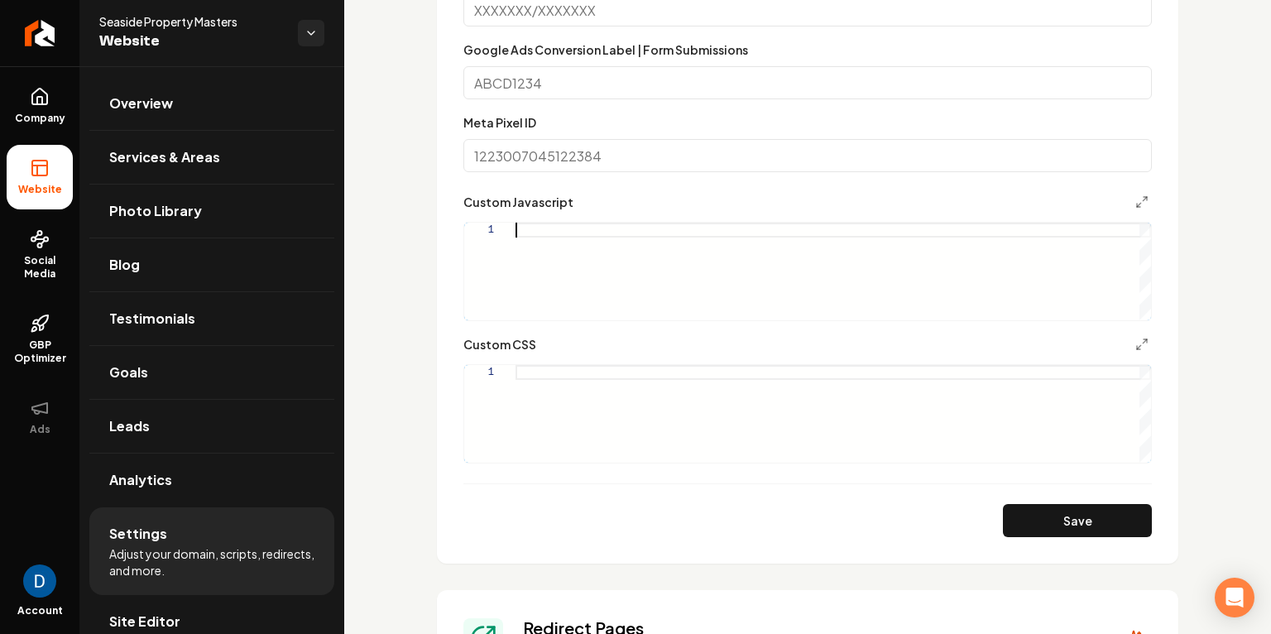
scroll to position [0, 0]
type textarea "**********"
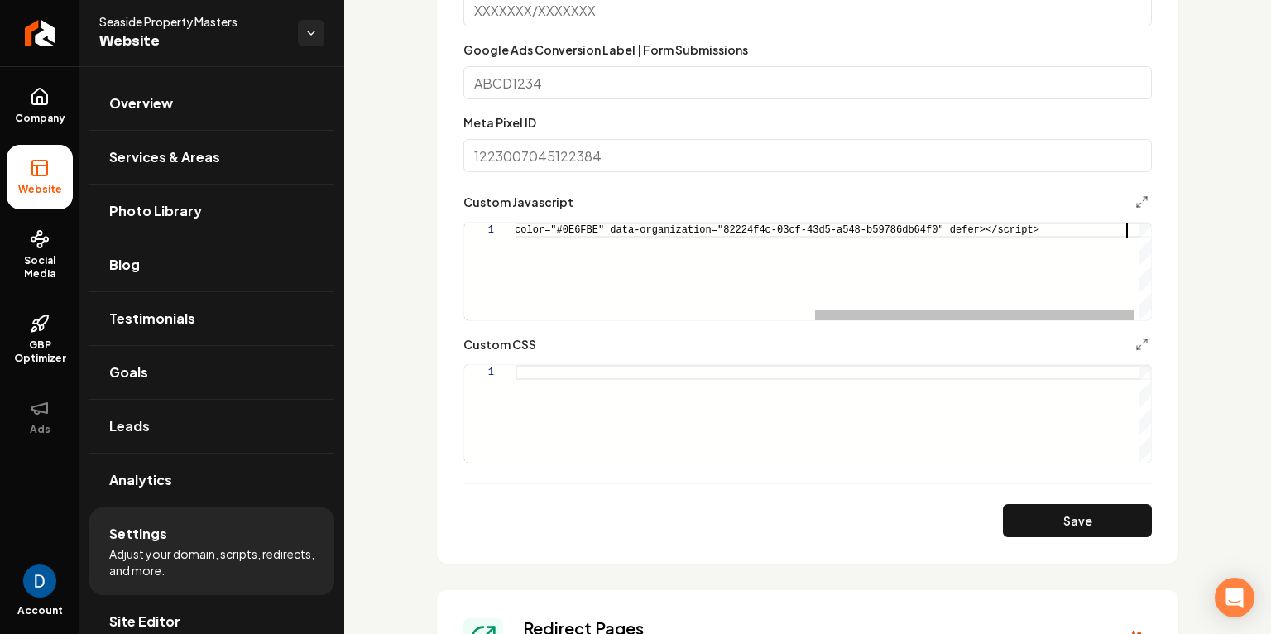
scroll to position [0, 1207]
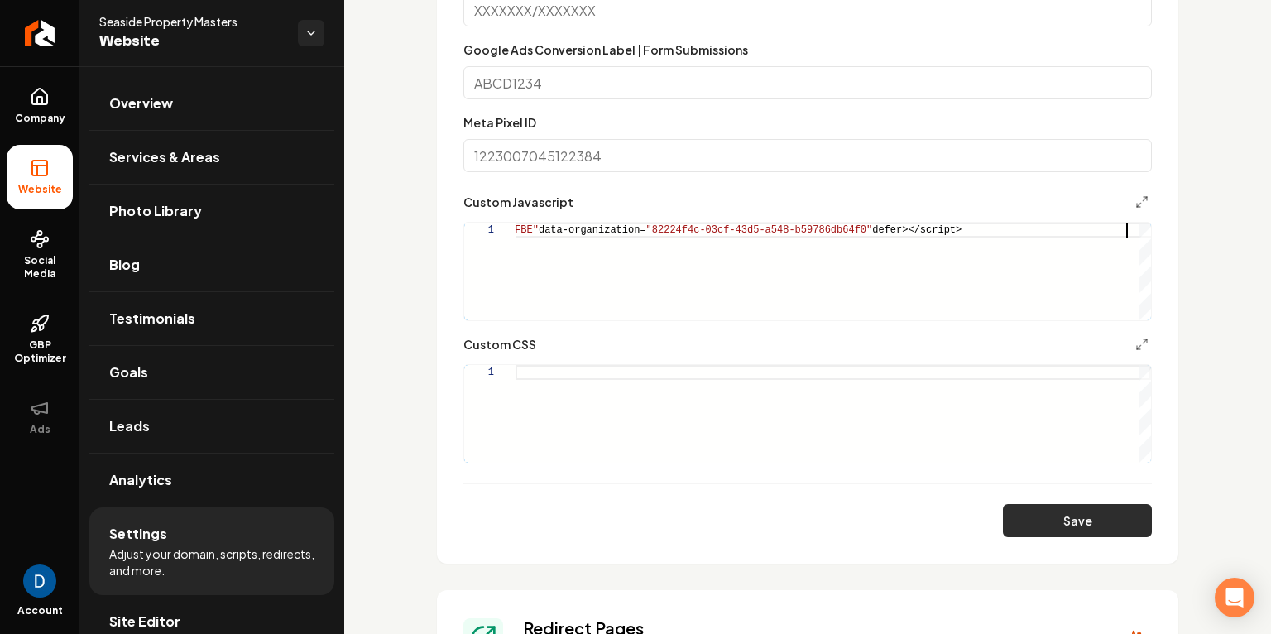
click at [1034, 504] on button "Save" at bounding box center [1077, 520] width 149 height 33
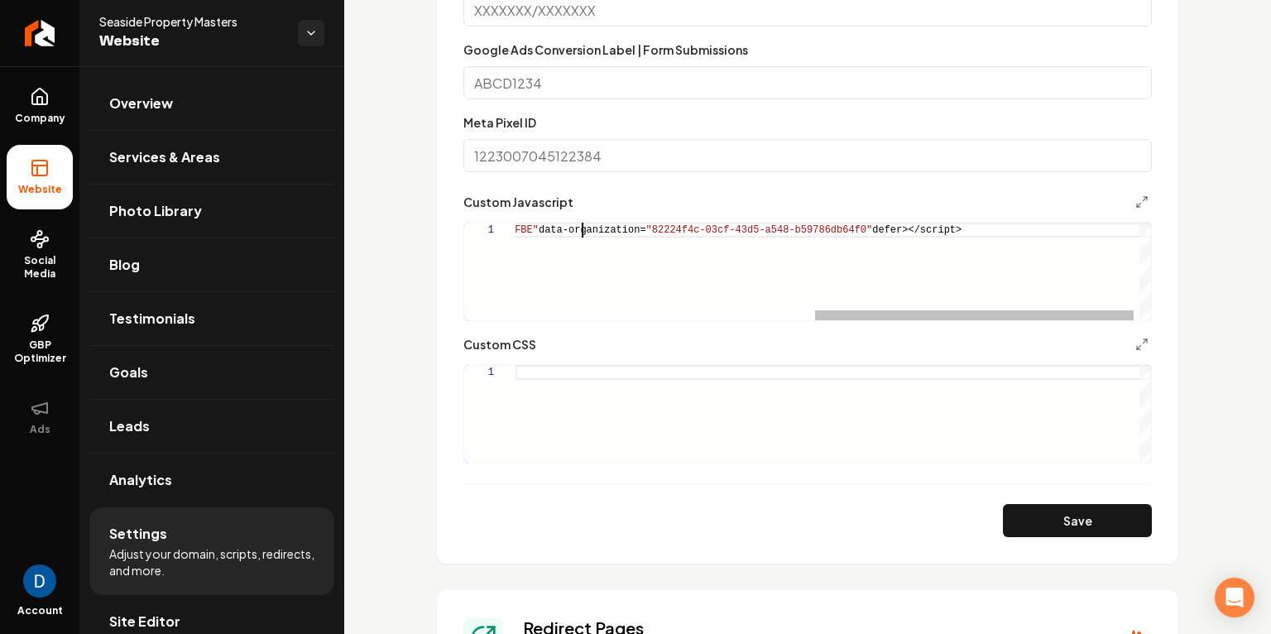
click at [584, 226] on div "<script id= "housecall-pro-chat-bubble" src= " https://chat.housecallpro.com/pr…" at bounding box center [540, 272] width 1243 height 98
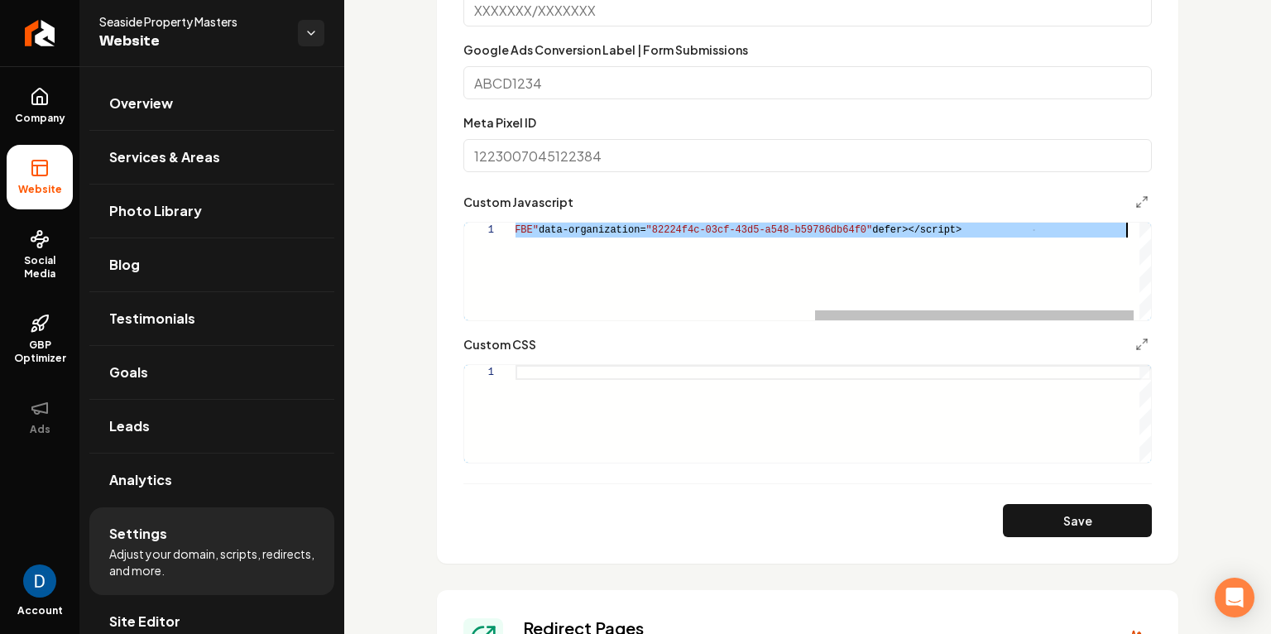
click at [584, 226] on div "<script id= "housecall-pro-chat-bubble" src= " https://chat.housecallpro.com/pr…" at bounding box center [540, 272] width 1243 height 98
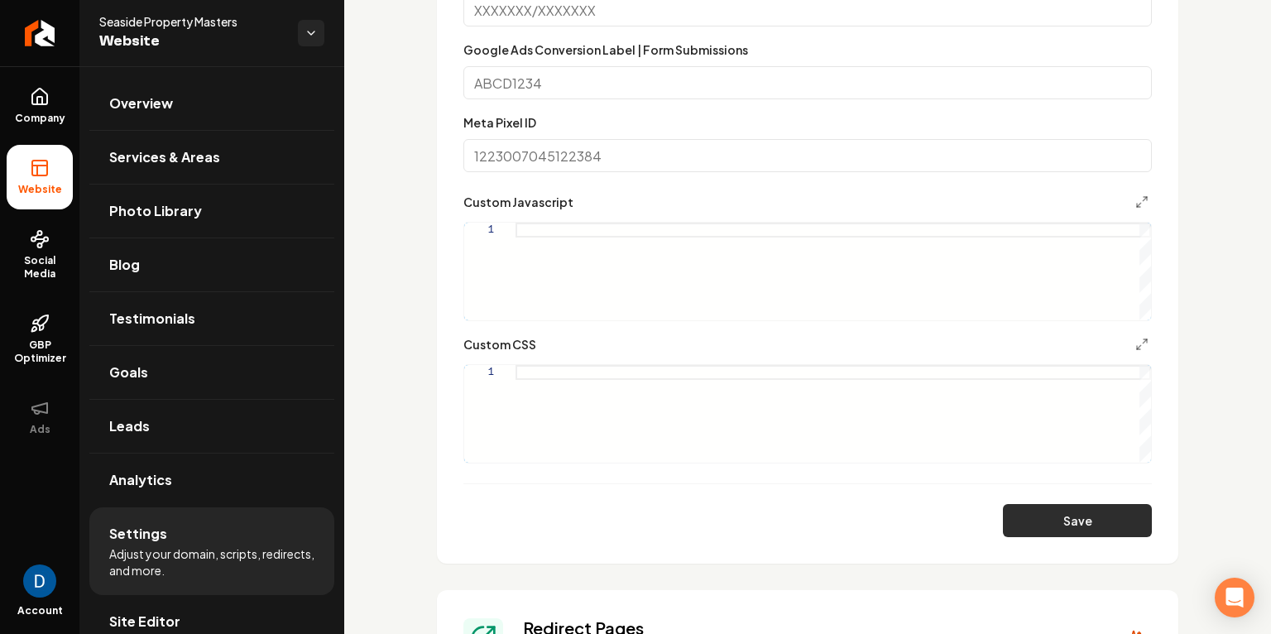
click at [1062, 525] on button "Save" at bounding box center [1077, 520] width 149 height 33
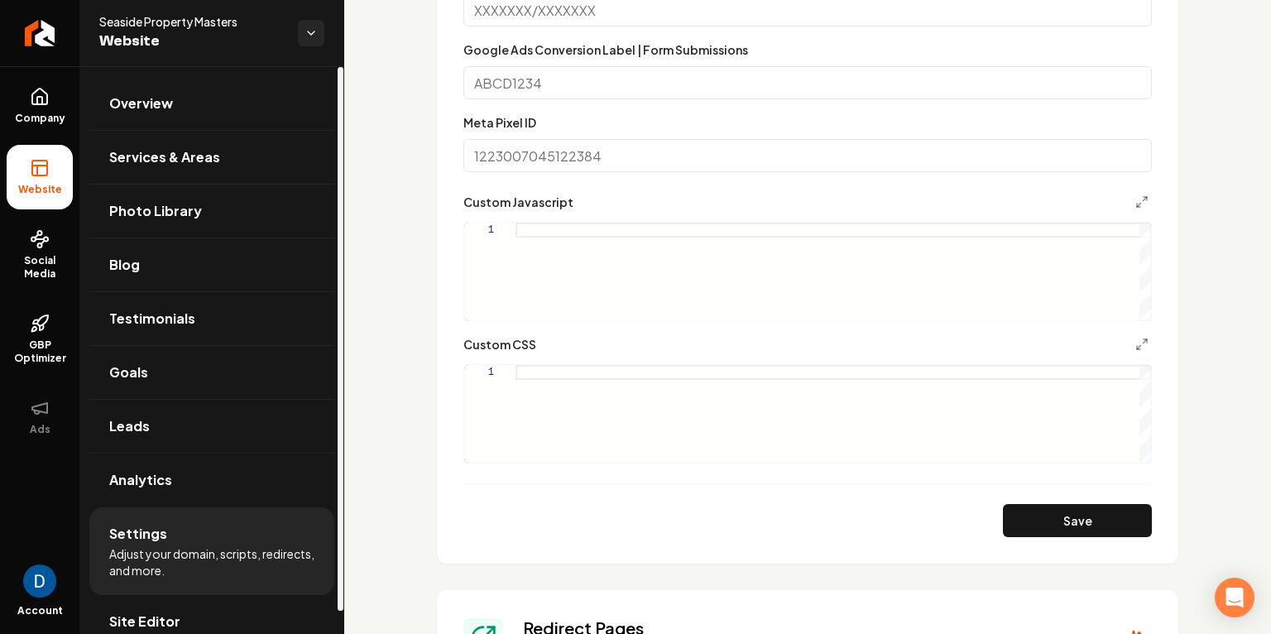
click at [211, 19] on span "Seaside Property Masters" at bounding box center [191, 21] width 185 height 17
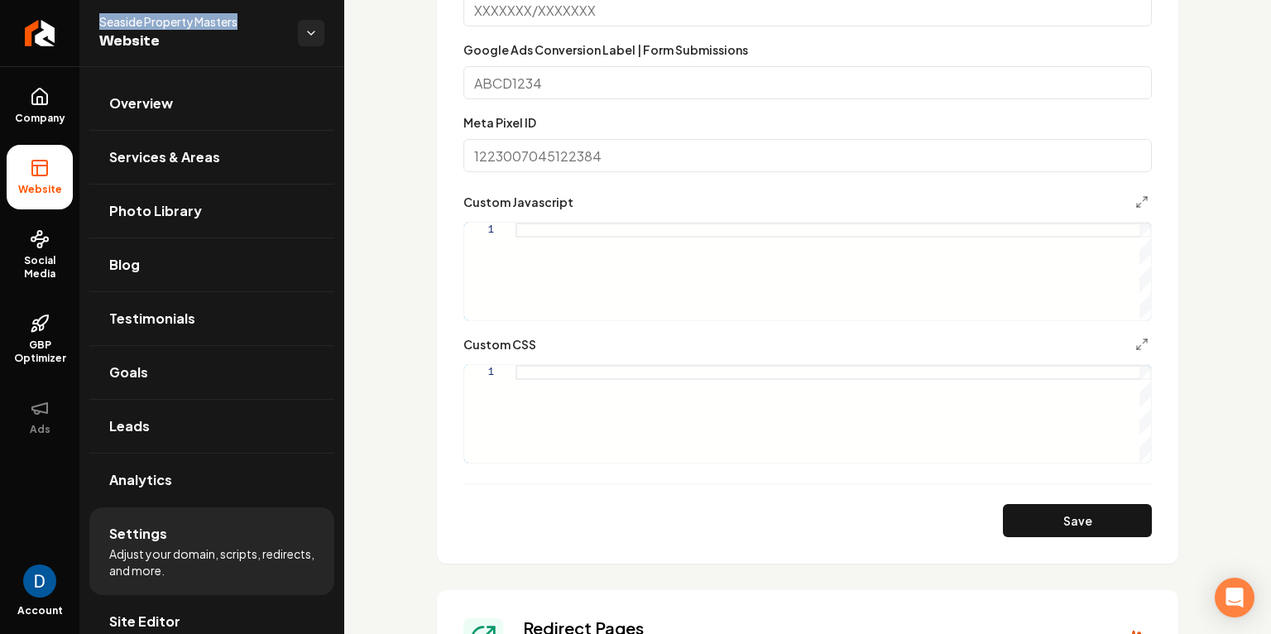
click at [211, 19] on span "Seaside Property Masters" at bounding box center [191, 21] width 185 height 17
copy span "Seaside Property Masters"
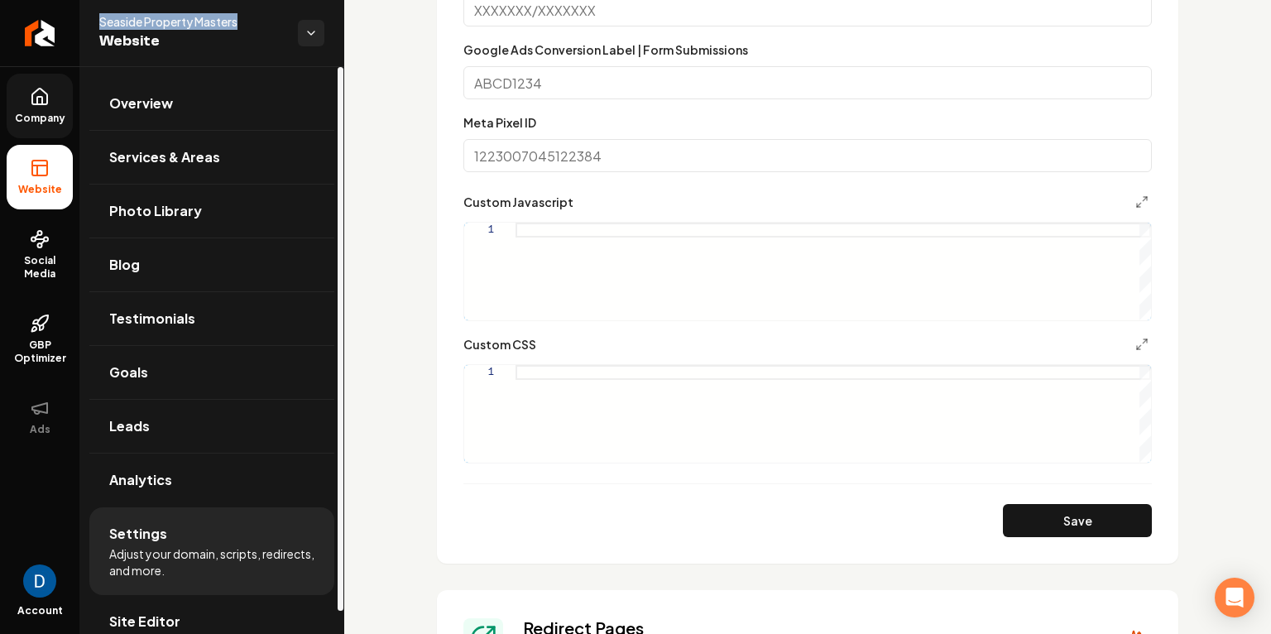
click at [47, 99] on icon at bounding box center [39, 97] width 15 height 16
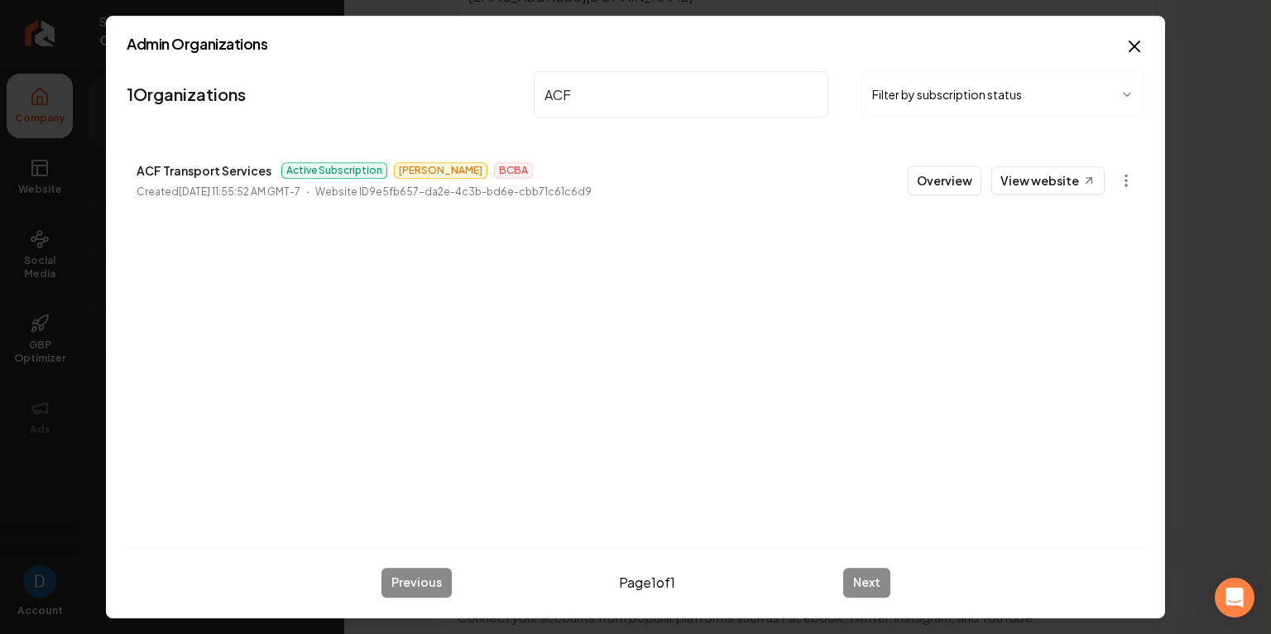
type input "ACF"
click at [202, 173] on p "ACF Transport Services" at bounding box center [204, 171] width 135 height 20
copy p "ACF Transport Services"
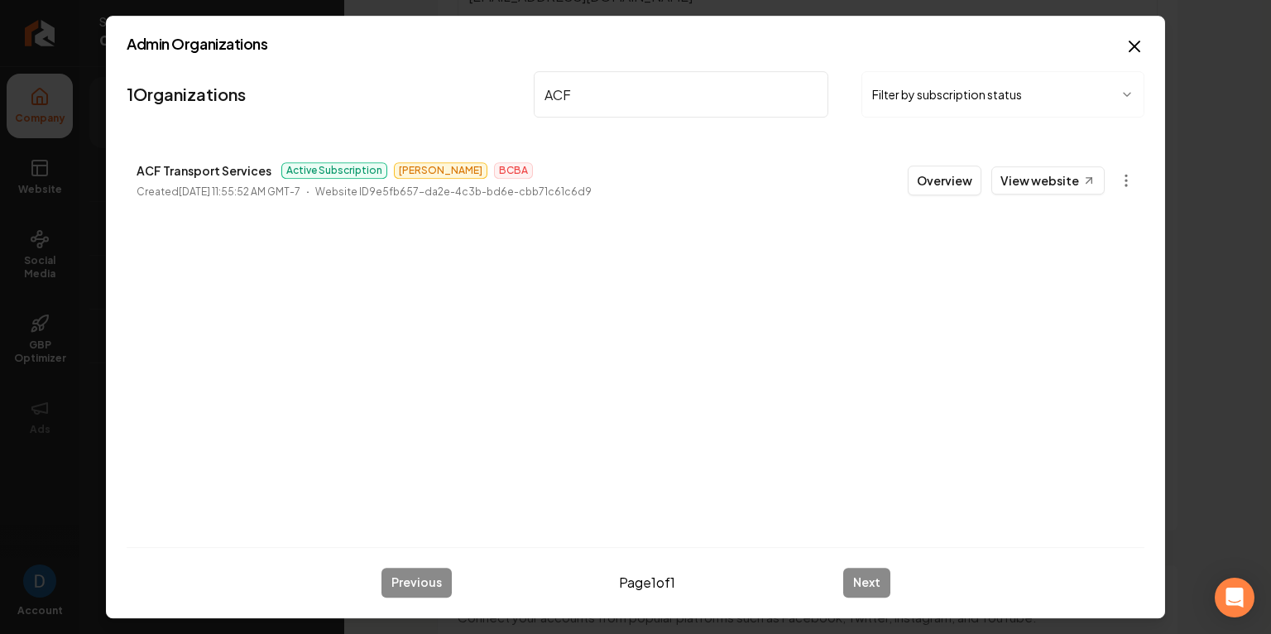
click at [1122, 43] on h2 "Admin Organizations" at bounding box center [636, 43] width 1018 height 15
click at [1131, 44] on icon "button" at bounding box center [1135, 46] width 10 height 10
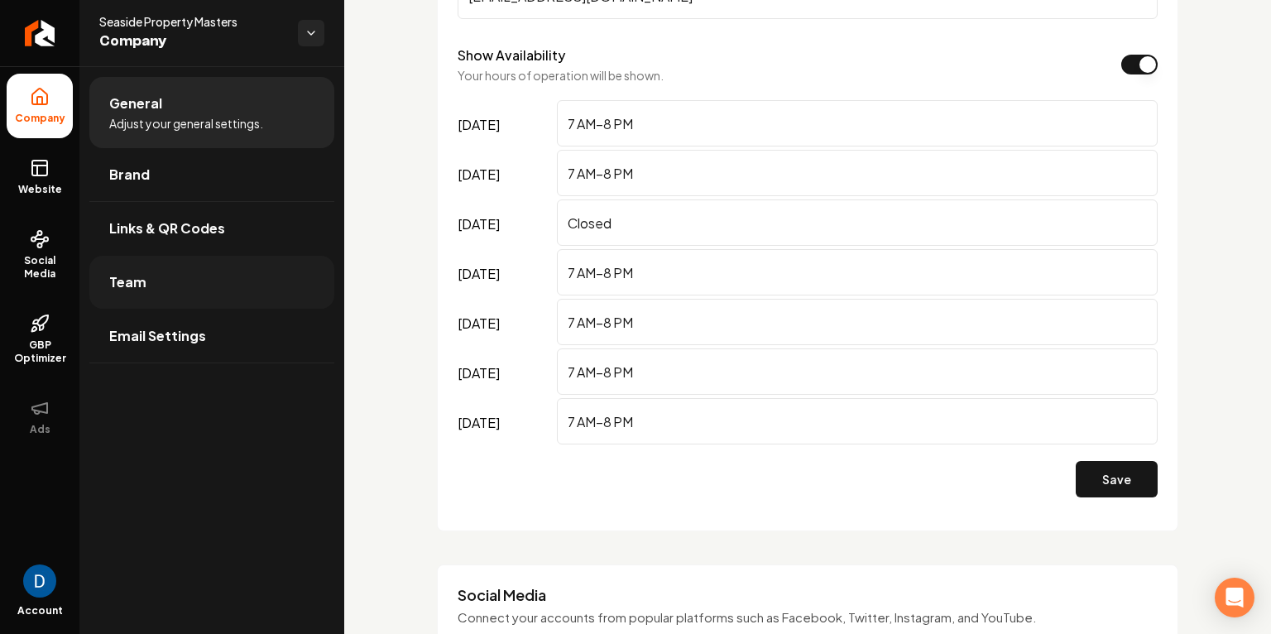
click at [166, 264] on link "Team" at bounding box center [211, 282] width 245 height 53
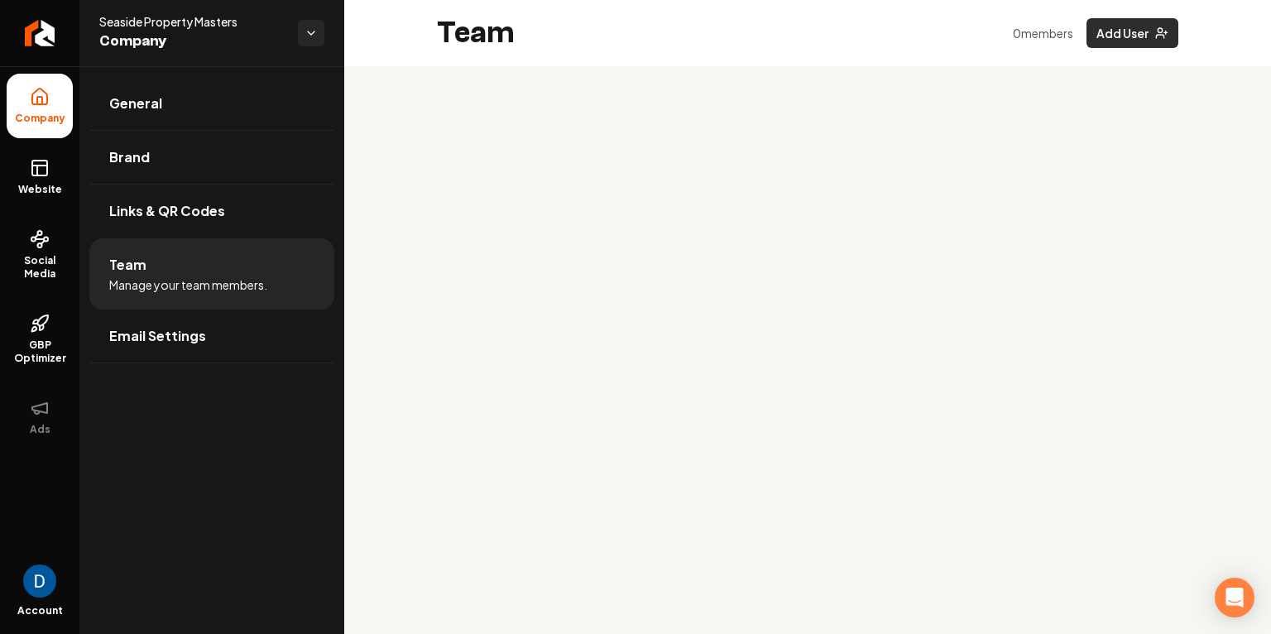
click at [1155, 34] on icon "Main content area" at bounding box center [1161, 32] width 13 height 13
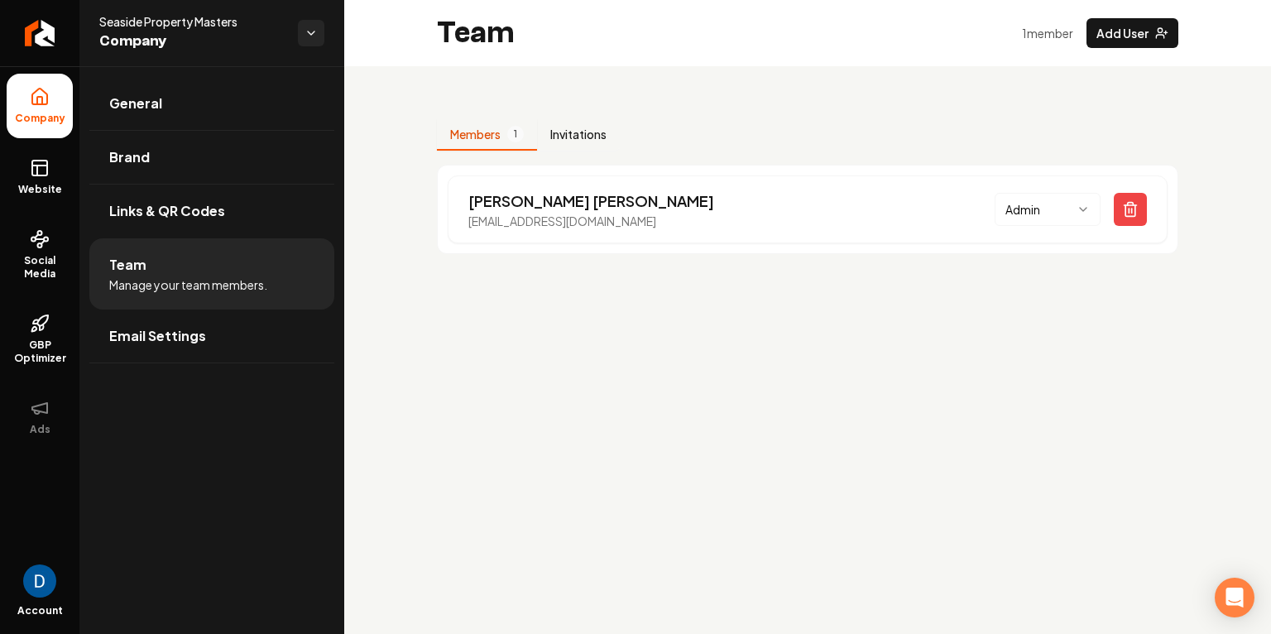
click at [606, 121] on button "Invitations" at bounding box center [578, 134] width 83 height 31
click at [528, 131] on button "Members 1" at bounding box center [487, 134] width 100 height 31
click at [1109, 2] on div "Team 1 member Add User" at bounding box center [807, 33] width 927 height 66
click at [1107, 26] on button "Add User" at bounding box center [1133, 33] width 92 height 30
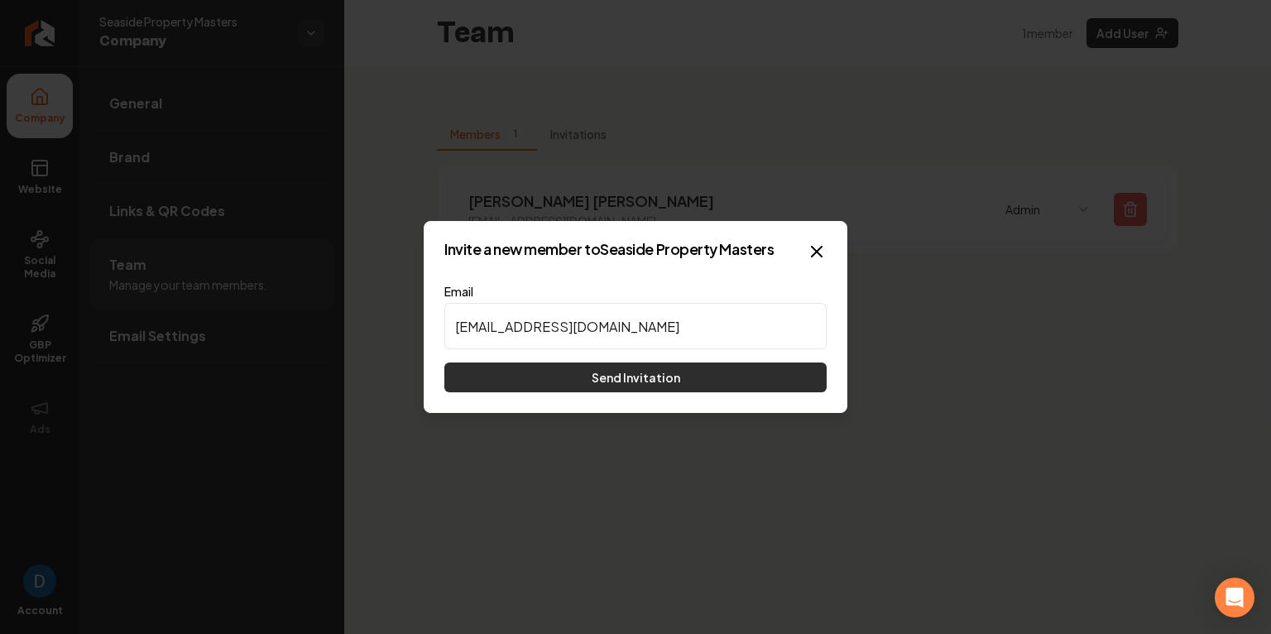
type input "[EMAIL_ADDRESS][DOMAIN_NAME]"
click at [602, 381] on button "Send Invitation" at bounding box center [635, 378] width 382 height 30
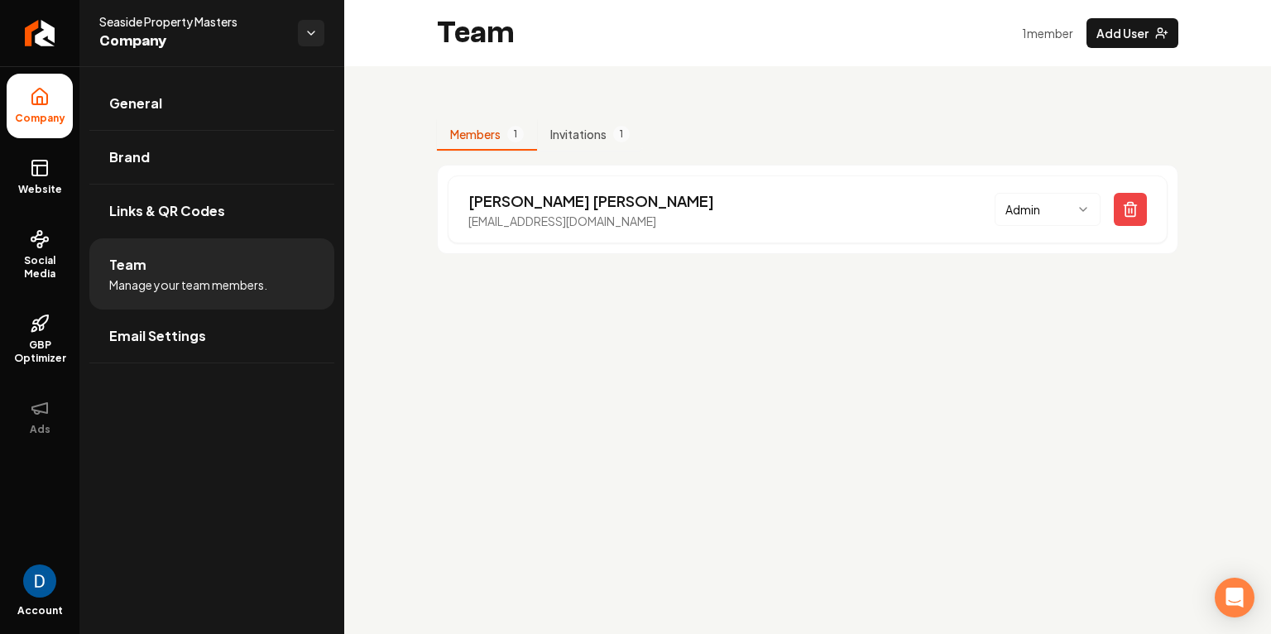
click at [174, 30] on span "Company" at bounding box center [191, 41] width 185 height 23
click at [175, 25] on span "Seaside Property Masters" at bounding box center [191, 21] width 185 height 17
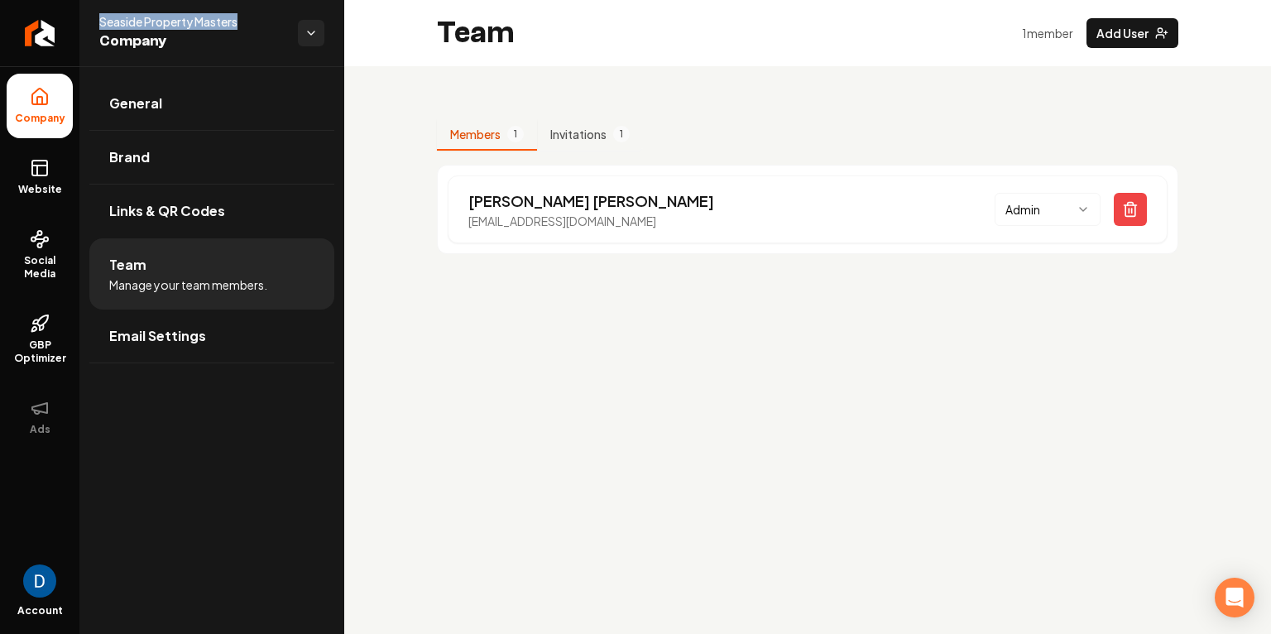
copy span "Seaside Property Masters"
click at [751, 112] on div "Members 1 Invitations 1 [PERSON_NAME] [EMAIL_ADDRESS][DOMAIN_NAME] Admin" at bounding box center [807, 180] width 927 height 228
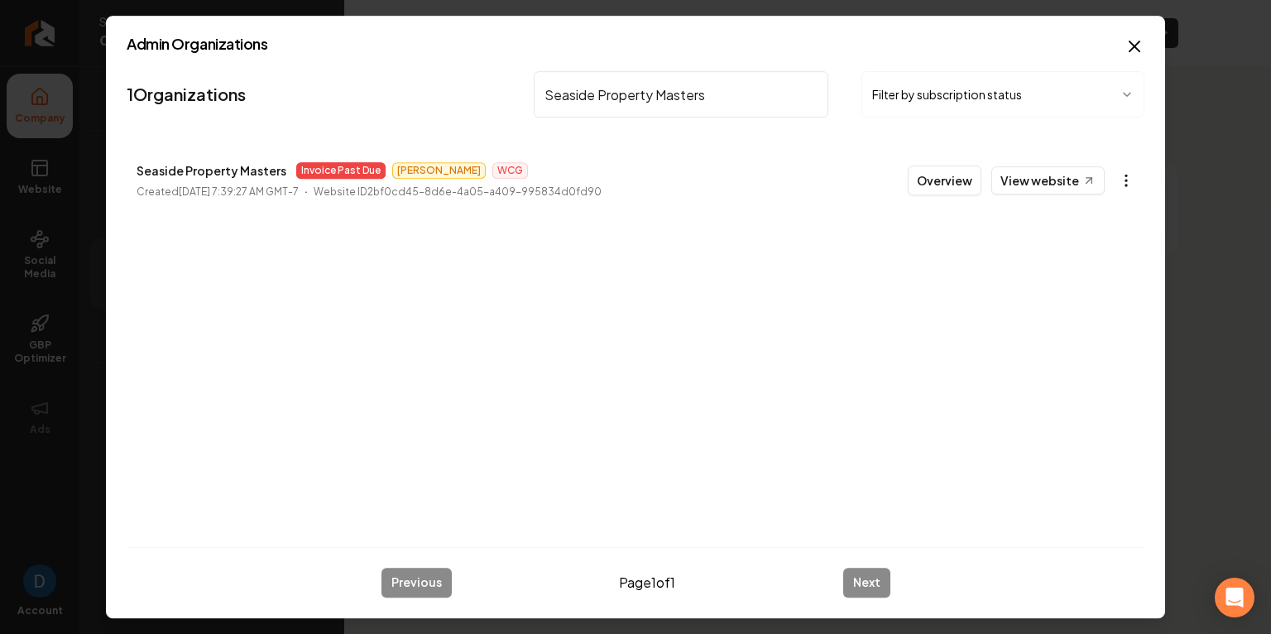
type input "Seaside Property Masters"
click at [1121, 174] on body "Company Website Social Media GBP Optimizer Ads Account Seaside Property Masters…" at bounding box center [635, 317] width 1271 height 634
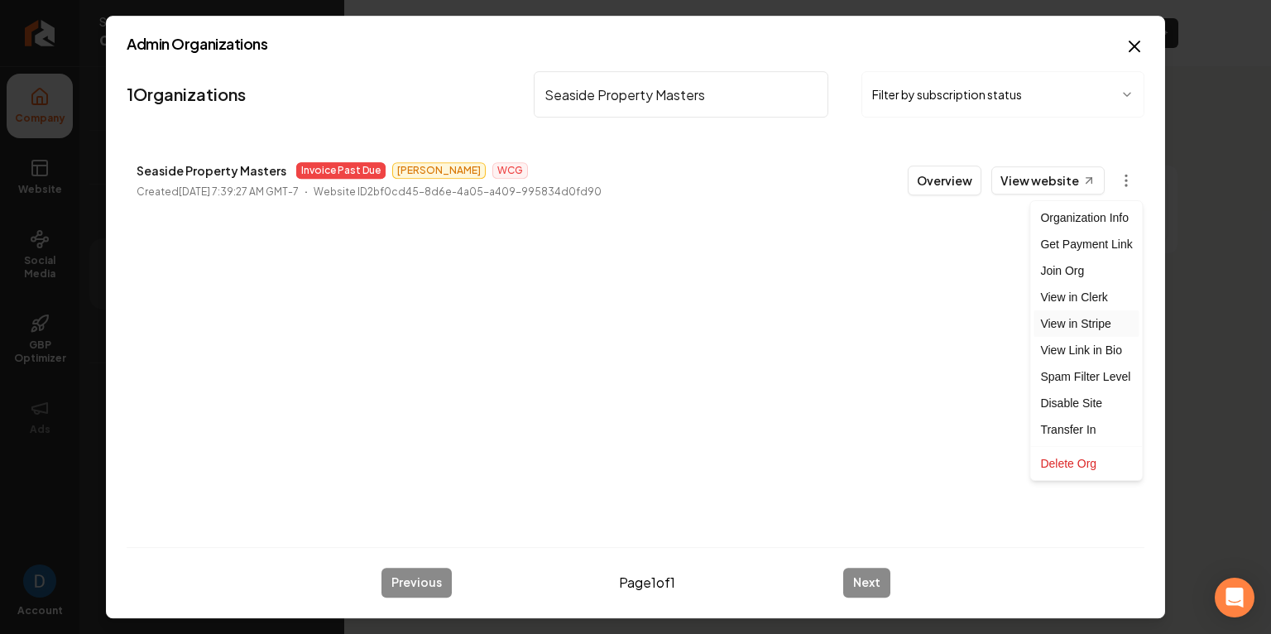
click at [1077, 327] on link "View in Stripe" at bounding box center [1086, 323] width 105 height 26
